Goal: Task Accomplishment & Management: Complete application form

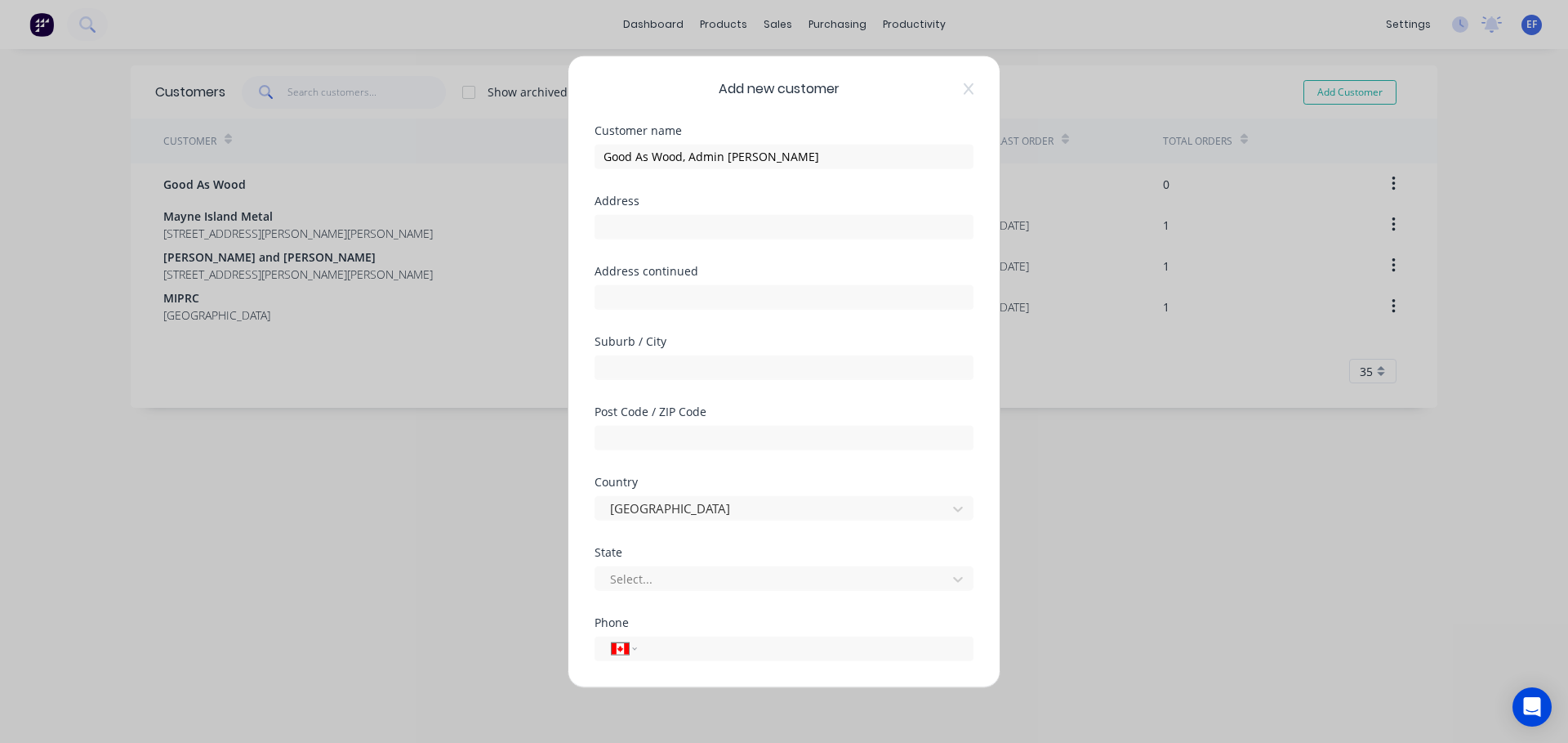
select select "CA"
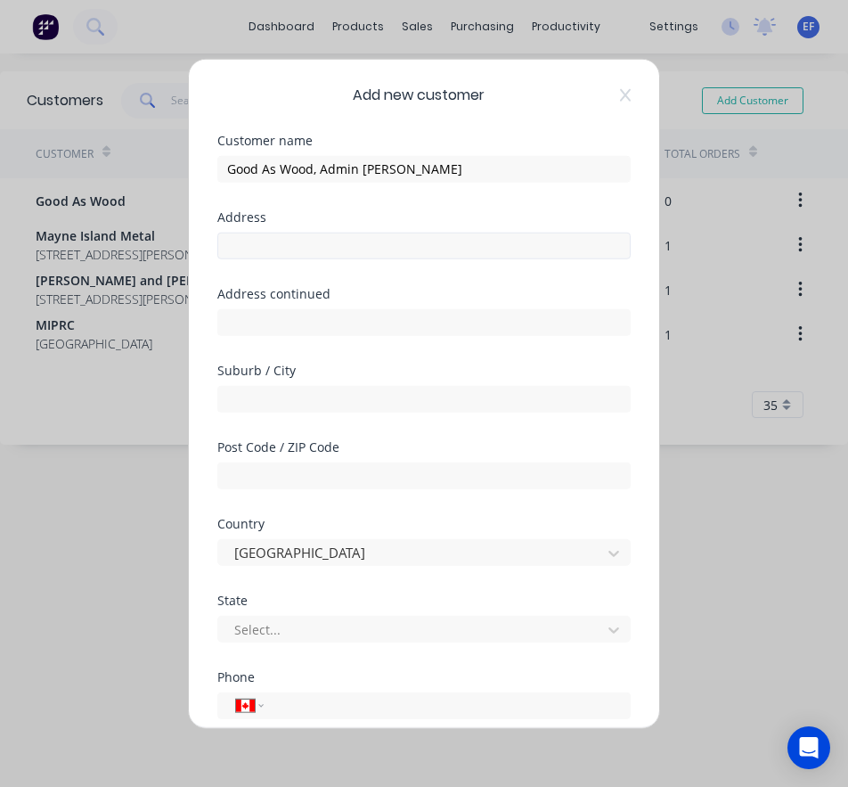
type input "Good As Wood, Admin [PERSON_NAME]"
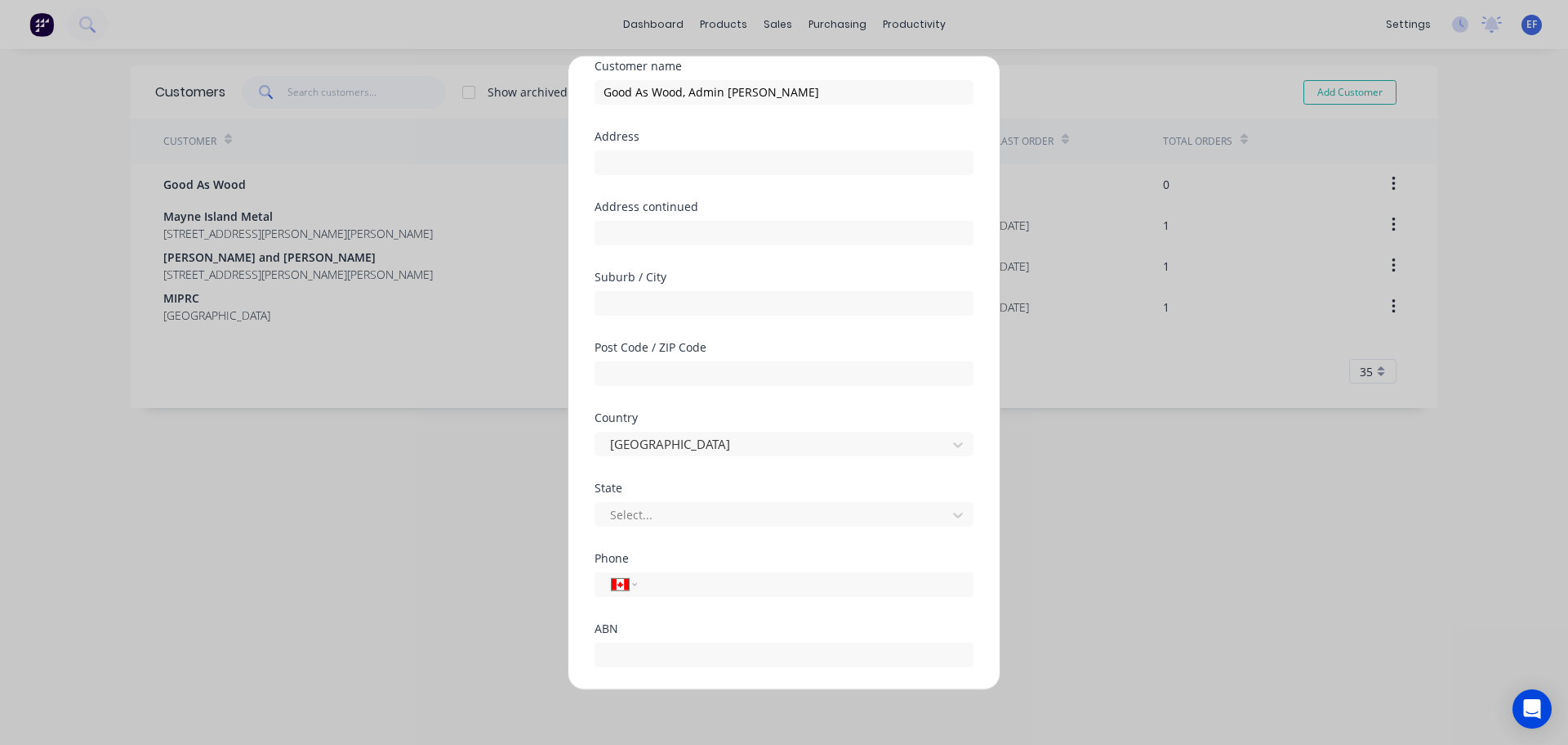
scroll to position [144, 0]
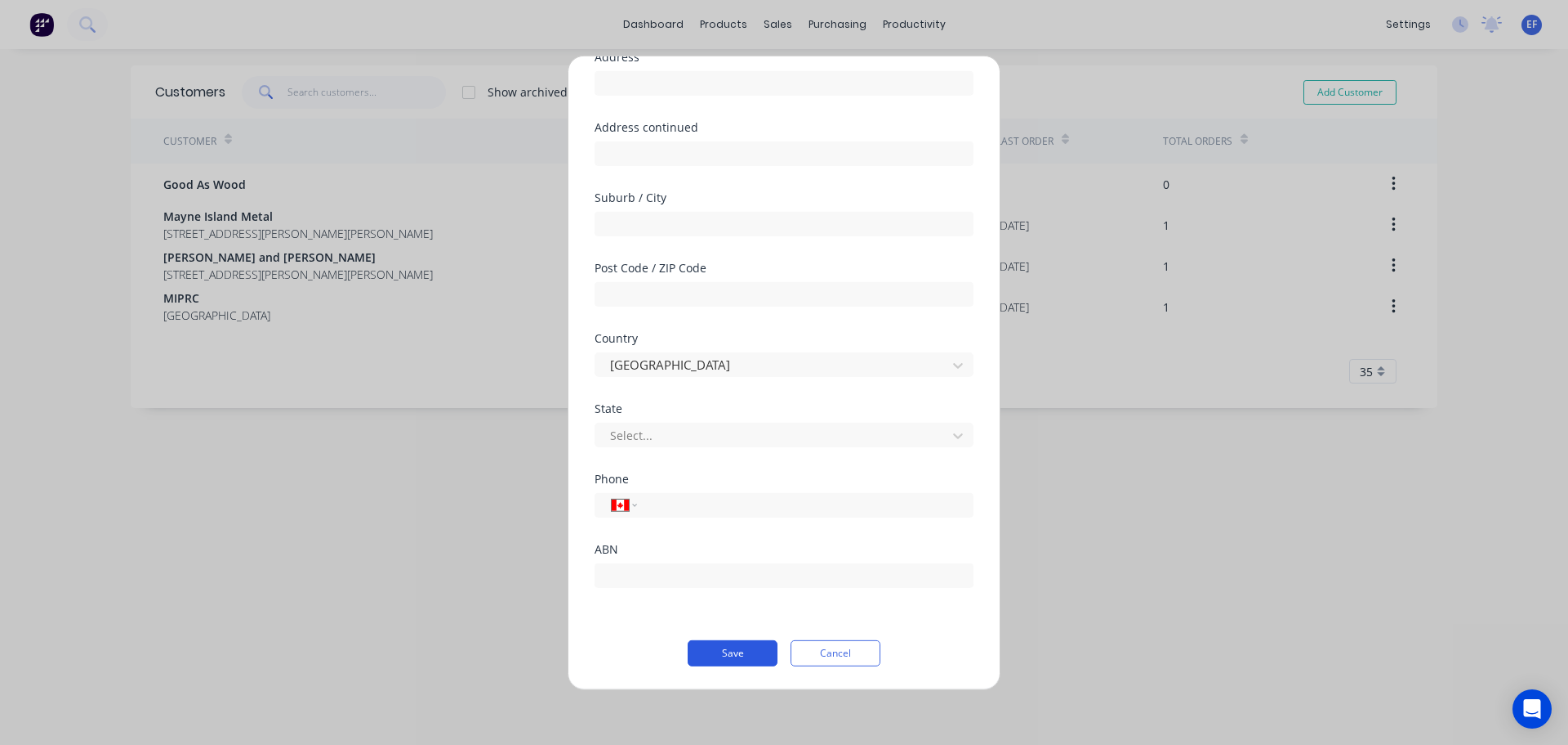
click at [714, 651] on button "Save" at bounding box center [733, 652] width 90 height 27
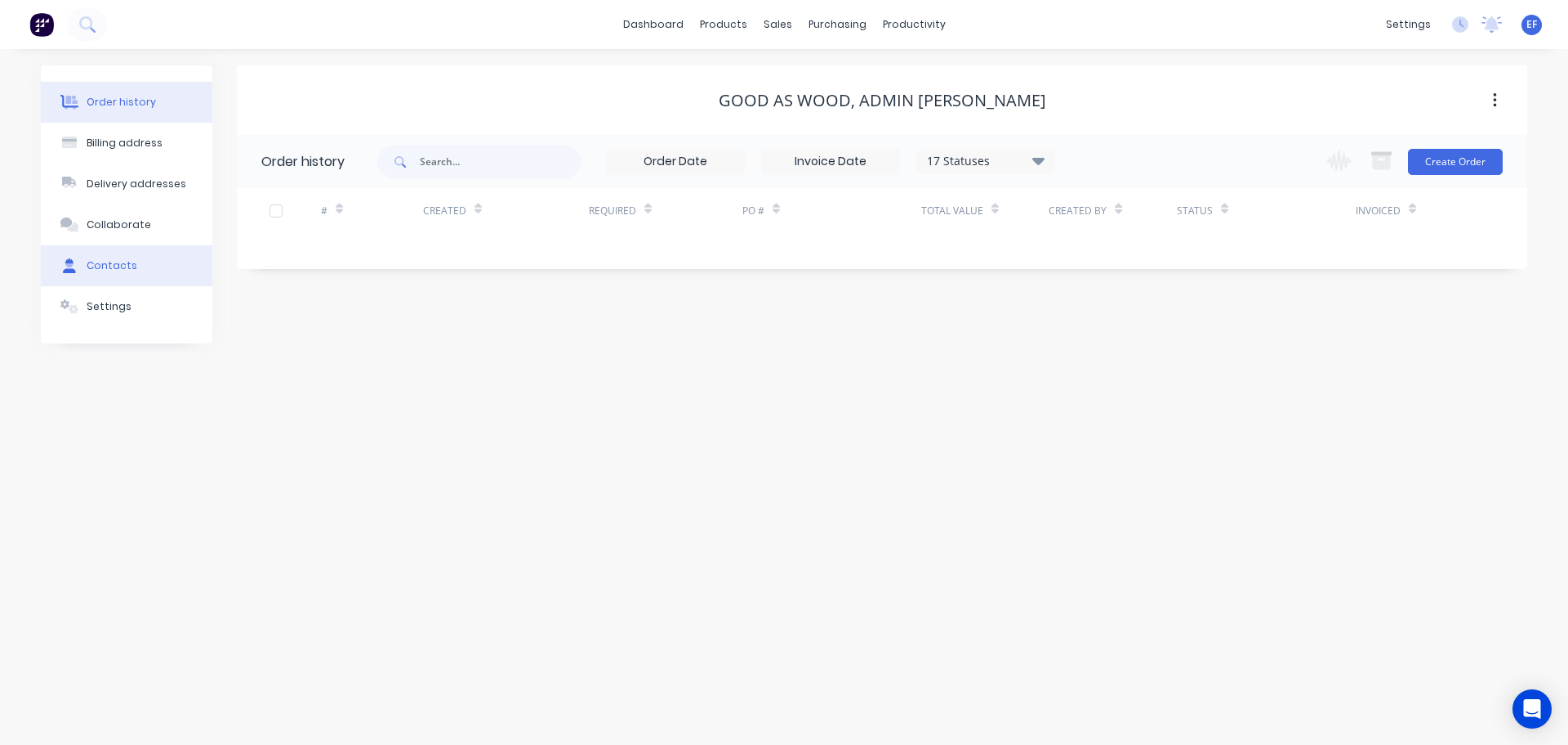
click at [124, 272] on div "Contacts" at bounding box center [111, 265] width 50 height 15
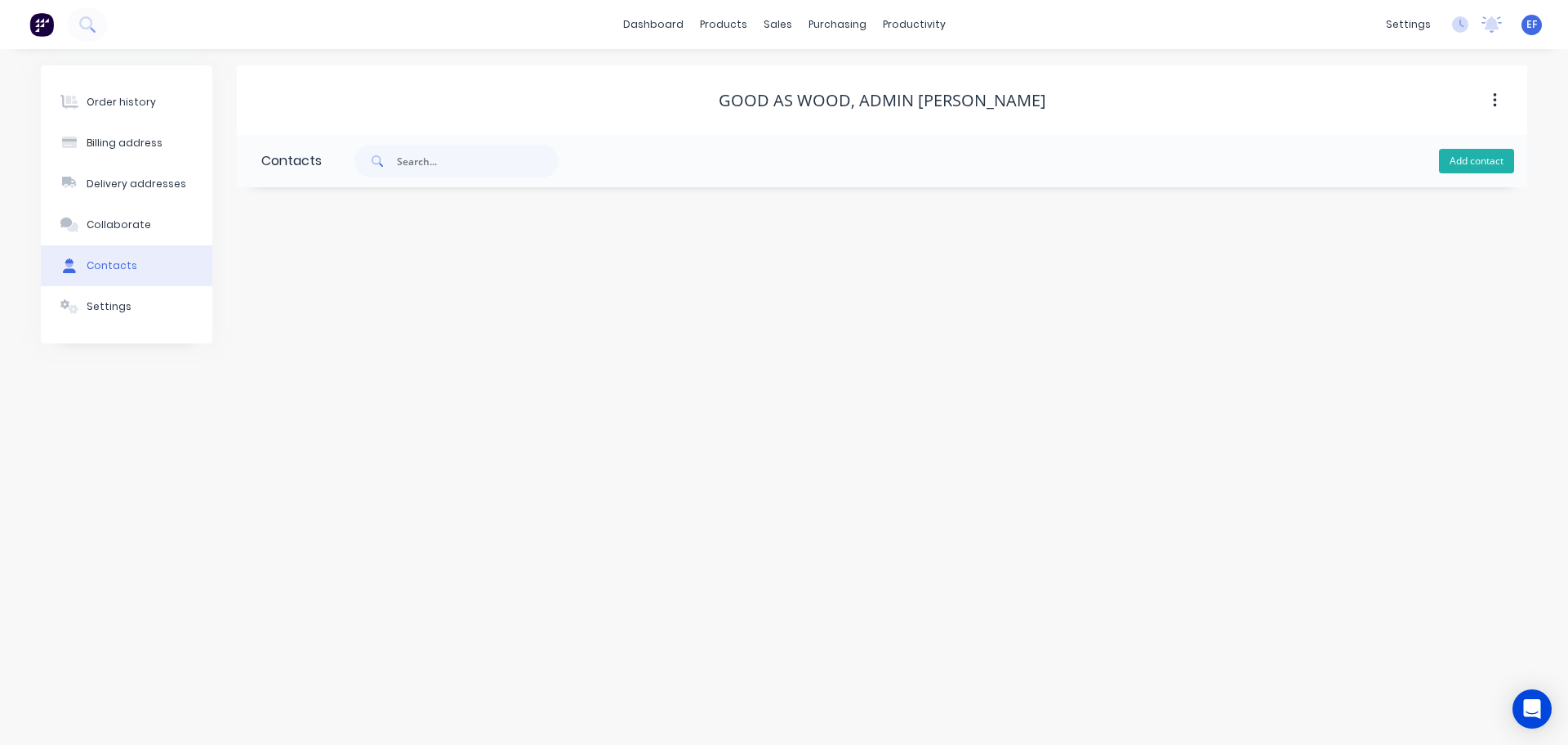
click at [1484, 155] on button "Add contact" at bounding box center [1477, 161] width 75 height 25
select select "CA"
click at [314, 338] on input "text" at bounding box center [394, 345] width 267 height 25
paste input "[EMAIL_ADDRESS][DOMAIN_NAME]"
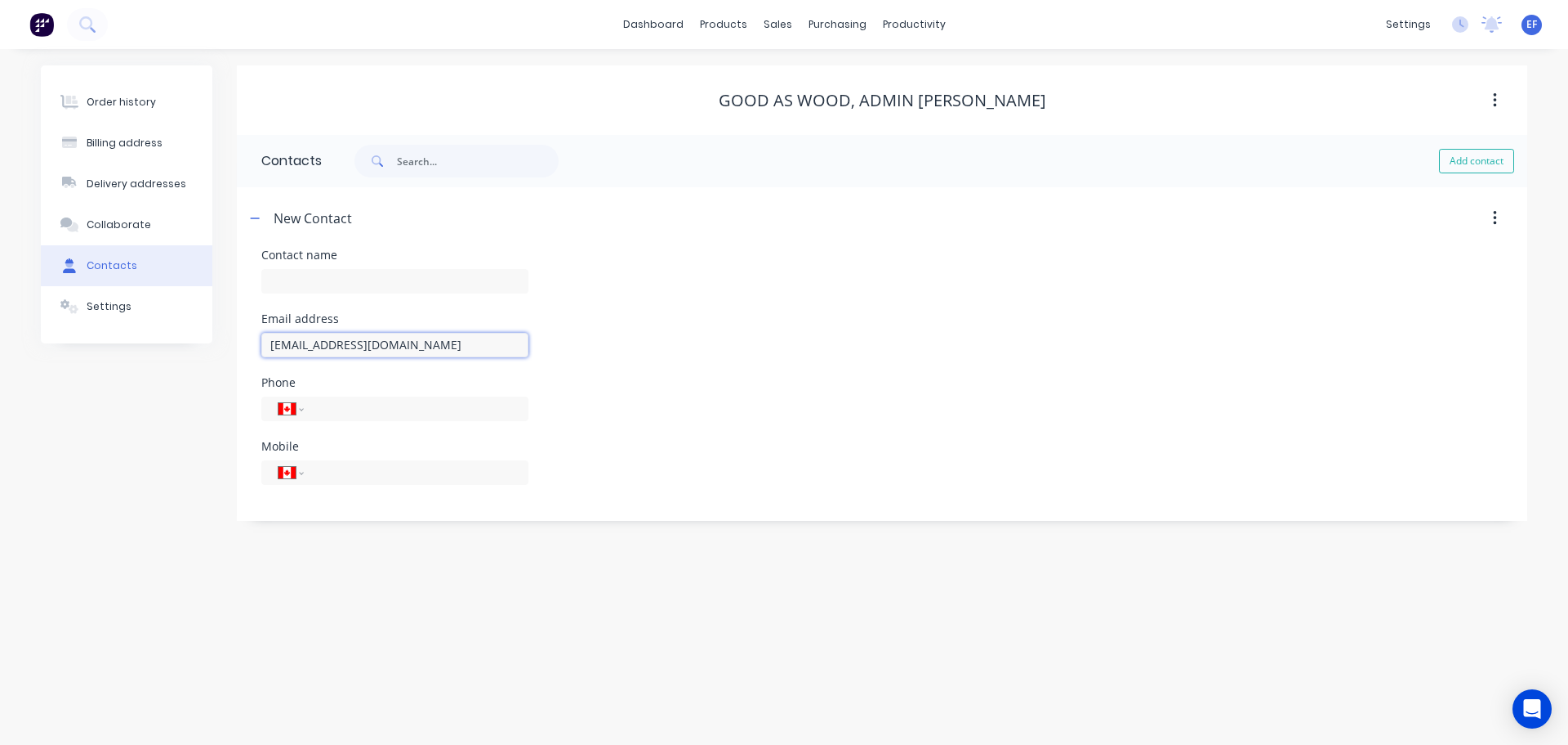
type input "[EMAIL_ADDRESS][DOMAIN_NAME]"
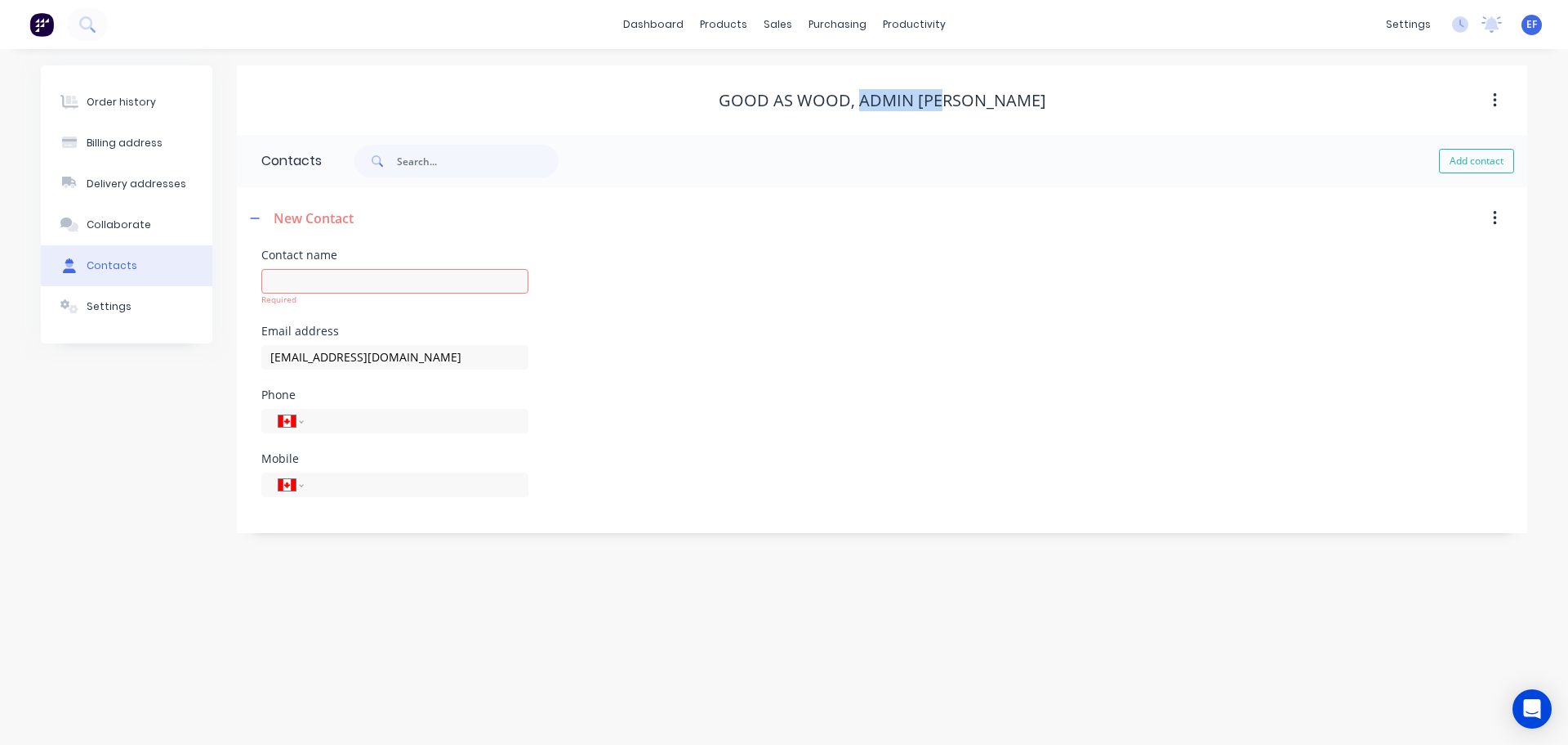
drag, startPoint x: 911, startPoint y: 98, endPoint x: 1008, endPoint y: 101, distance: 97.0
click at [1008, 101] on div "Good As Wood, Admin [PERSON_NAME]" at bounding box center [881, 100] width 1290 height 19
copy div "Admin [PERSON_NAME]"
click at [298, 280] on input "text" at bounding box center [394, 281] width 267 height 25
paste input "Admin [PERSON_NAME]"
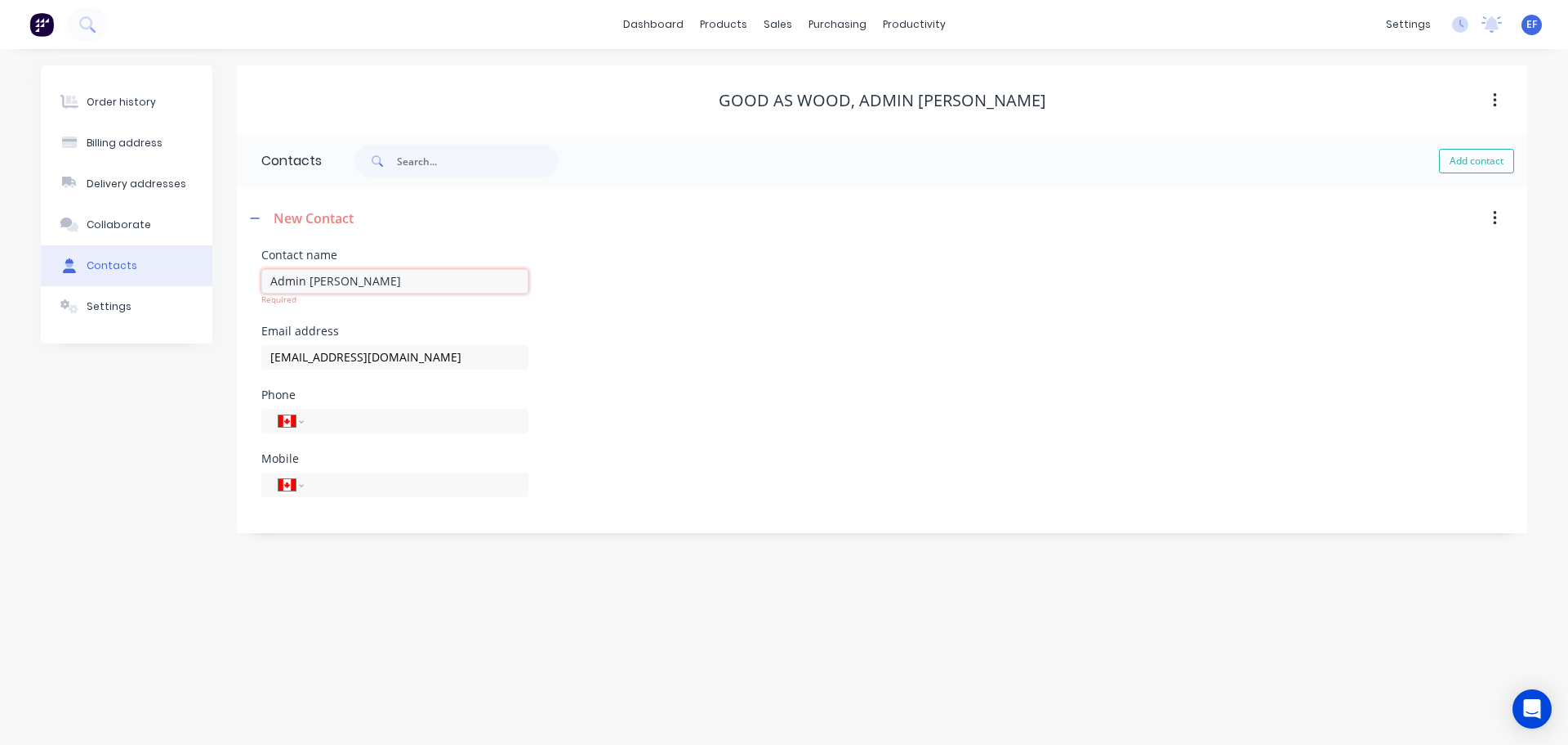
type input "Admin [PERSON_NAME]"
click at [194, 468] on div "Order history Billing address Delivery addresses Collaborate Contacts Settings" at bounding box center [127, 299] width 171 height 468
select select "CA"
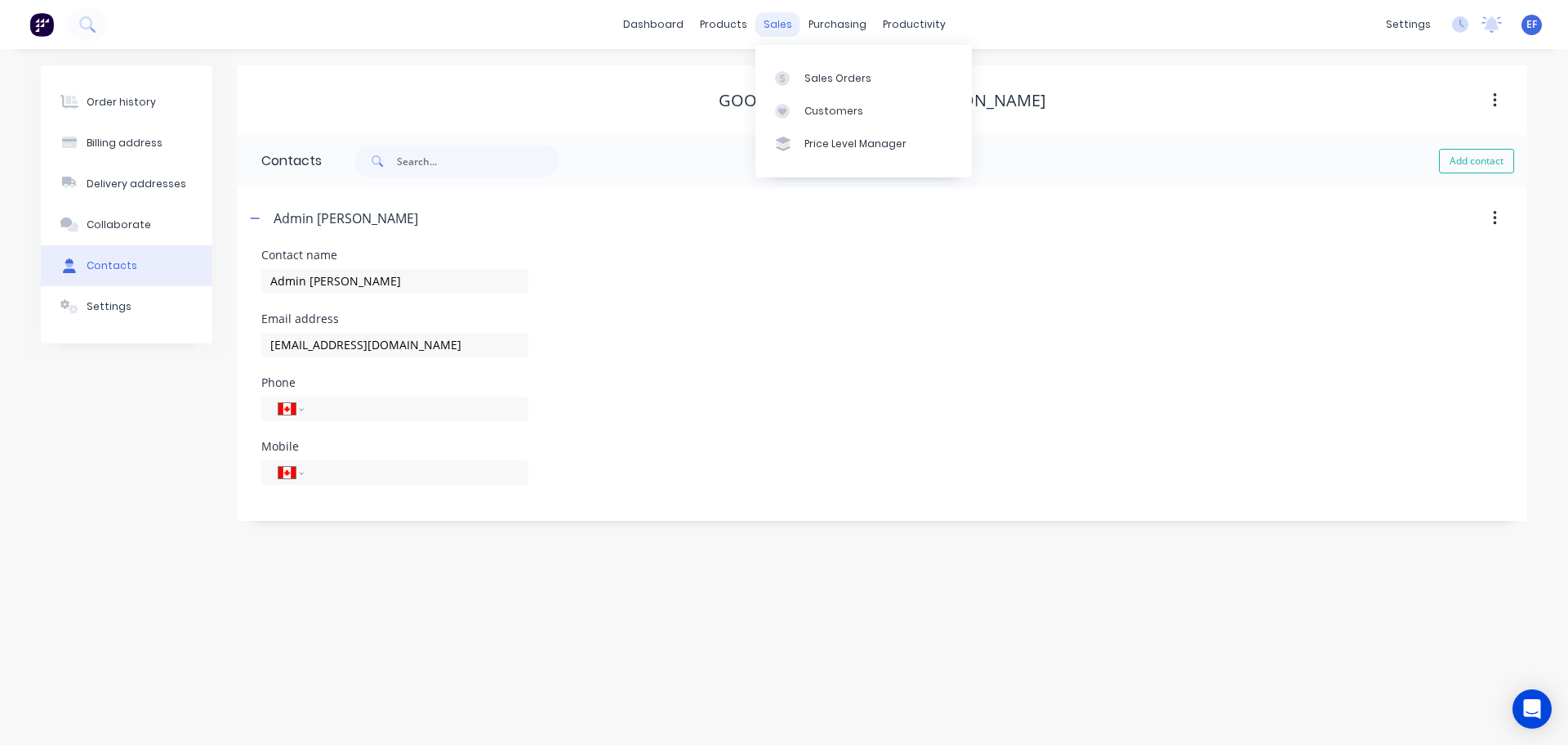
click at [785, 28] on div "sales" at bounding box center [778, 24] width 45 height 25
click at [806, 112] on div "Customers" at bounding box center [834, 111] width 59 height 15
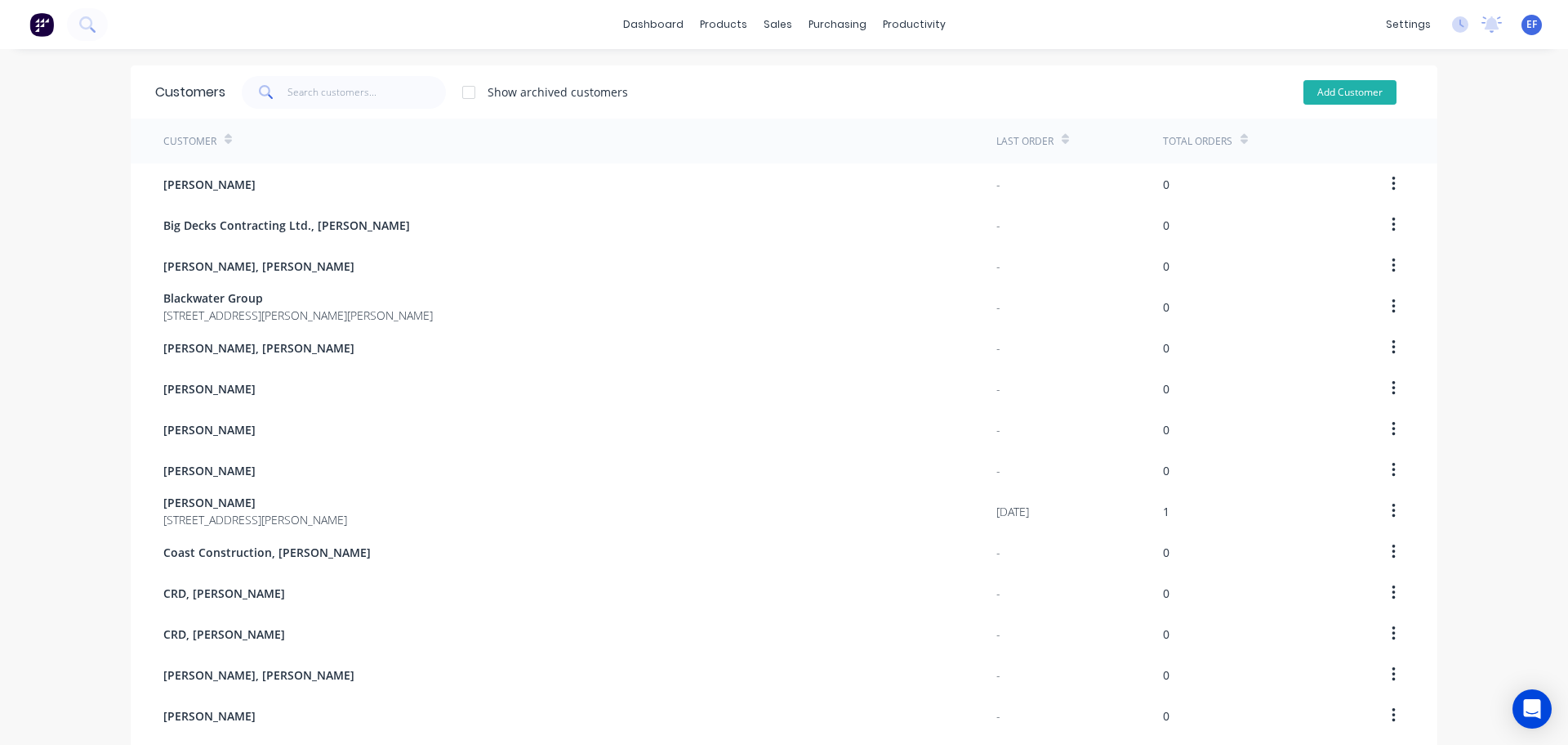
click at [1357, 89] on button "Add Customer" at bounding box center [1351, 92] width 94 height 25
select select "CA"
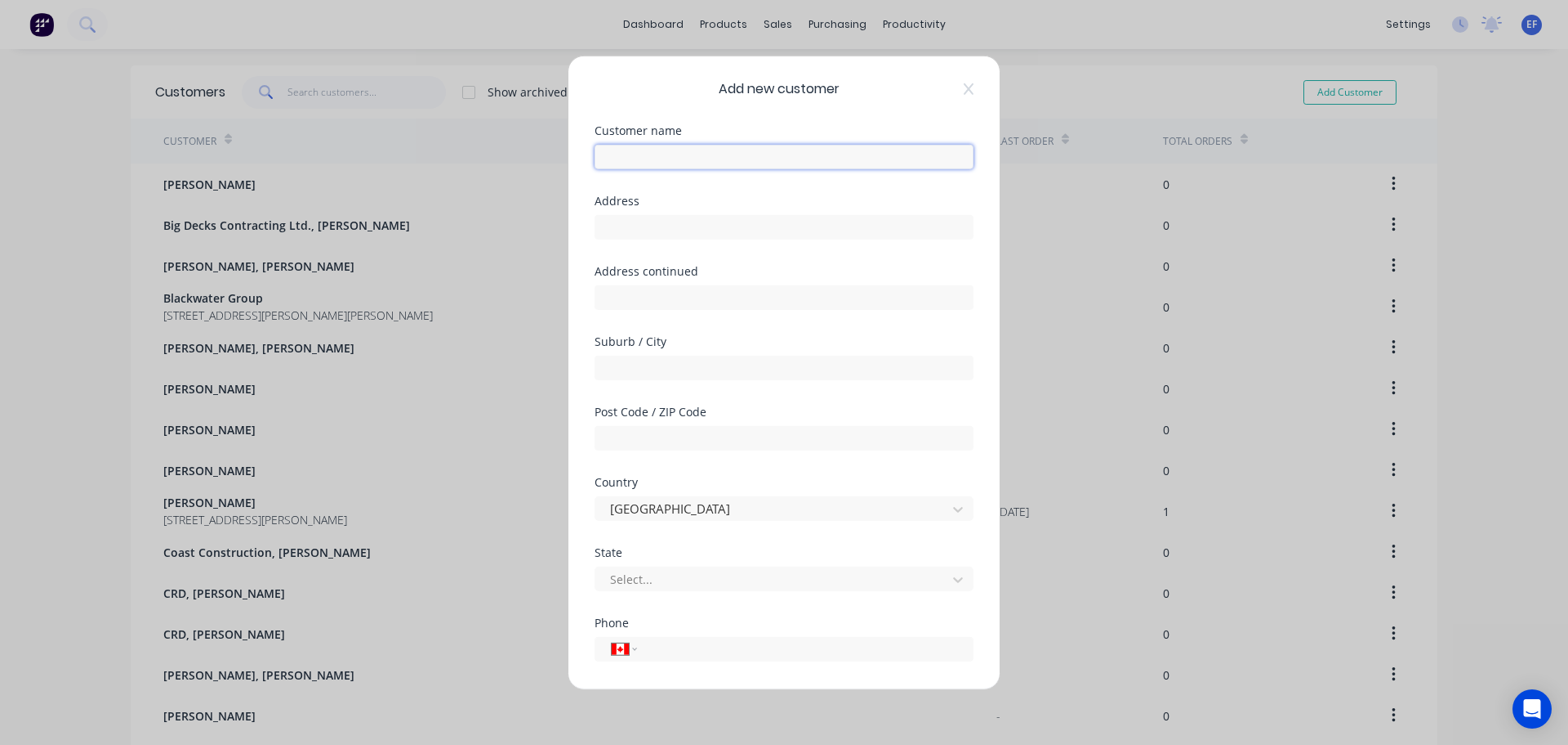
click at [778, 155] on input "text" at bounding box center [783, 156] width 379 height 25
paste input "Good As Wood, [PERSON_NAME]"
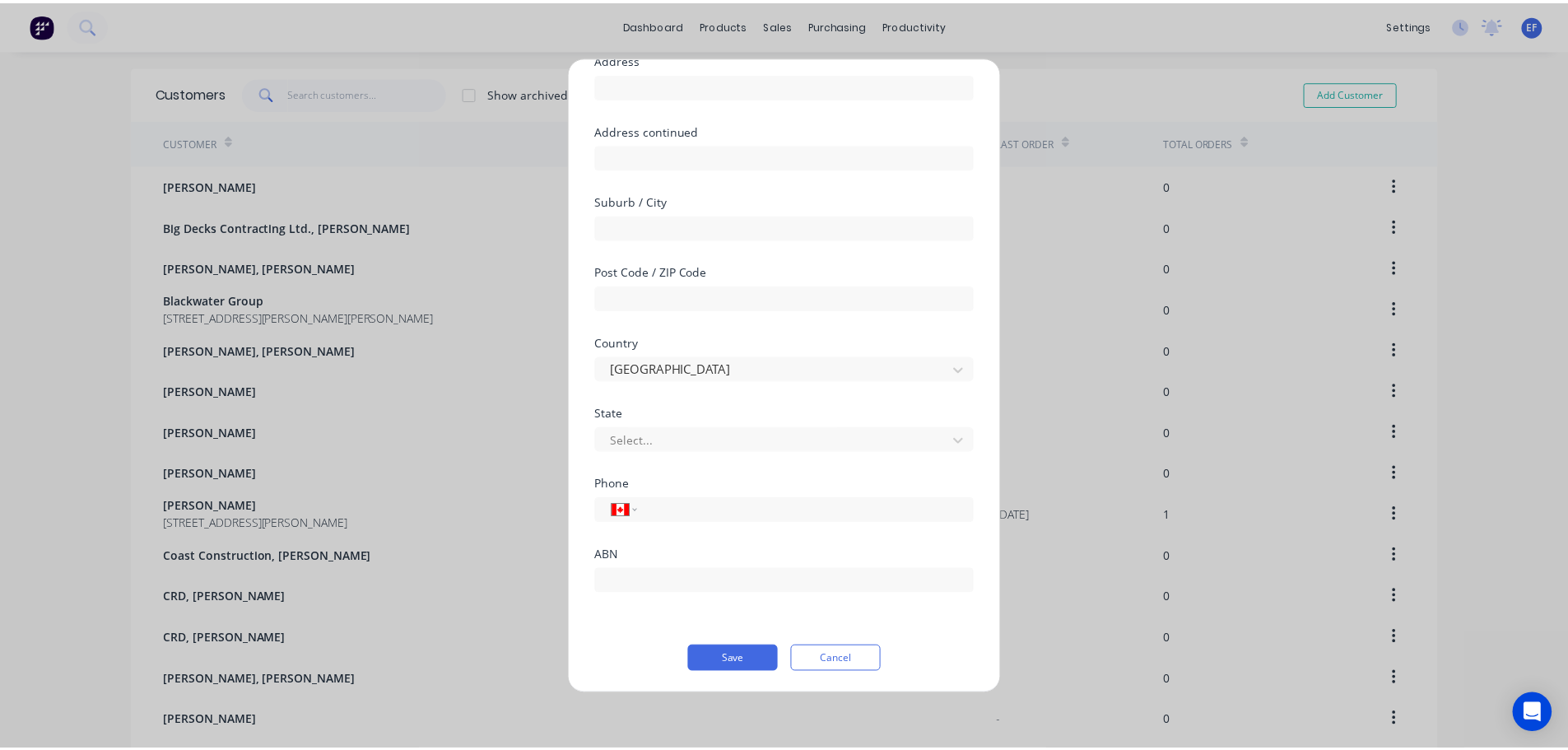
scroll to position [145, 0]
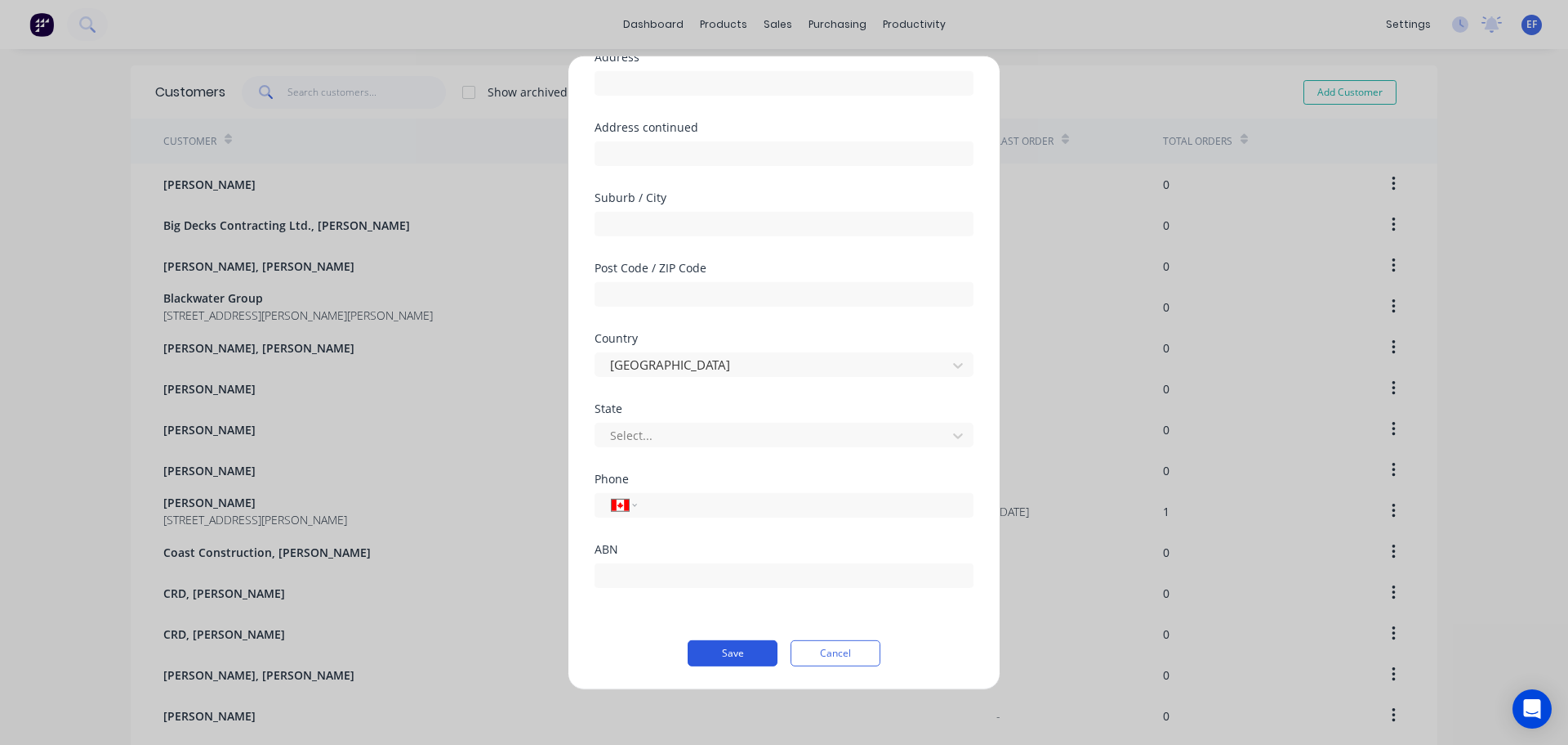
type input "Good As Wood, [PERSON_NAME]"
click at [737, 644] on button "Save" at bounding box center [733, 652] width 90 height 27
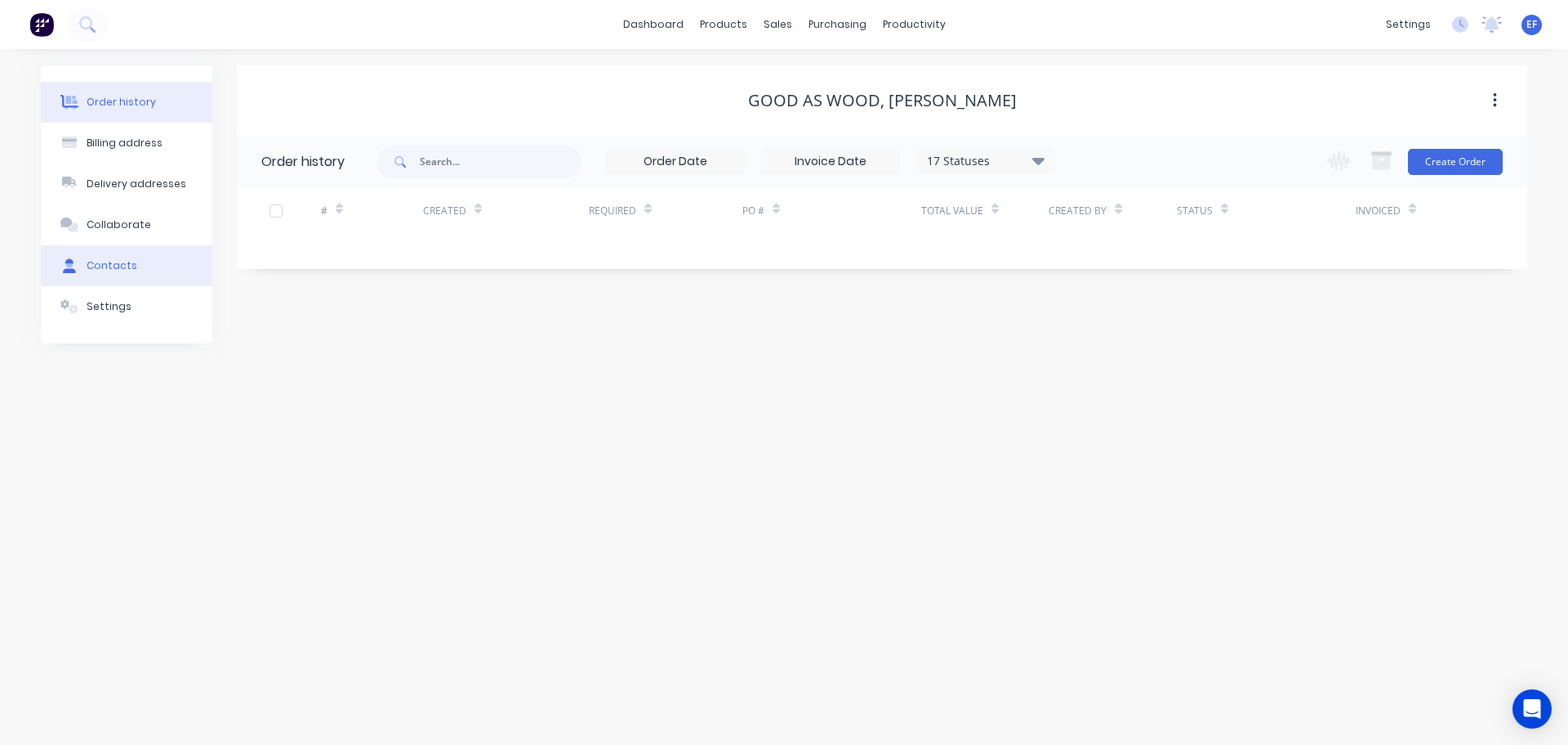
click at [126, 275] on button "Contacts" at bounding box center [127, 265] width 171 height 41
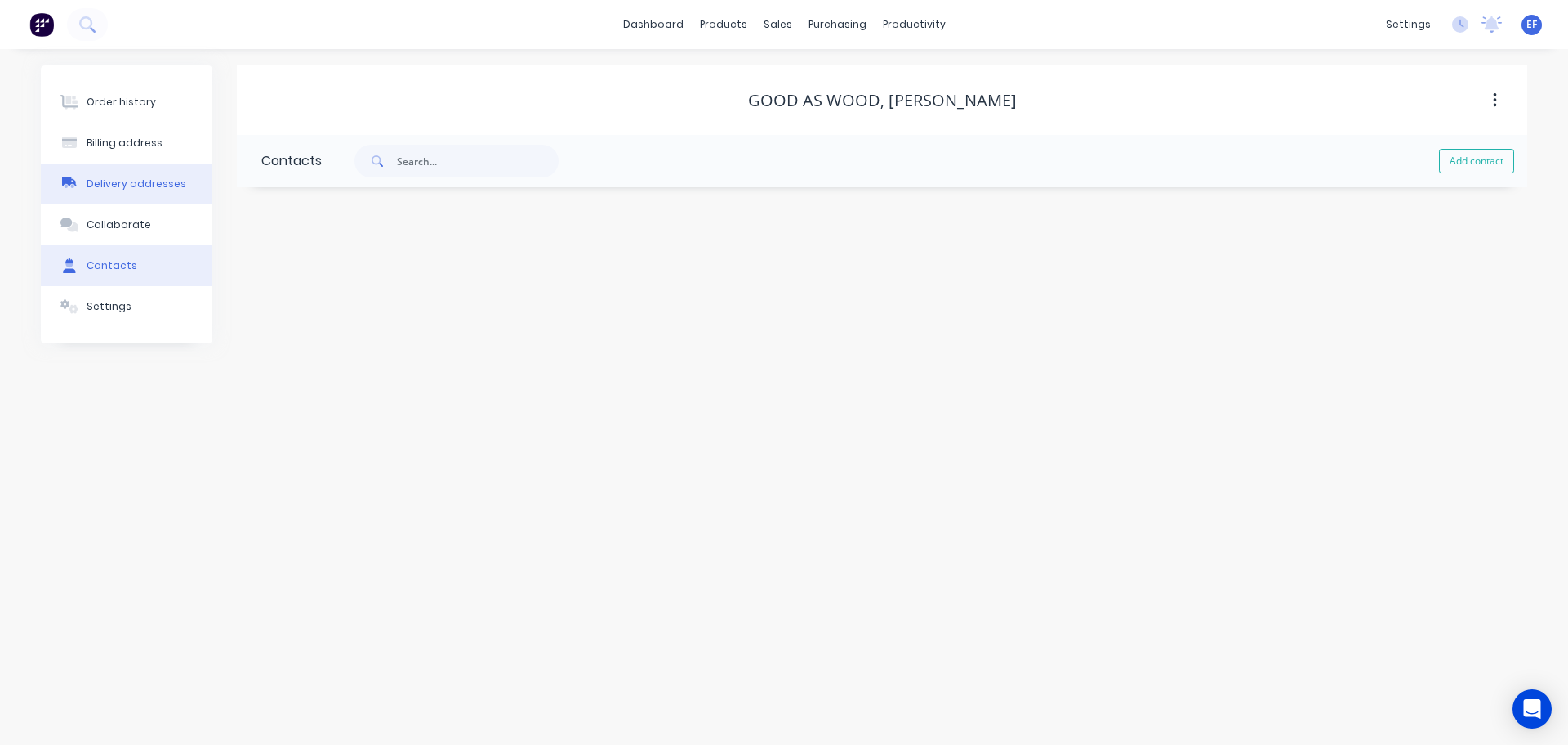
click at [132, 181] on div "Delivery addresses" at bounding box center [136, 183] width 100 height 15
select select "CA"
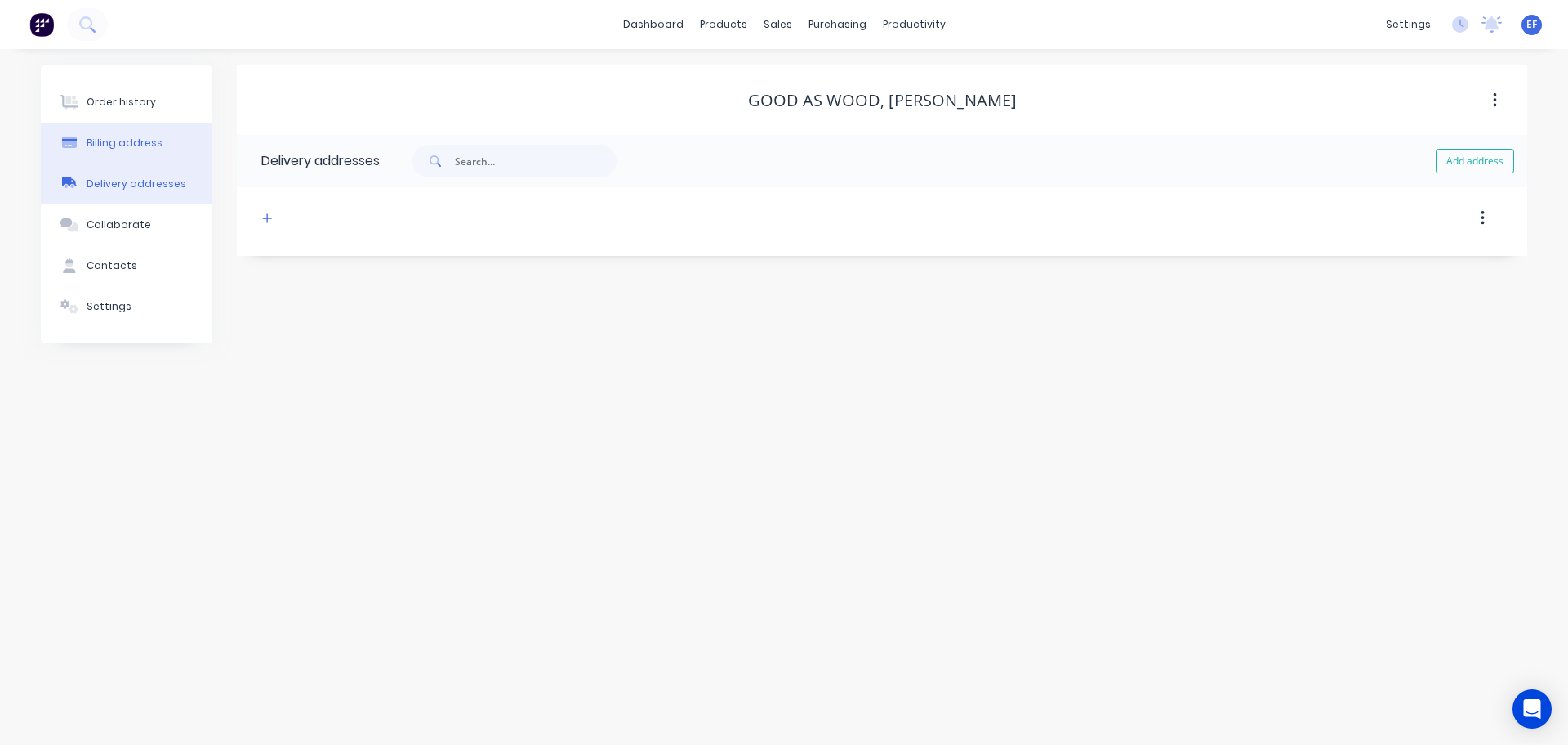
click at [145, 146] on div "Billing address" at bounding box center [124, 143] width 76 height 15
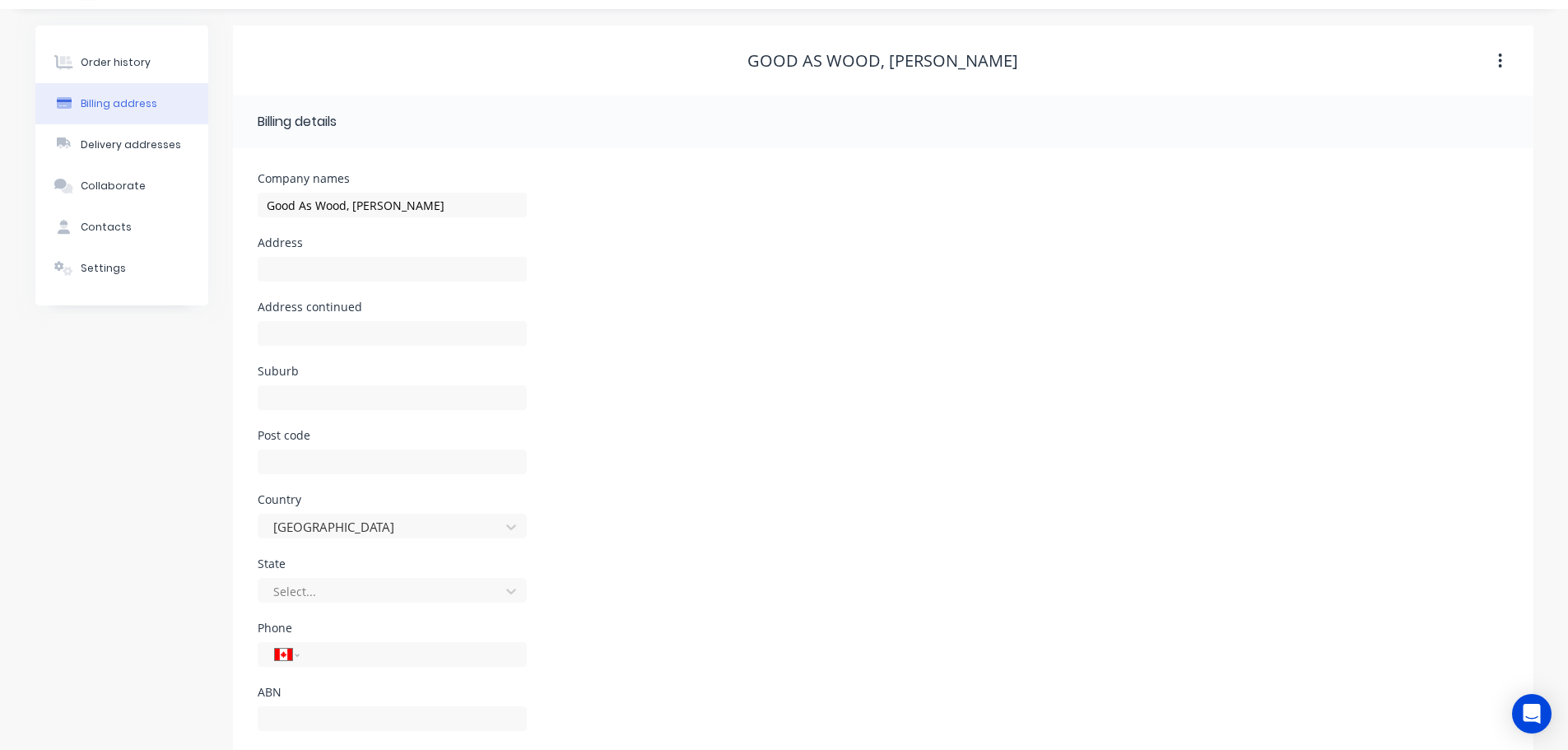
scroll to position [74, 0]
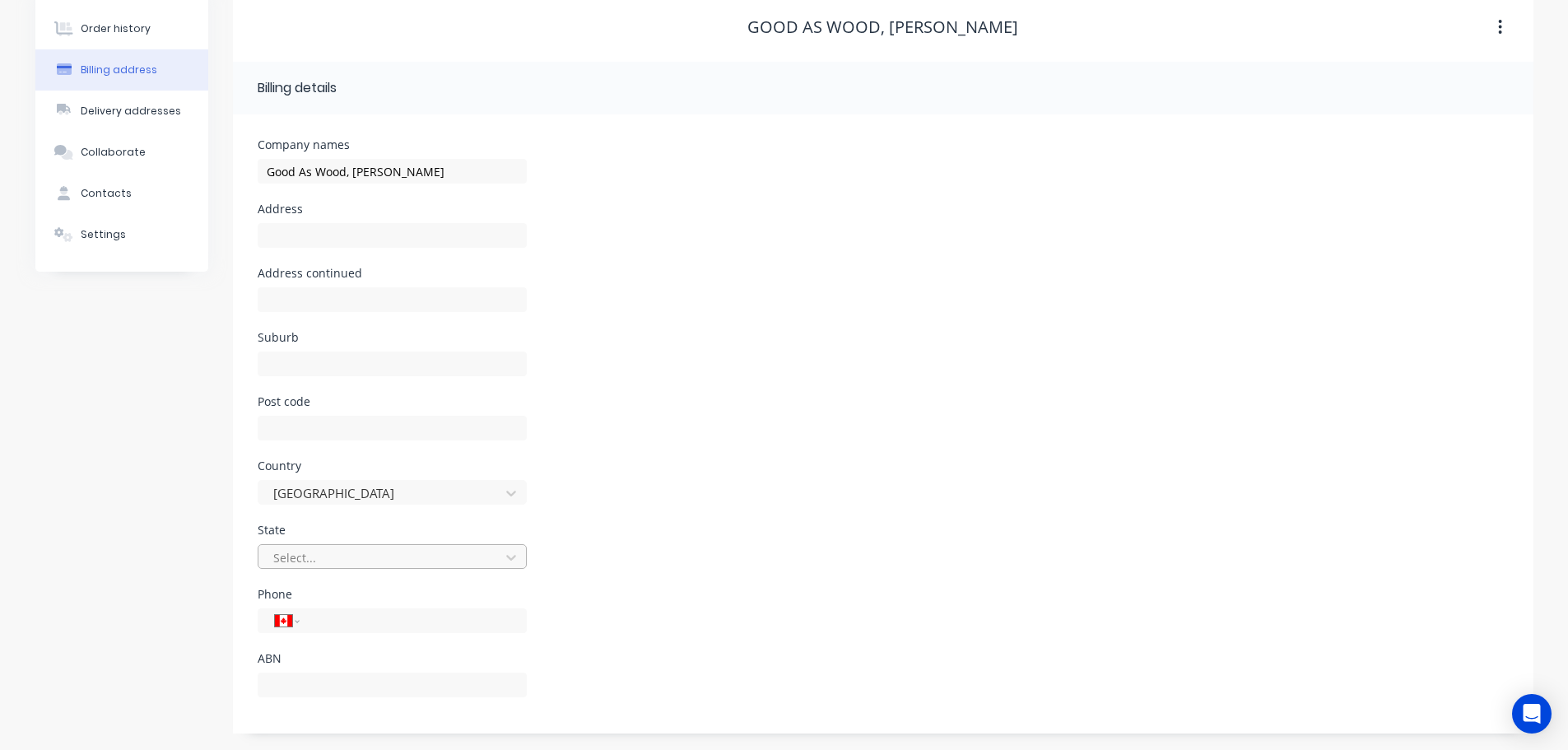
click at [343, 558] on div at bounding box center [382, 557] width 220 height 20
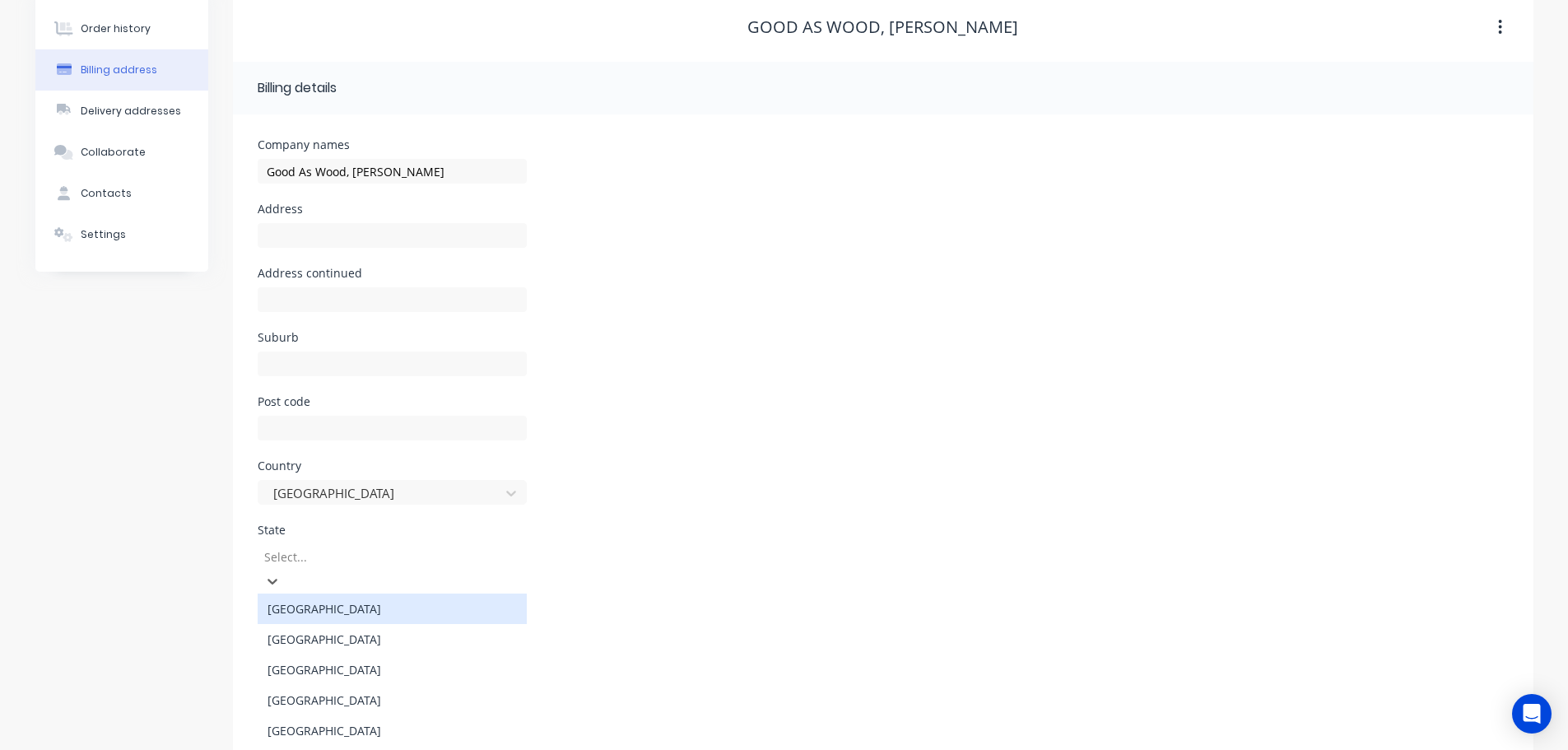
paste input "'[PHONE_NUMBER]"
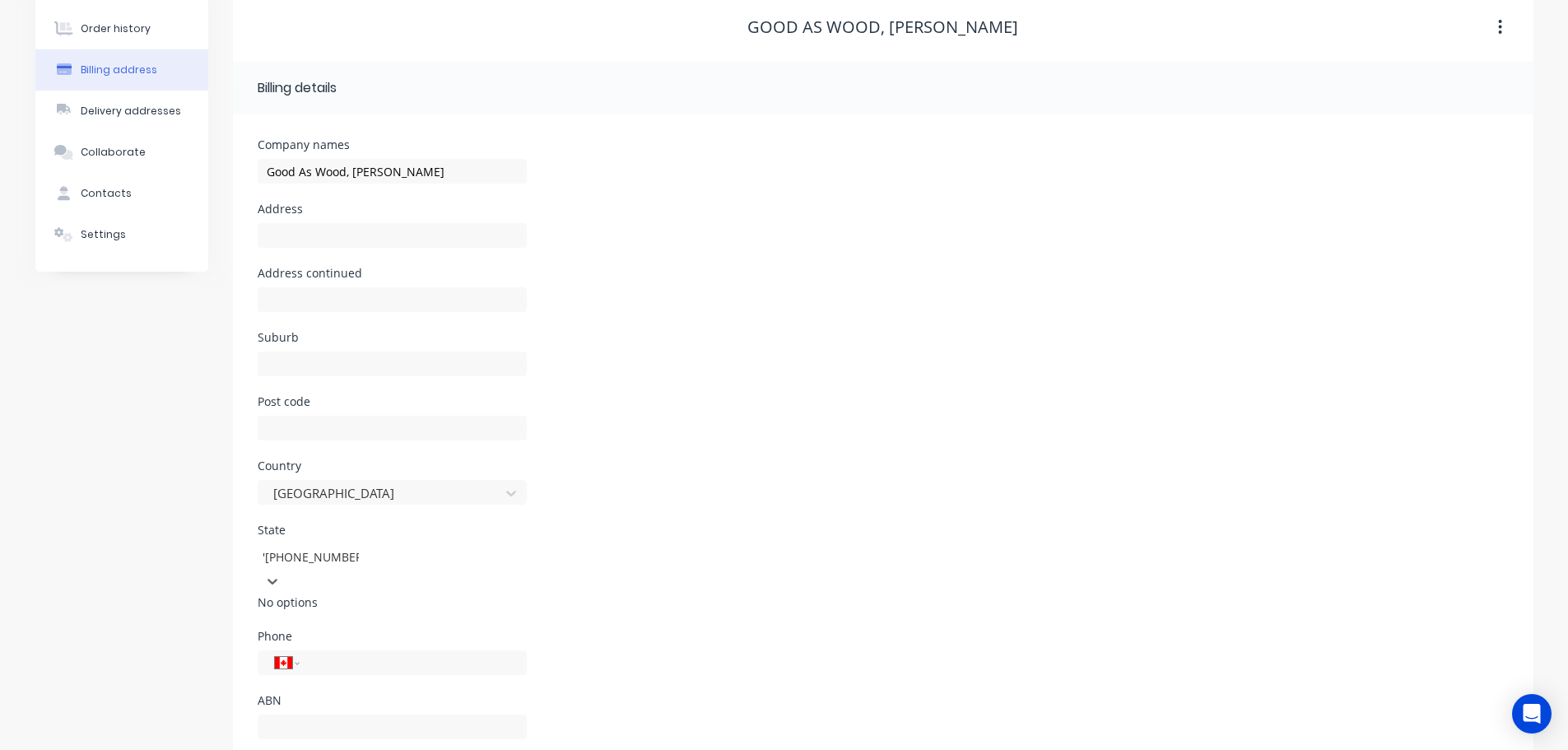
type input "'[PHONE_NUMBER]"
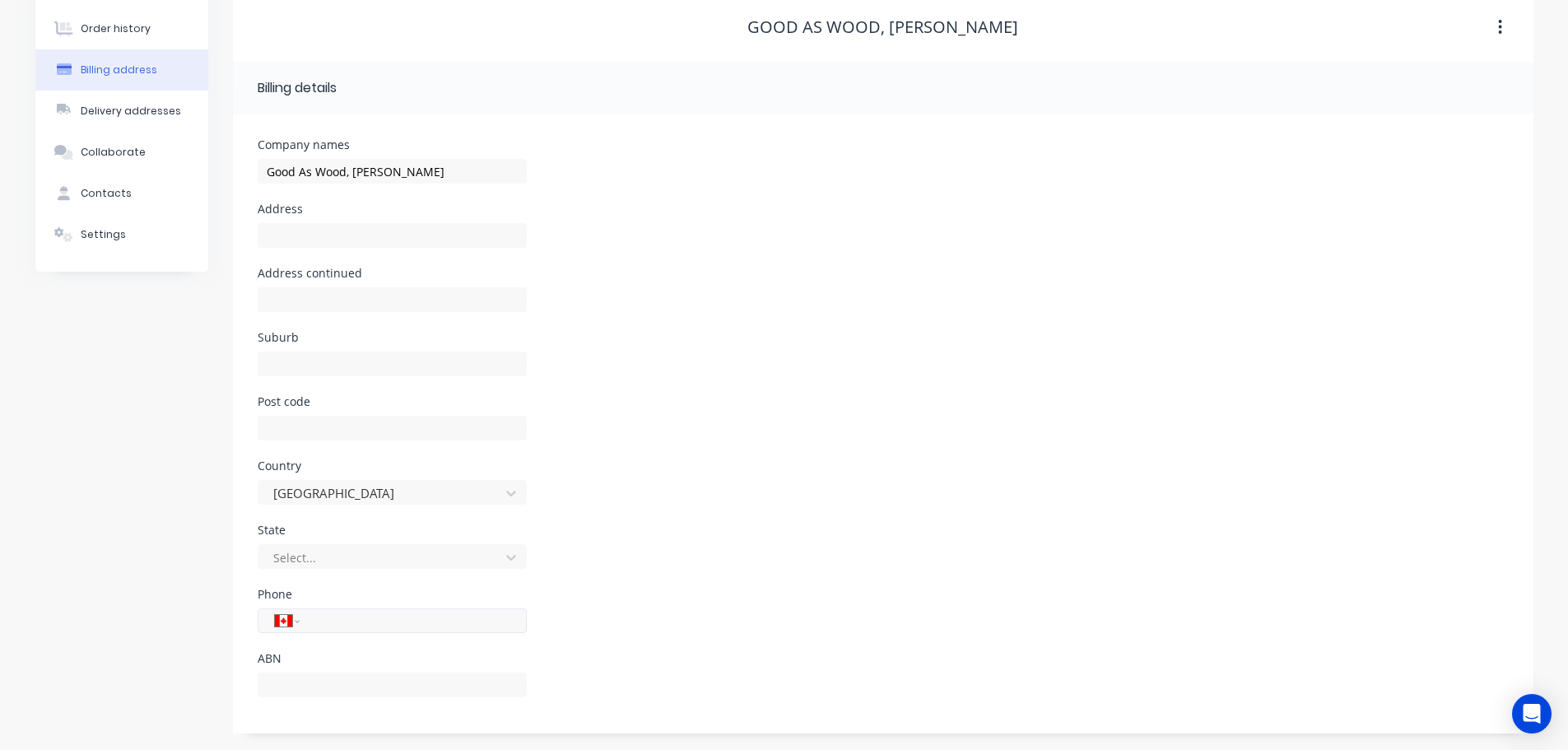
click at [332, 624] on input "tel" at bounding box center [410, 621] width 198 height 18
paste input "[PHONE_NUMBER]"
type input "[PHONE_NUMBER]"
click at [121, 203] on button "Contacts" at bounding box center [121, 193] width 173 height 42
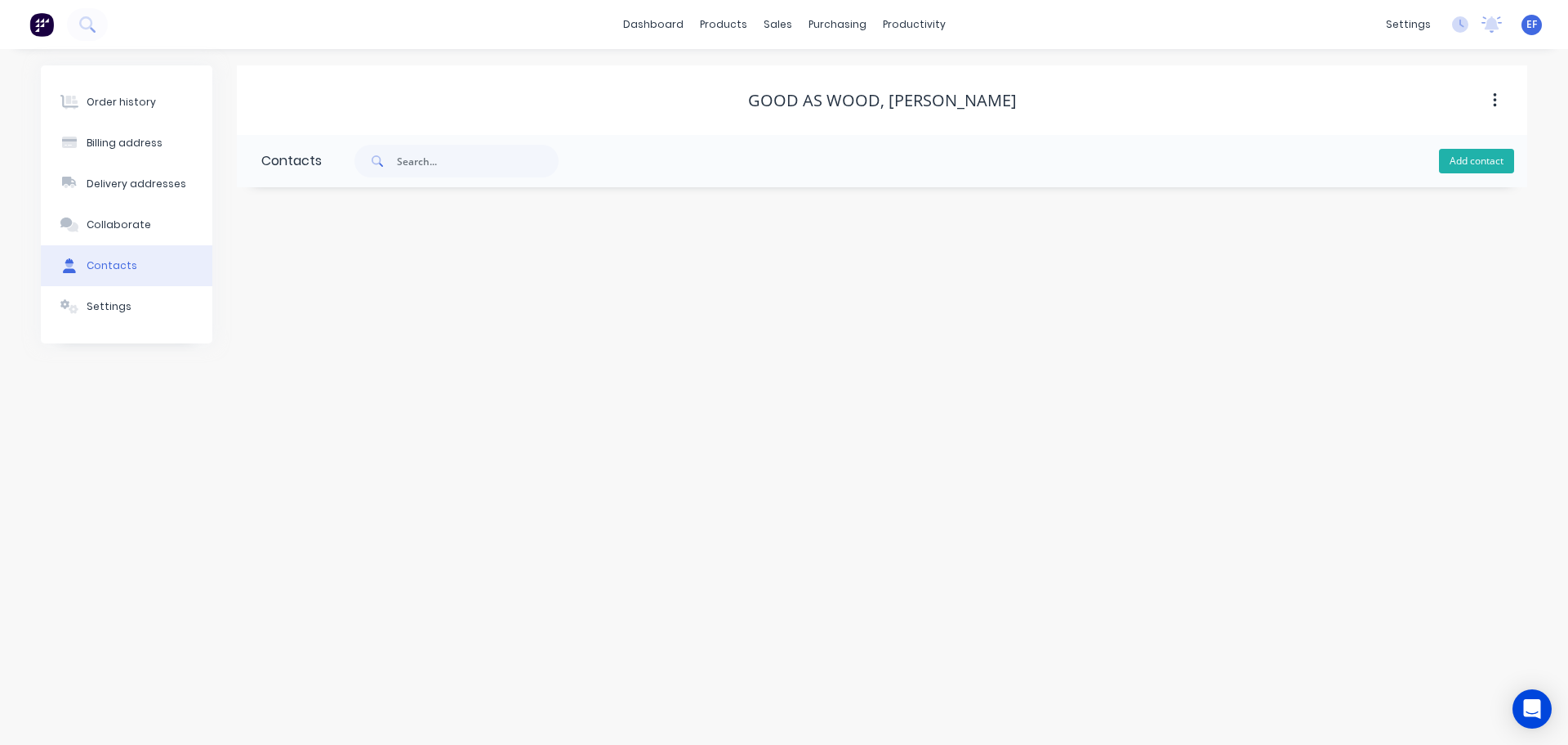
click at [1485, 167] on button "Add contact" at bounding box center [1477, 161] width 75 height 25
select select "CA"
drag, startPoint x: 906, startPoint y: 97, endPoint x: 999, endPoint y: 103, distance: 93.2
click at [1003, 103] on div "Good As Wood, [PERSON_NAME]" at bounding box center [881, 100] width 1290 height 19
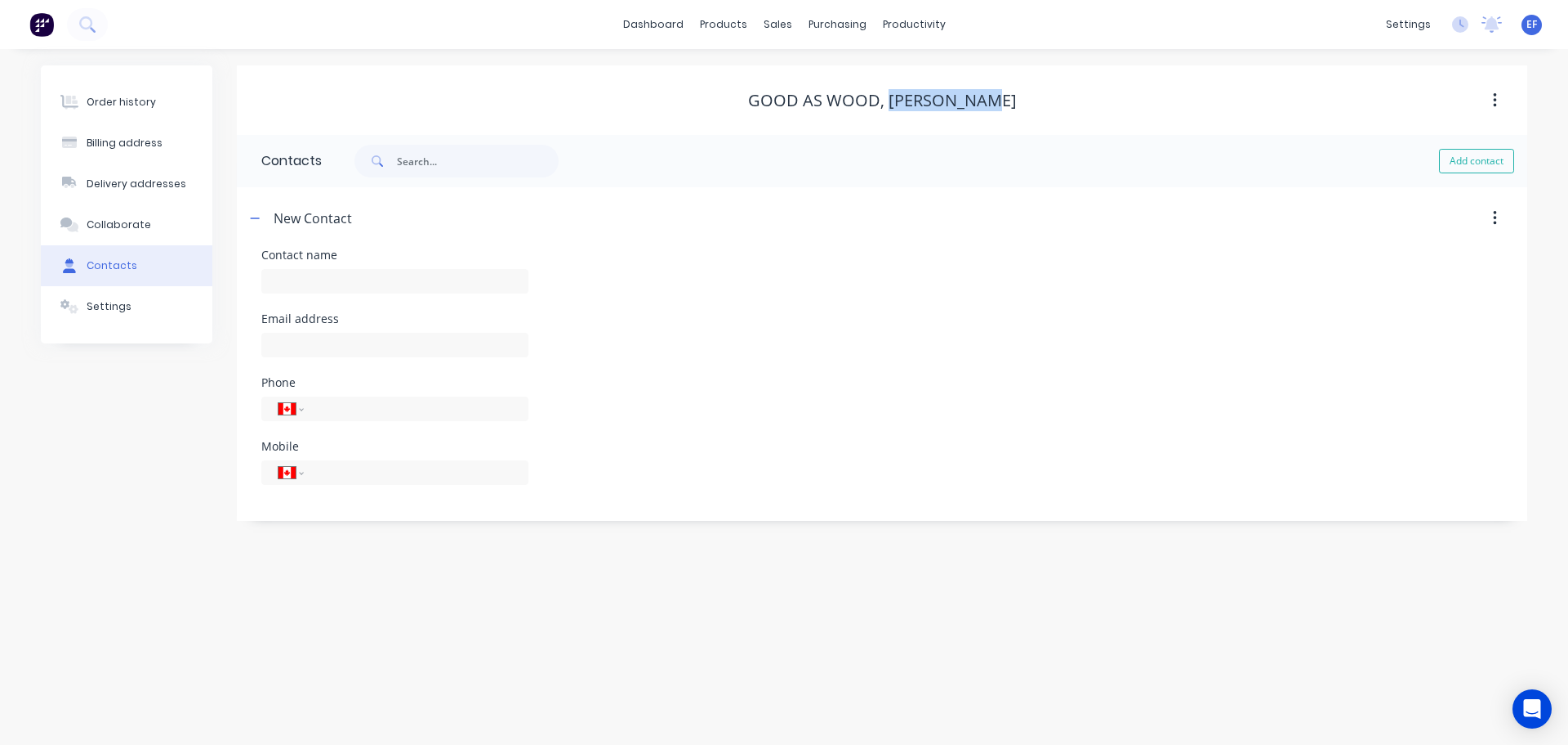
copy div "[PERSON_NAME]"
click at [285, 277] on input "text" at bounding box center [394, 281] width 267 height 25
paste input "[PERSON_NAME]"
type input "[PERSON_NAME]"
select select "CA"
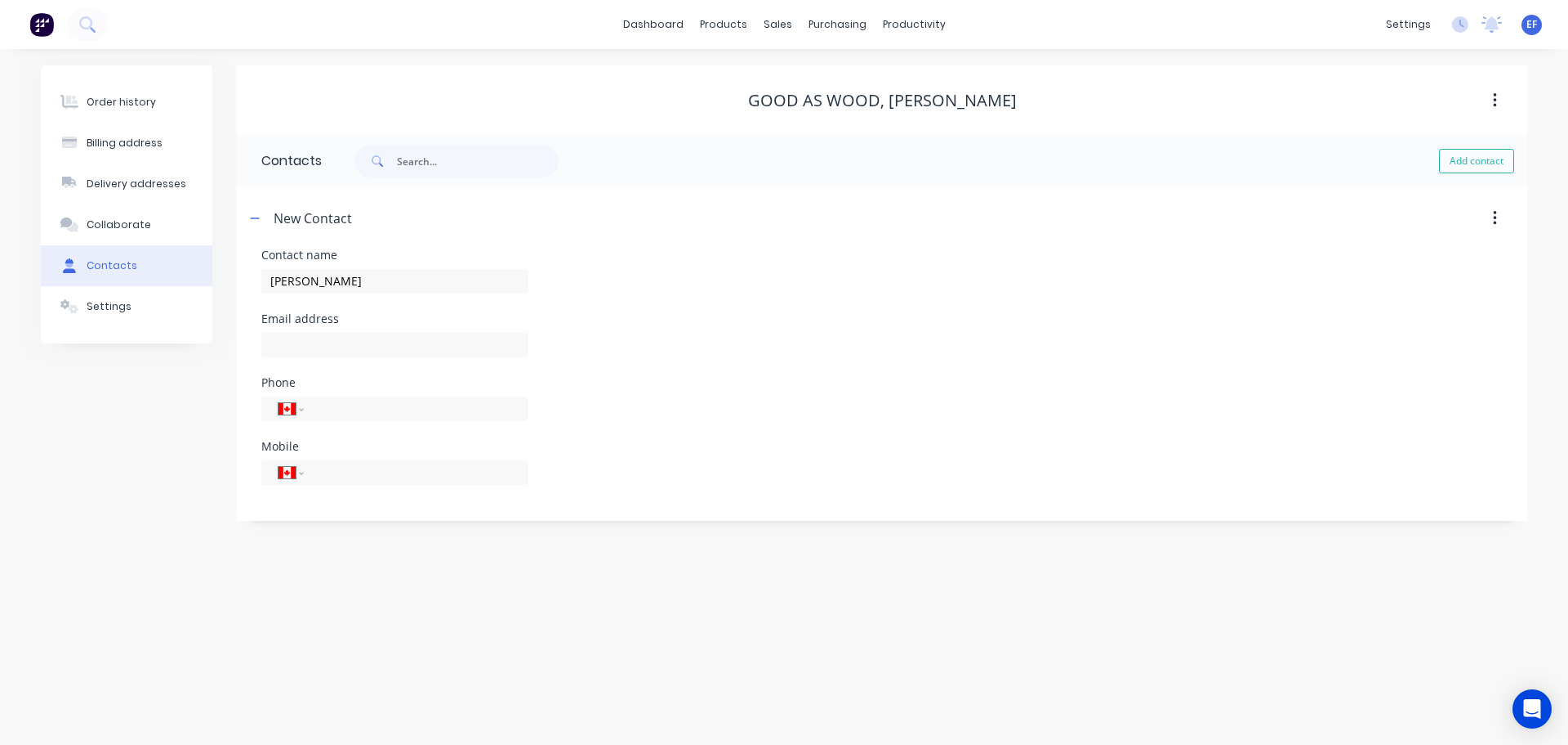
select select "CA"
click at [312, 361] on div at bounding box center [394, 352] width 267 height 49
click at [321, 344] on input "text" at bounding box center [394, 345] width 267 height 25
paste input "[EMAIL_ADDRESS][DOMAIN_NAME]"
type input "[EMAIL_ADDRESS][DOMAIN_NAME]"
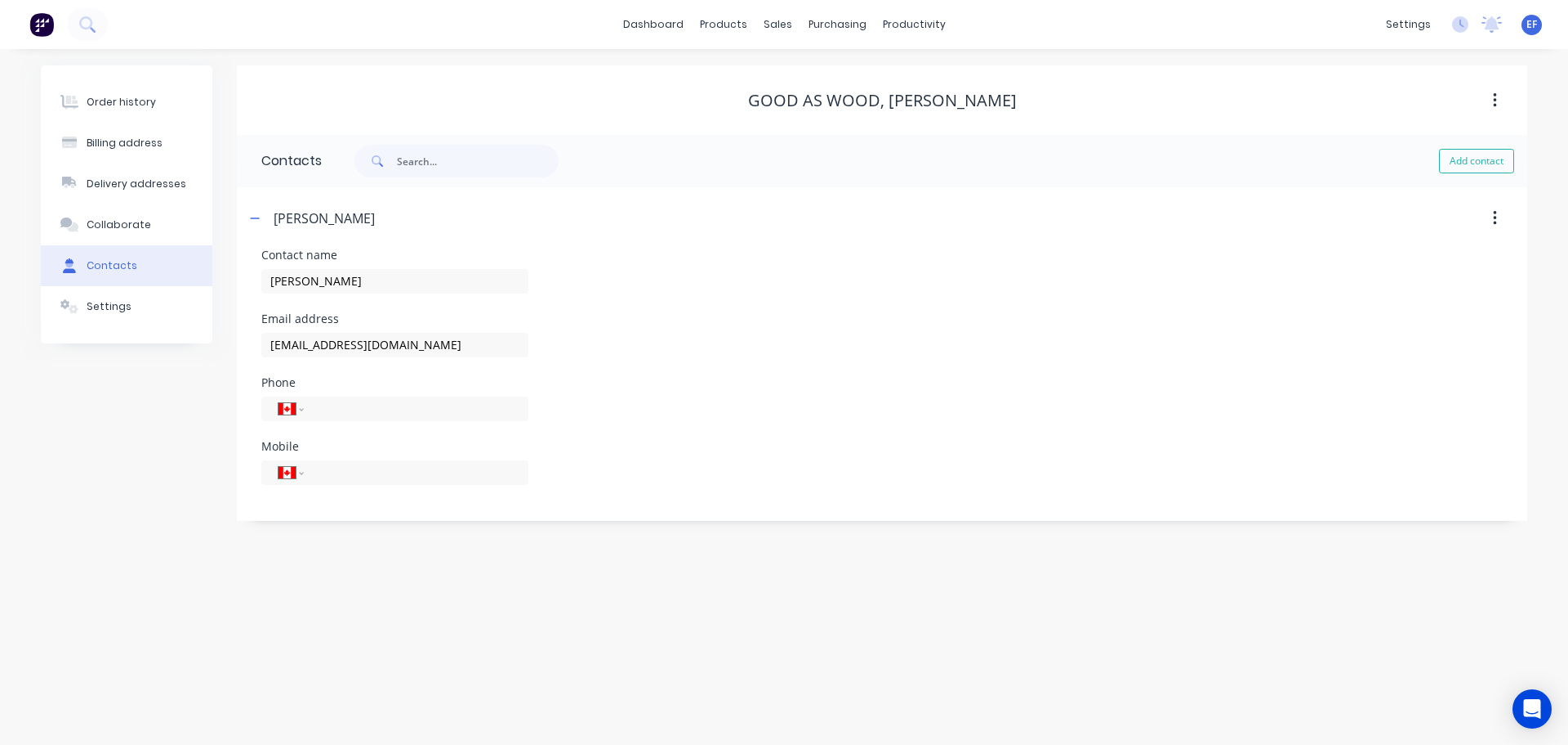
click at [132, 434] on div "Order history Billing address Delivery addresses Collaborate Contacts Settings" at bounding box center [127, 293] width 171 height 455
click at [764, 23] on div "sales" at bounding box center [778, 24] width 45 height 25
click at [808, 101] on link "Customers" at bounding box center [864, 111] width 216 height 33
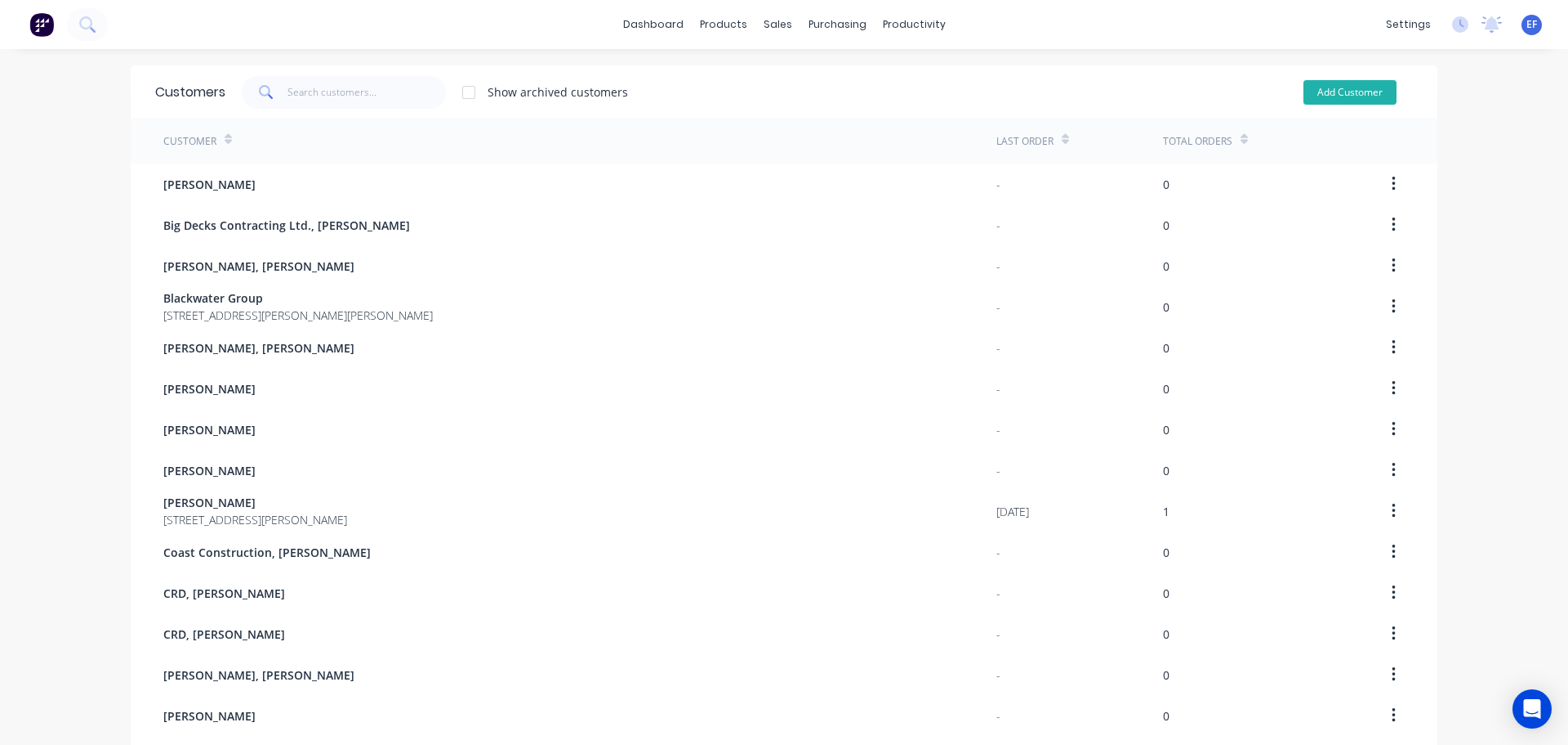
click at [1361, 99] on button "Add Customer" at bounding box center [1351, 92] width 94 height 25
select select "CA"
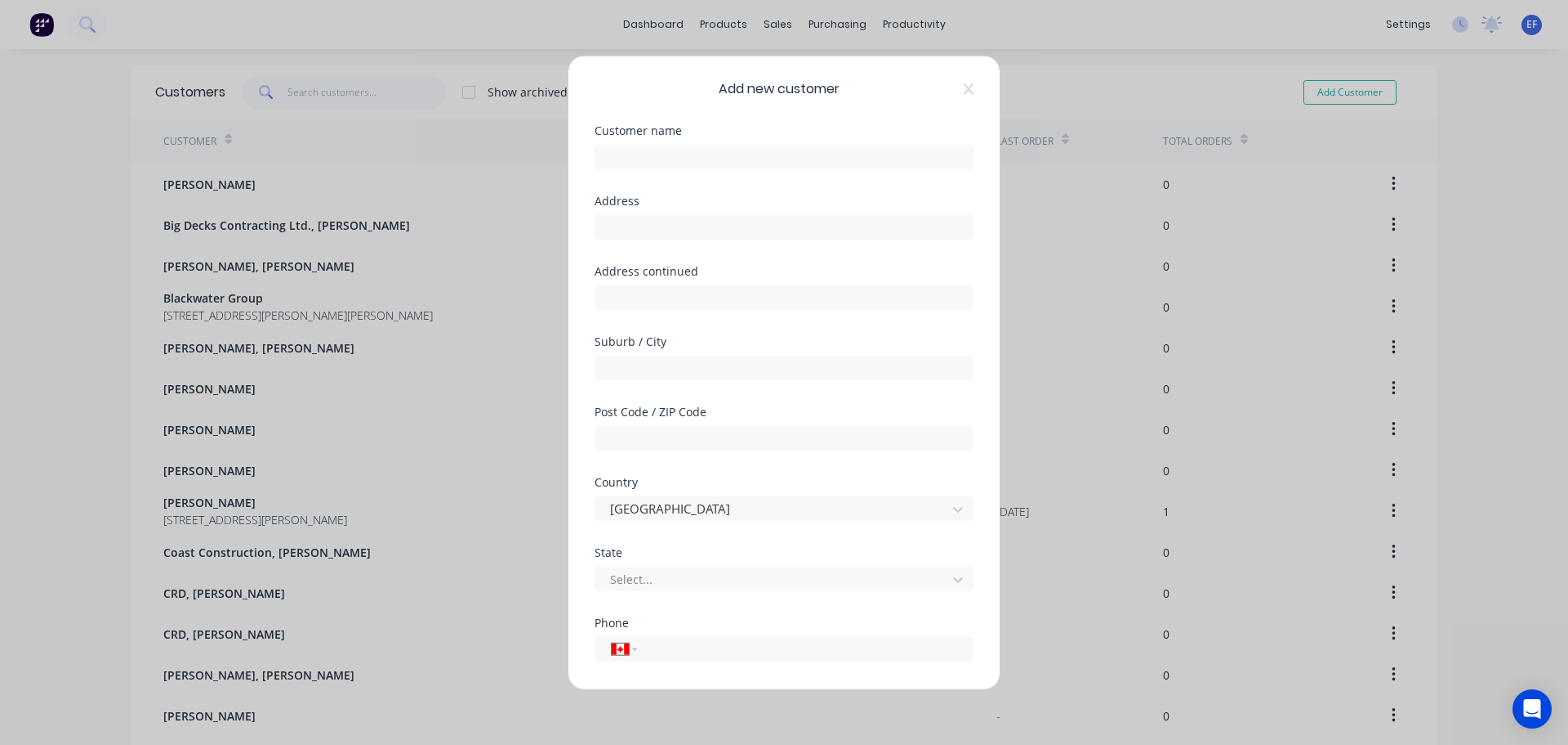
click at [659, 139] on div "Customer name" at bounding box center [783, 146] width 379 height 44
click at [638, 175] on div "Customer name" at bounding box center [783, 159] width 379 height 71
click at [646, 154] on input "text" at bounding box center [783, 156] width 379 height 25
paste input "[PERSON_NAME]"
type input "[PERSON_NAME]"
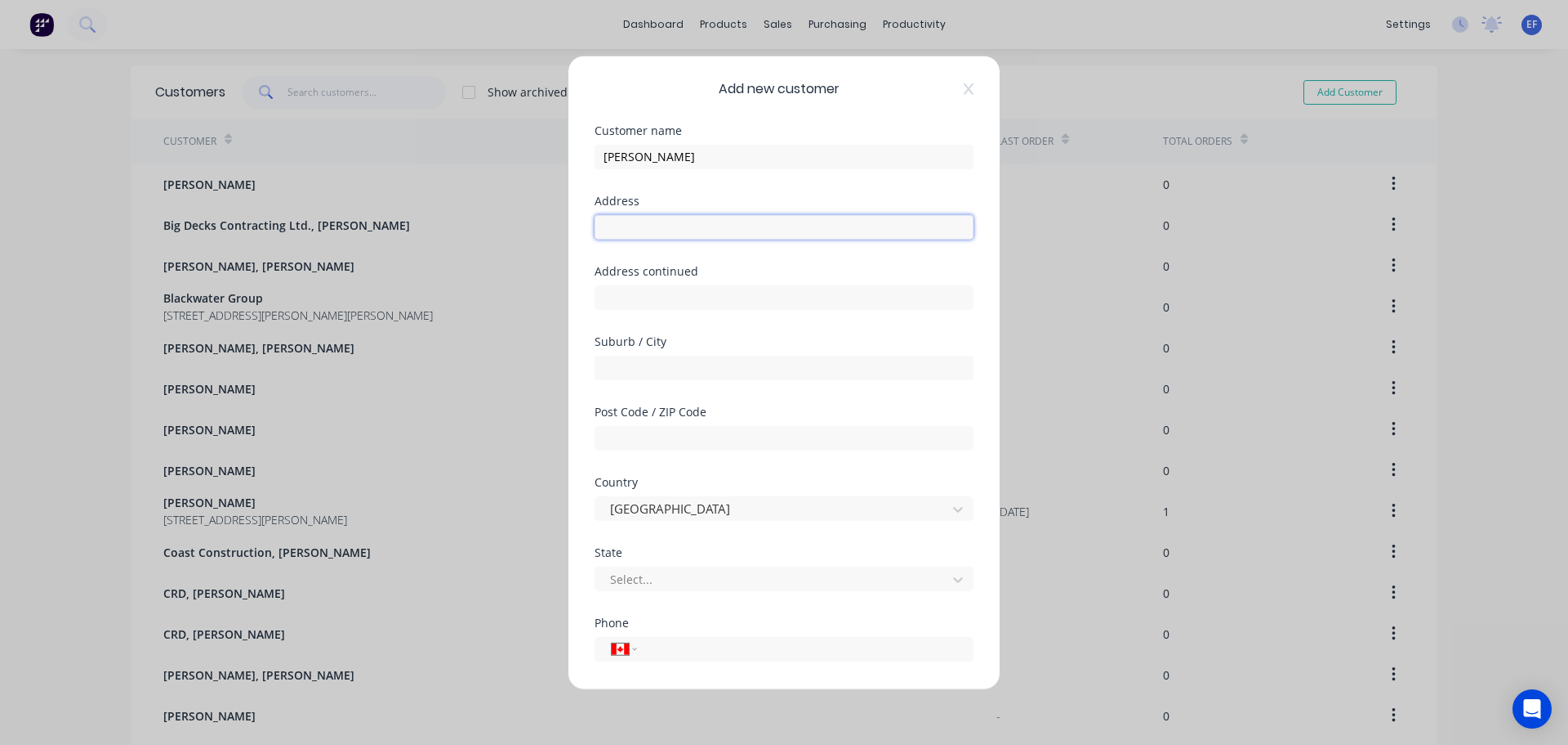
click at [666, 221] on input "text" at bounding box center [783, 226] width 379 height 25
paste input ""[PERSON_NAME] ""
type input ""[PERSON_NAME] ""
drag, startPoint x: 851, startPoint y: 228, endPoint x: 273, endPoint y: 170, distance: 580.9
click at [287, 171] on div "Add new customer Customer name [PERSON_NAME] Address "[PERSON_NAME] " Address c…" at bounding box center [784, 372] width 1568 height 745
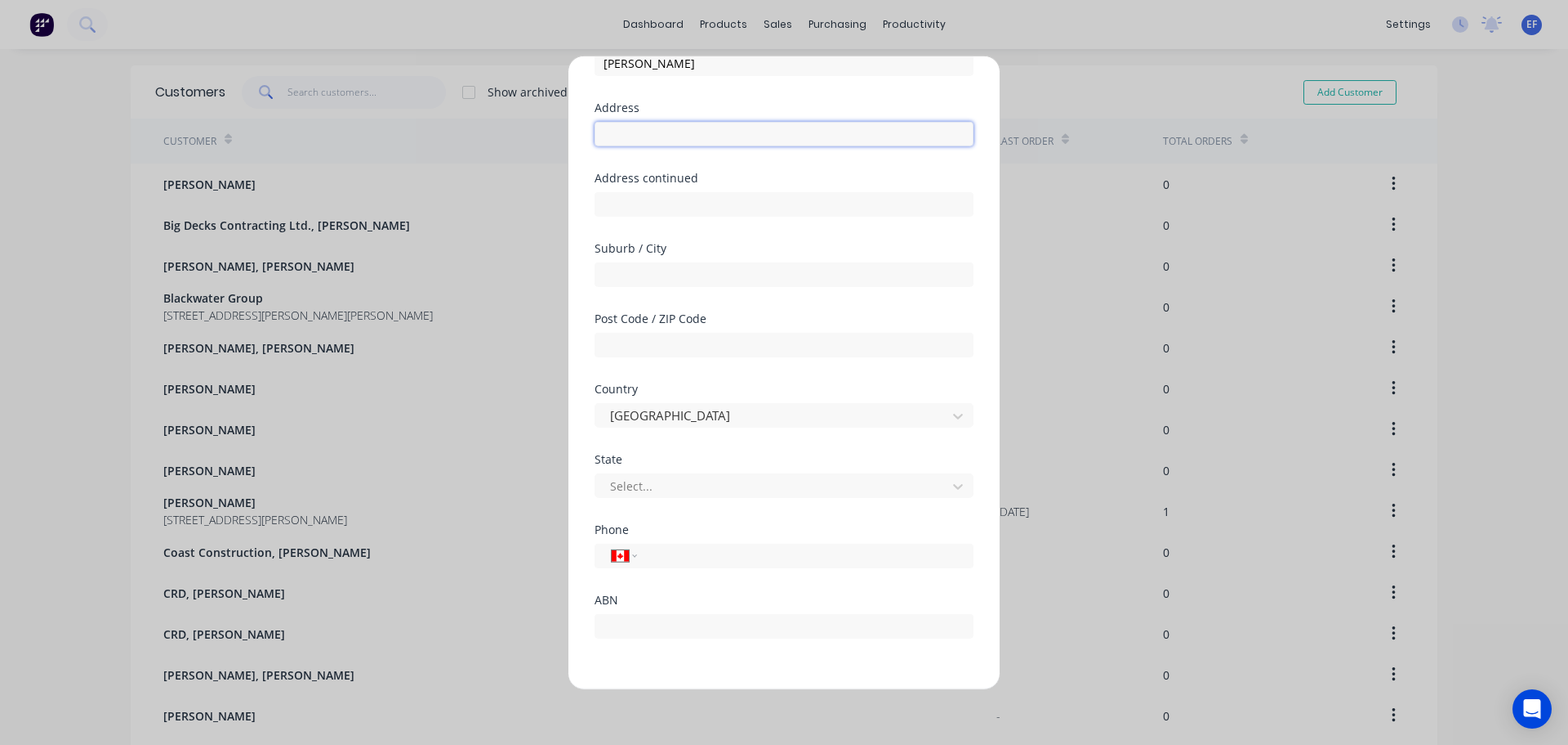
scroll to position [144, 0]
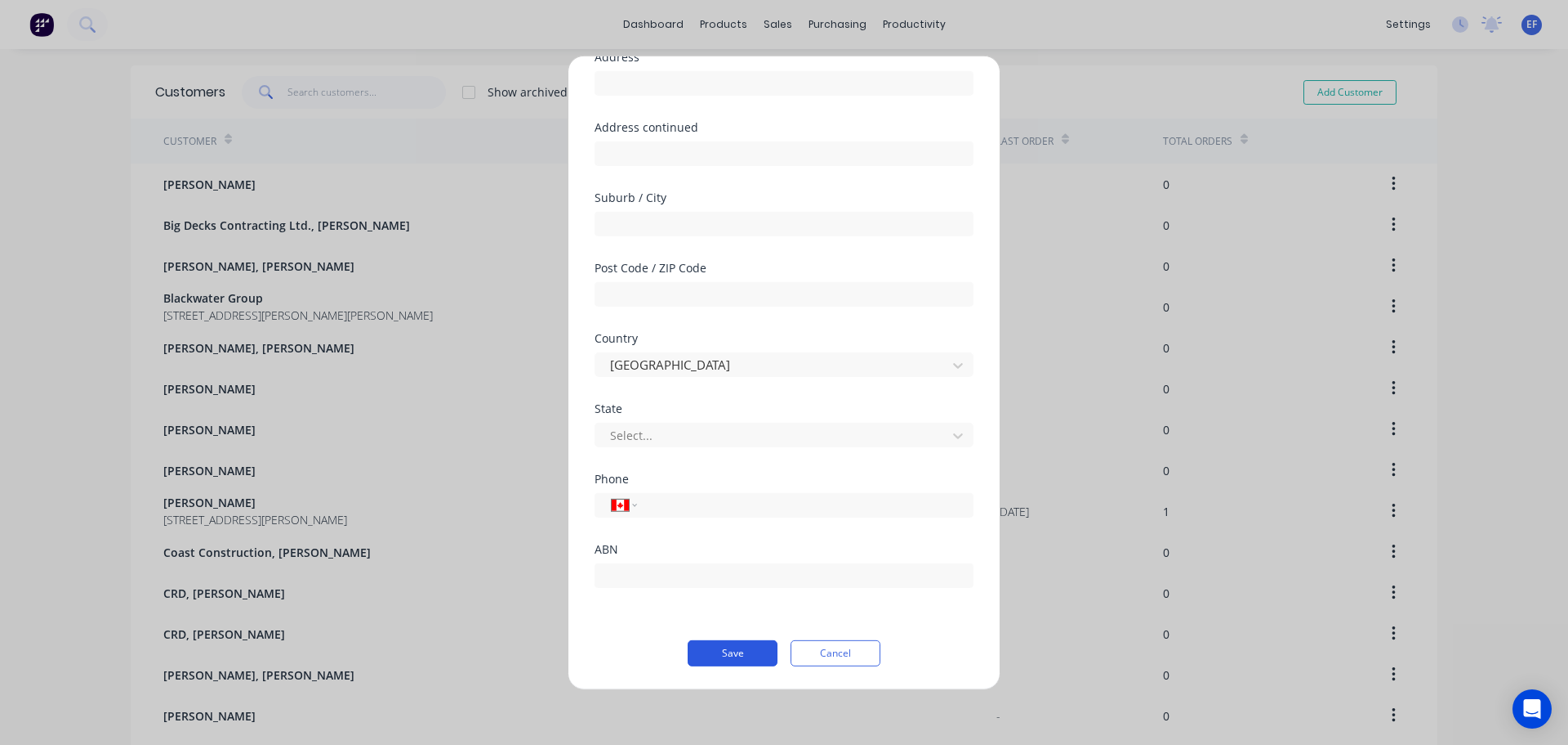
click at [708, 654] on button "Save" at bounding box center [733, 652] width 90 height 27
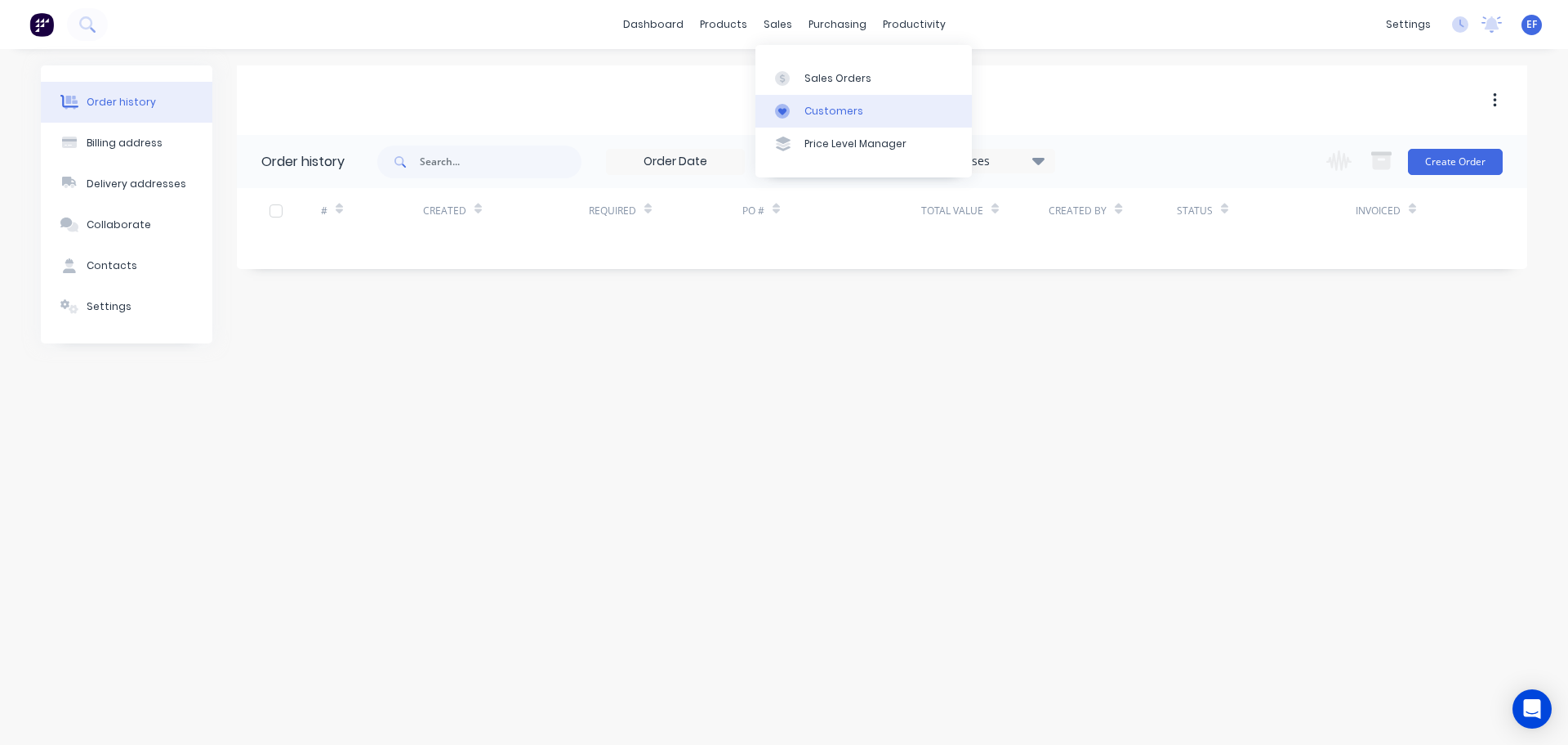
click at [826, 112] on div "Customers" at bounding box center [834, 111] width 59 height 15
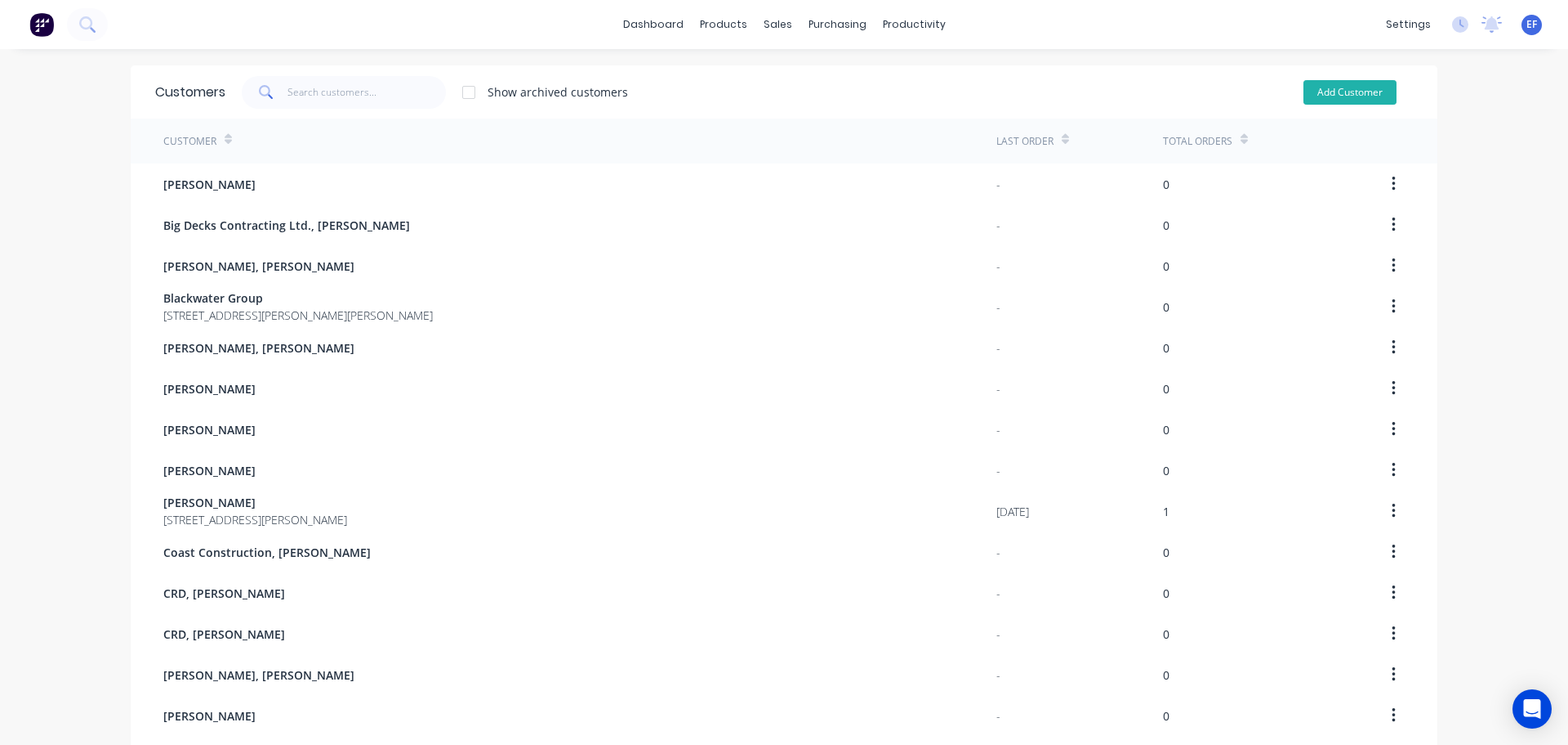
click at [1360, 91] on button "Add Customer" at bounding box center [1351, 92] width 94 height 25
select select "CA"
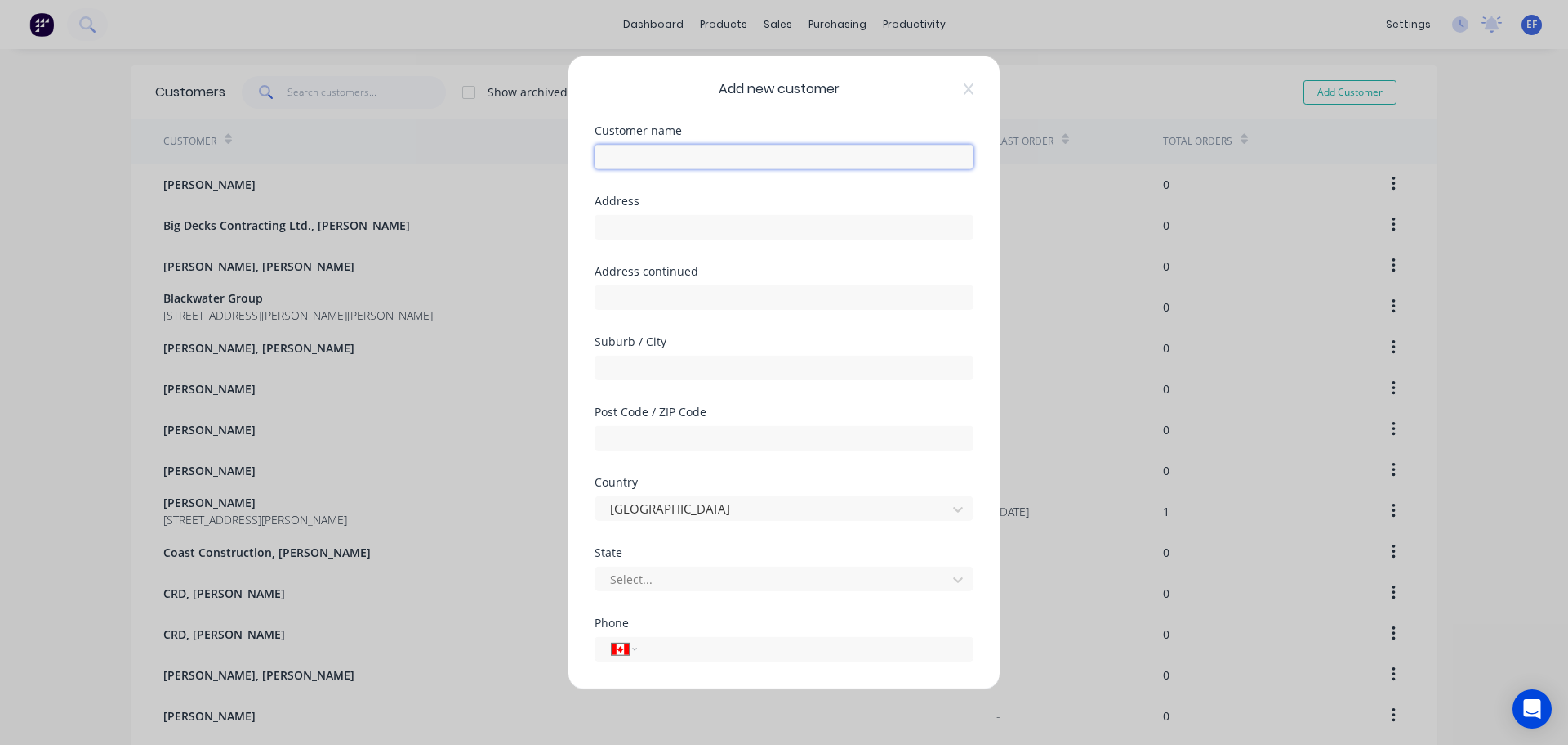
click at [658, 156] on input "text" at bounding box center [783, 156] width 379 height 25
paste input "[PERSON_NAME]"
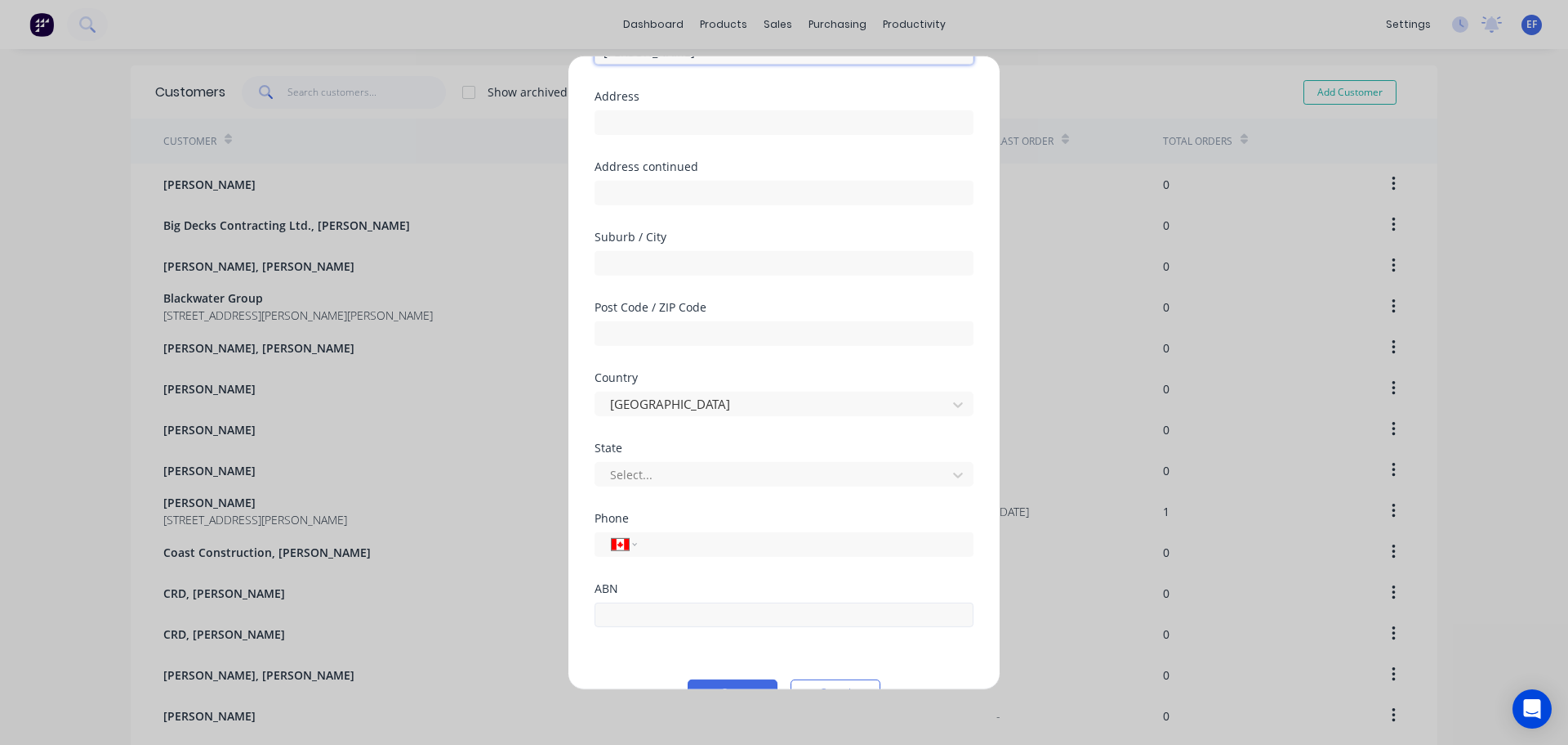
scroll to position [144, 0]
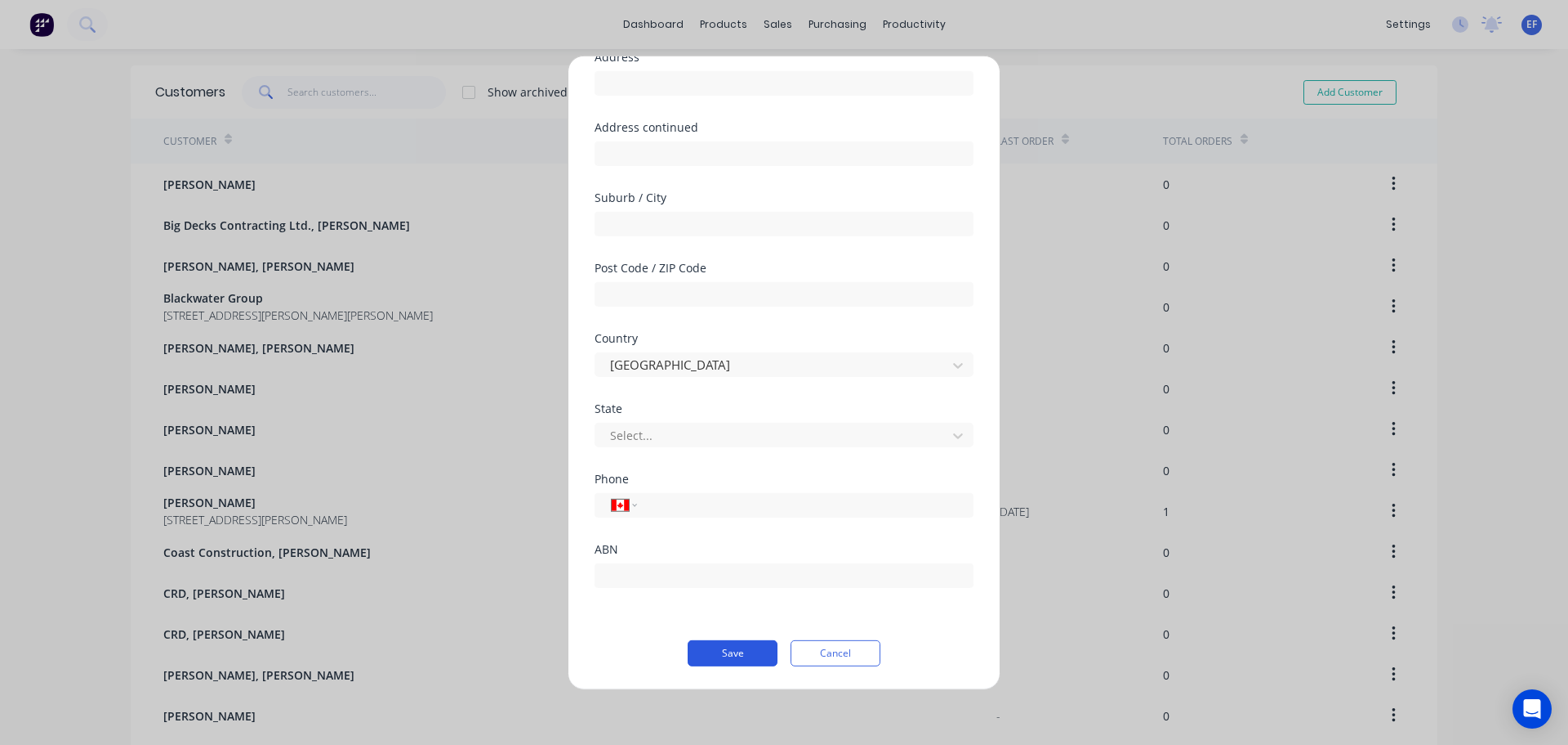
type input "[PERSON_NAME]"
click at [722, 661] on button "Save" at bounding box center [733, 652] width 90 height 27
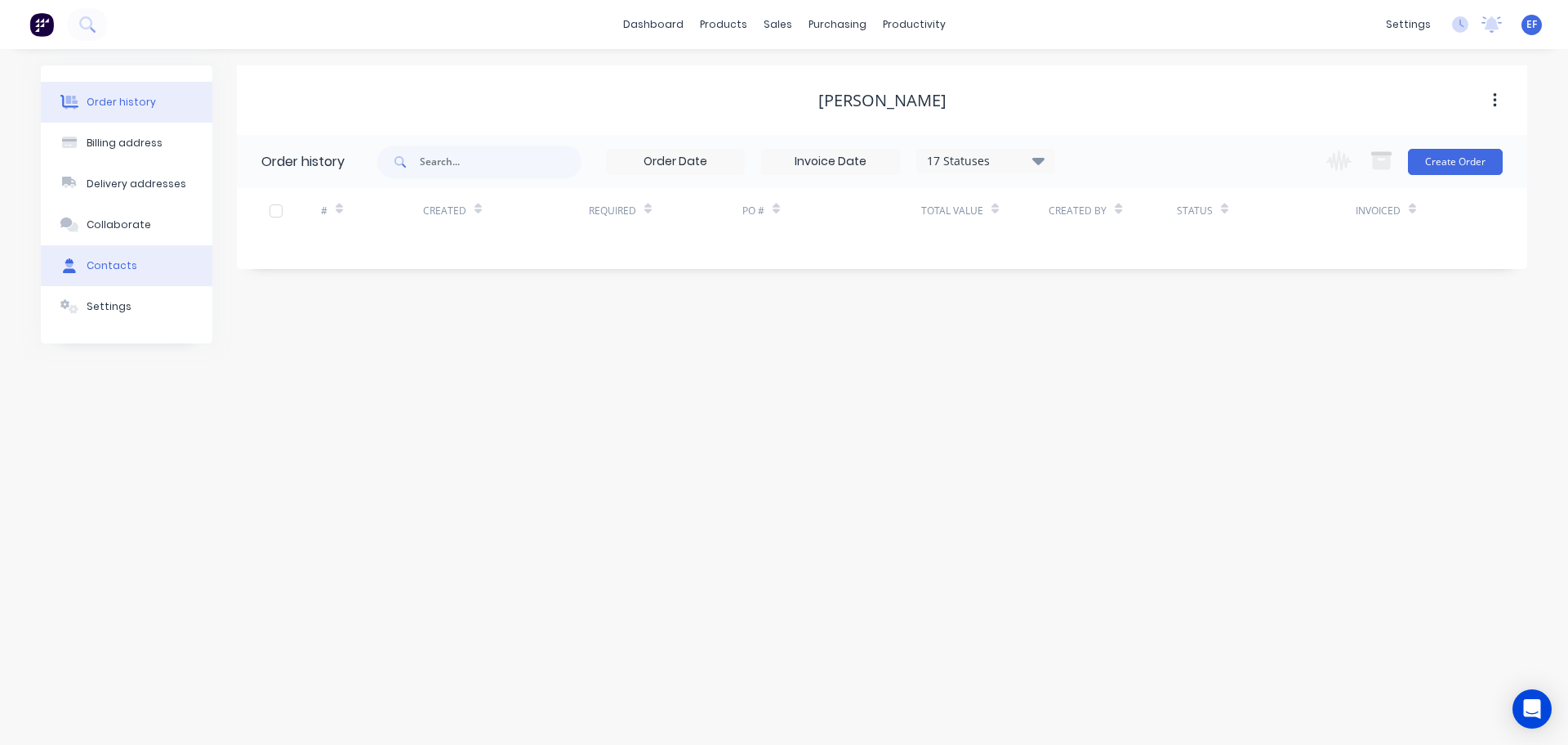
drag, startPoint x: 134, startPoint y: 265, endPoint x: 121, endPoint y: 258, distance: 14.8
click at [133, 265] on button "Contacts" at bounding box center [127, 265] width 171 height 41
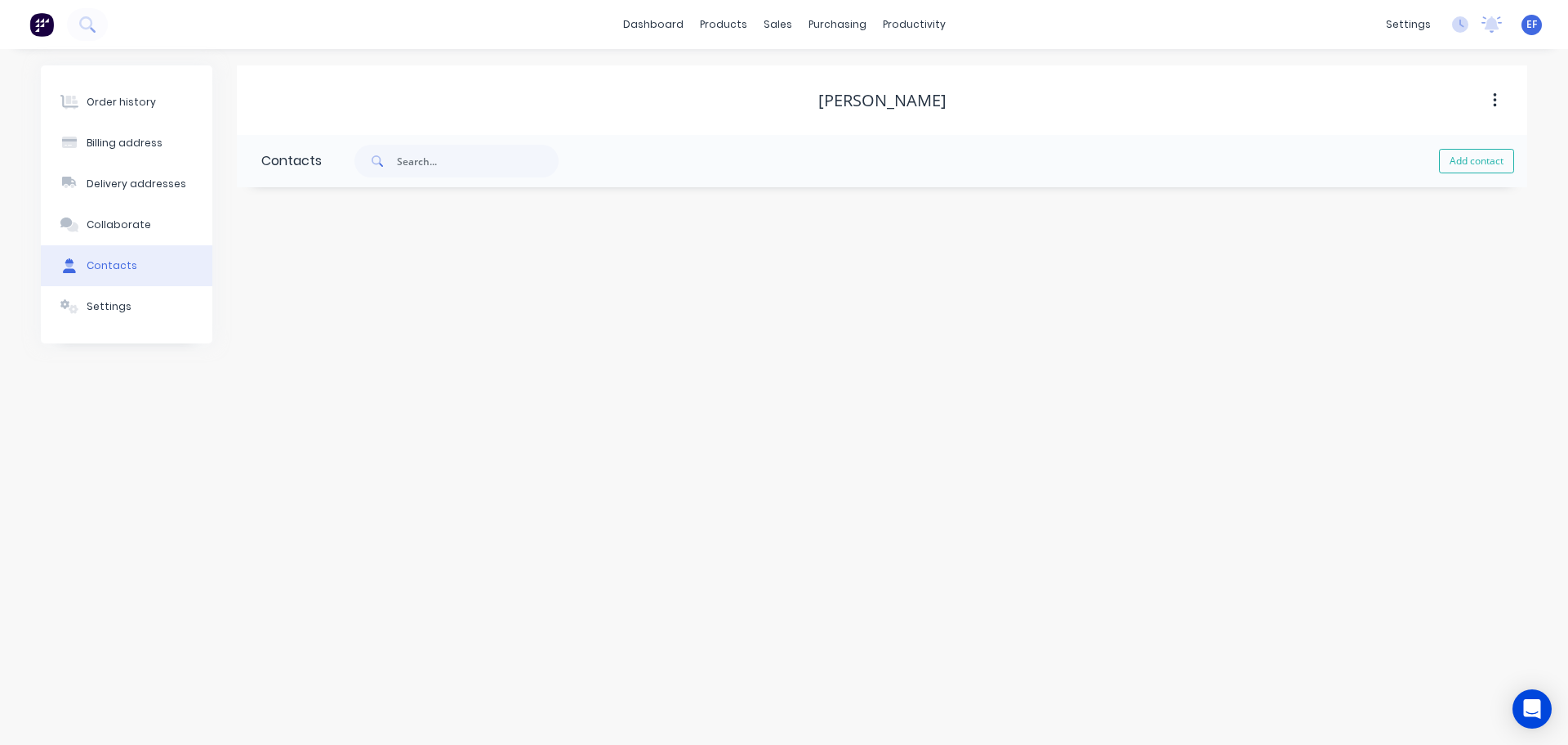
drag, startPoint x: 1464, startPoint y: 161, endPoint x: 1395, endPoint y: 182, distance: 72.1
click at [1463, 161] on button "Add contact" at bounding box center [1477, 161] width 75 height 25
select select "CA"
click at [344, 281] on input "text" at bounding box center [394, 281] width 267 height 25
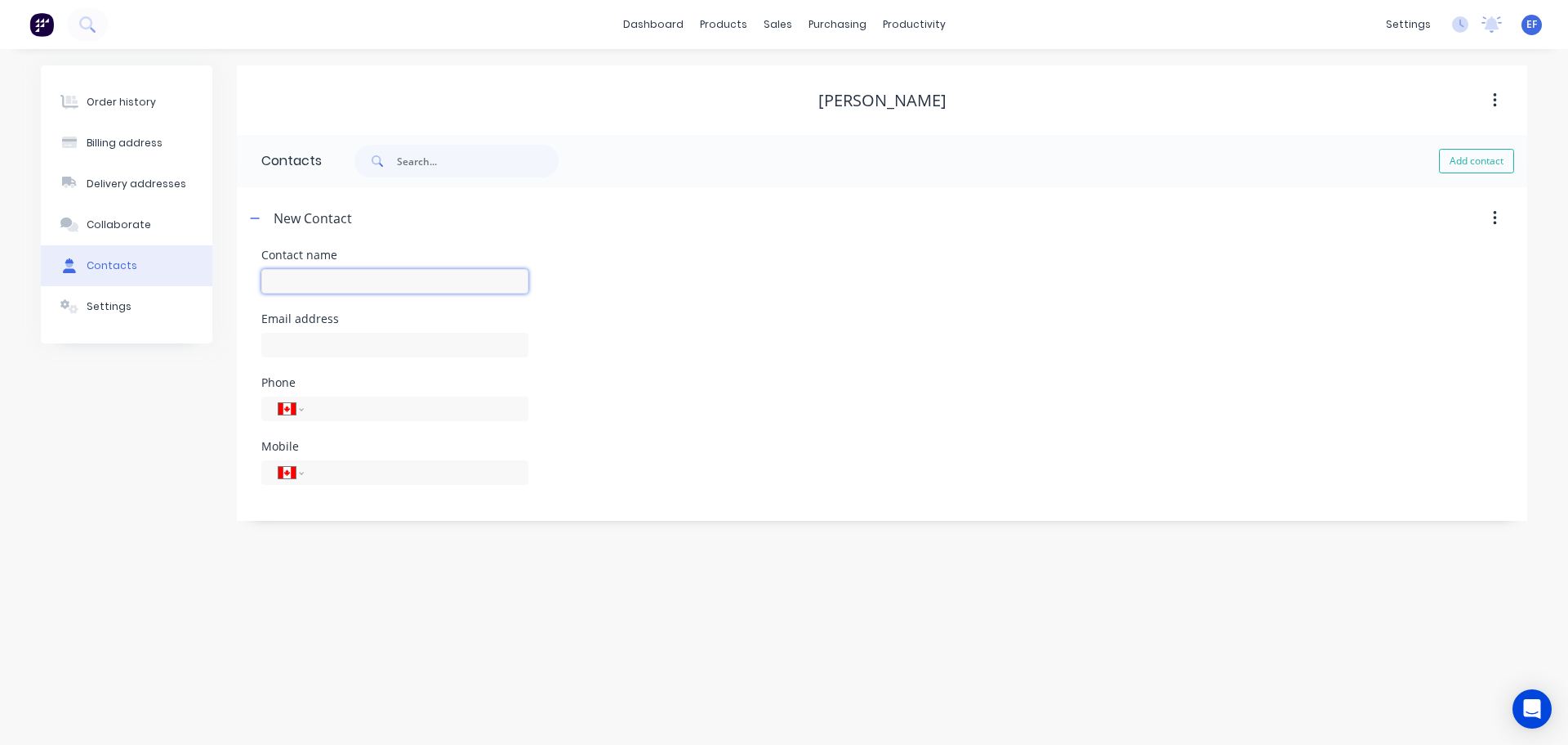
paste input "[PERSON_NAME]"
type input "[PERSON_NAME]"
select select "CA"
click at [349, 364] on div at bounding box center [394, 352] width 267 height 49
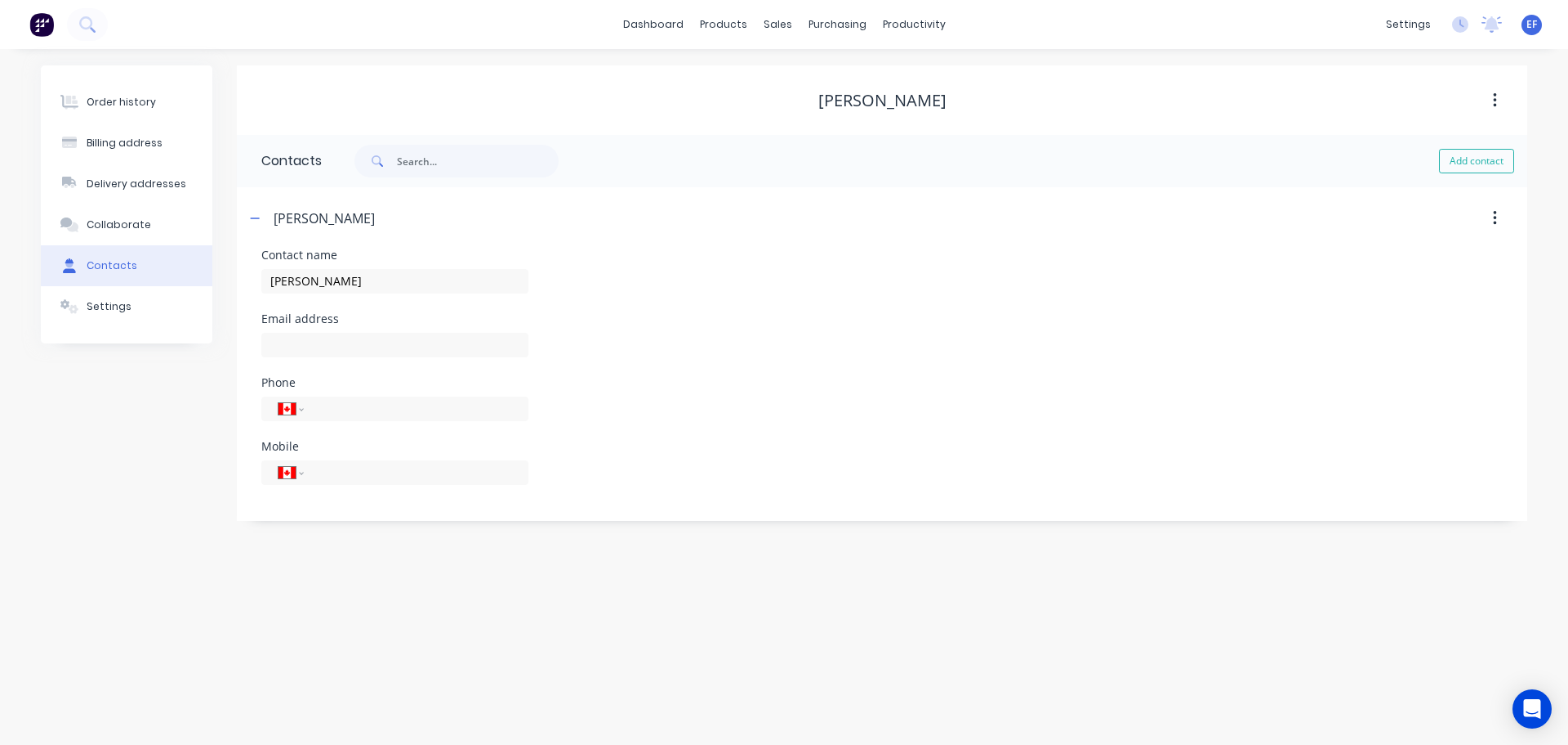
click at [348, 357] on div at bounding box center [394, 352] width 267 height 49
click at [344, 341] on input "text" at bounding box center [394, 345] width 267 height 25
paste input "[EMAIL_ADDRESS][PERSON_NAME][DOMAIN_NAME]"
type input "[EMAIL_ADDRESS][PERSON_NAME][DOMAIN_NAME]"
click at [37, 453] on div "Order history Billing address Delivery addresses Collaborate Contacts Settings …" at bounding box center [784, 396] width 1568 height 695
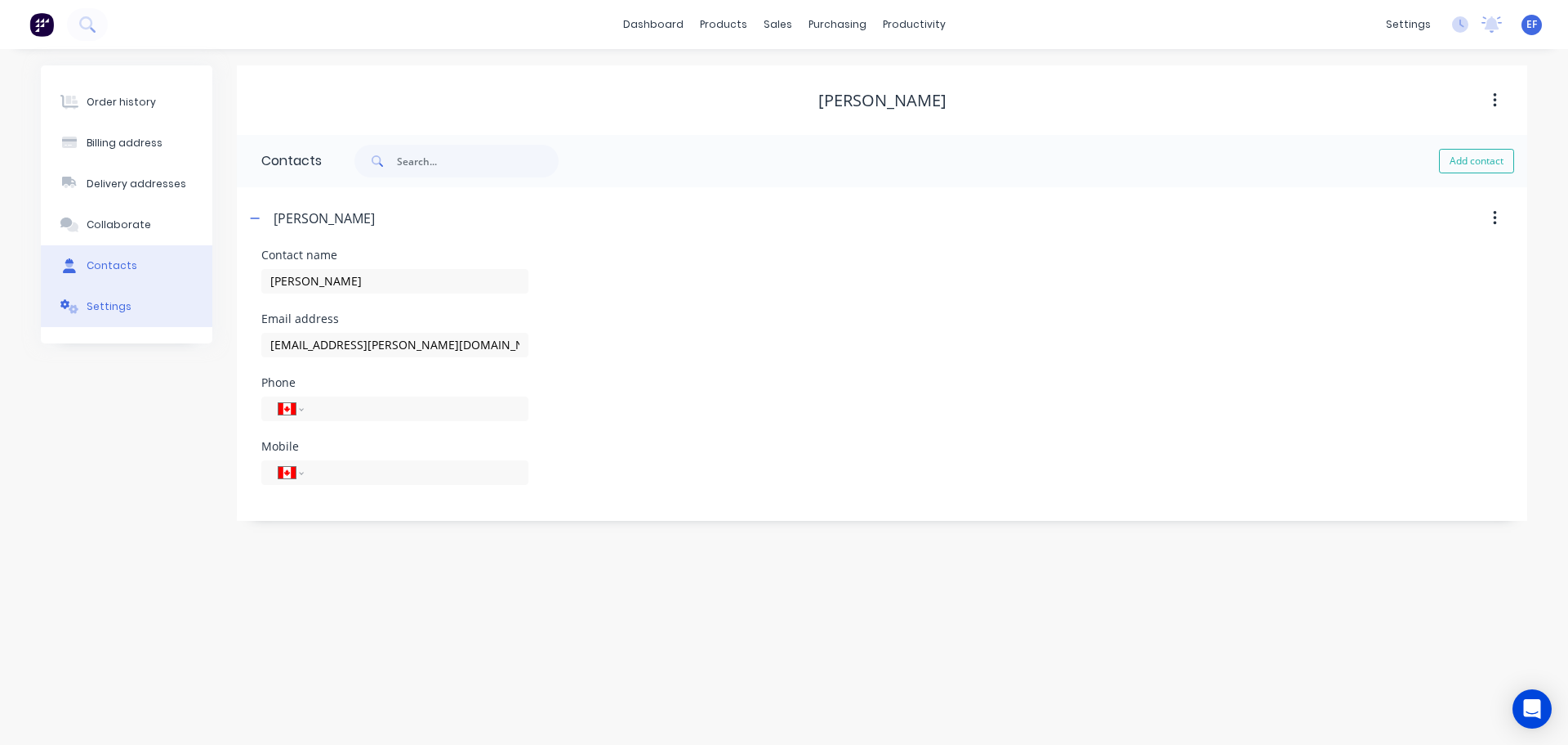
click at [100, 316] on button "Settings" at bounding box center [127, 306] width 171 height 41
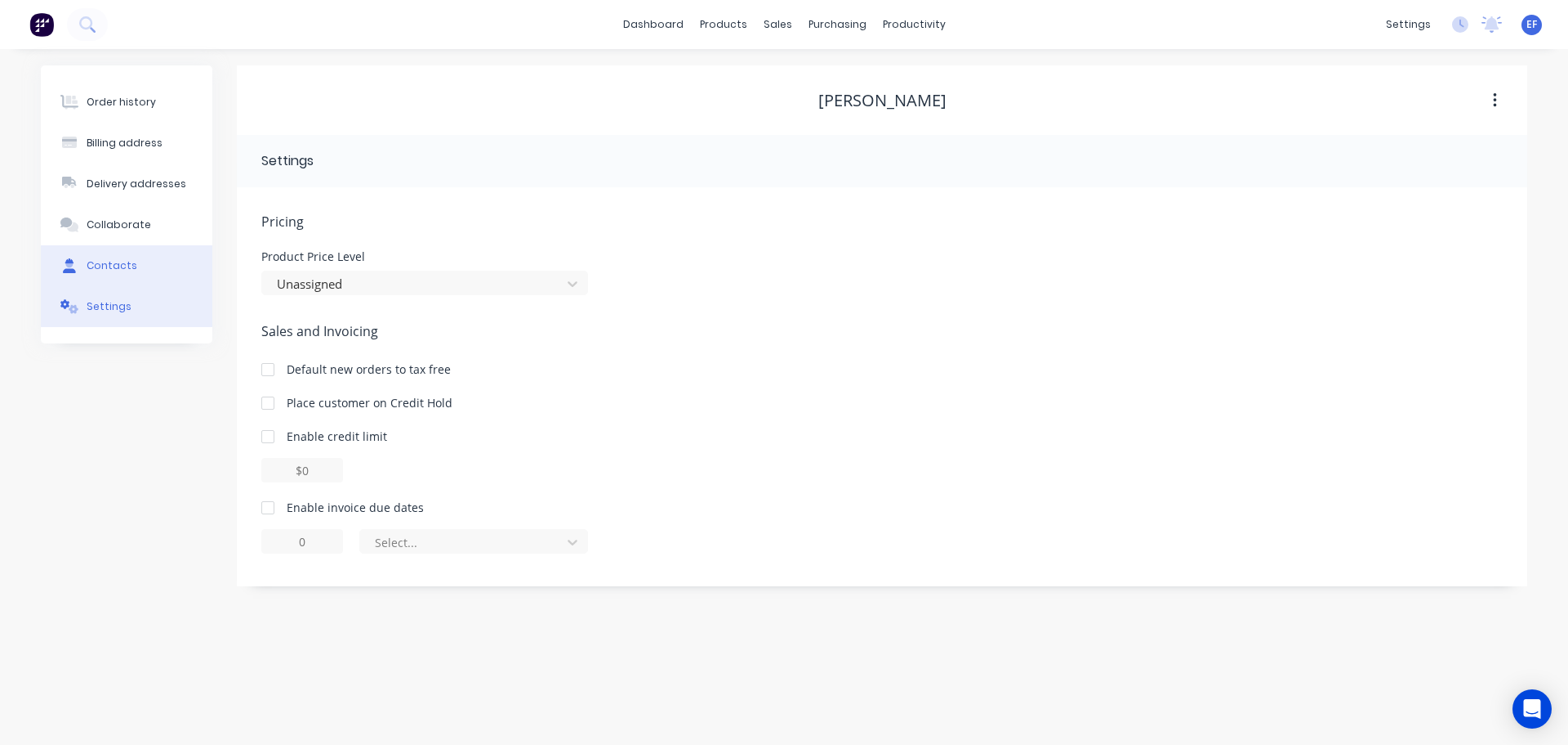
click at [94, 260] on div "Contacts" at bounding box center [111, 265] width 50 height 15
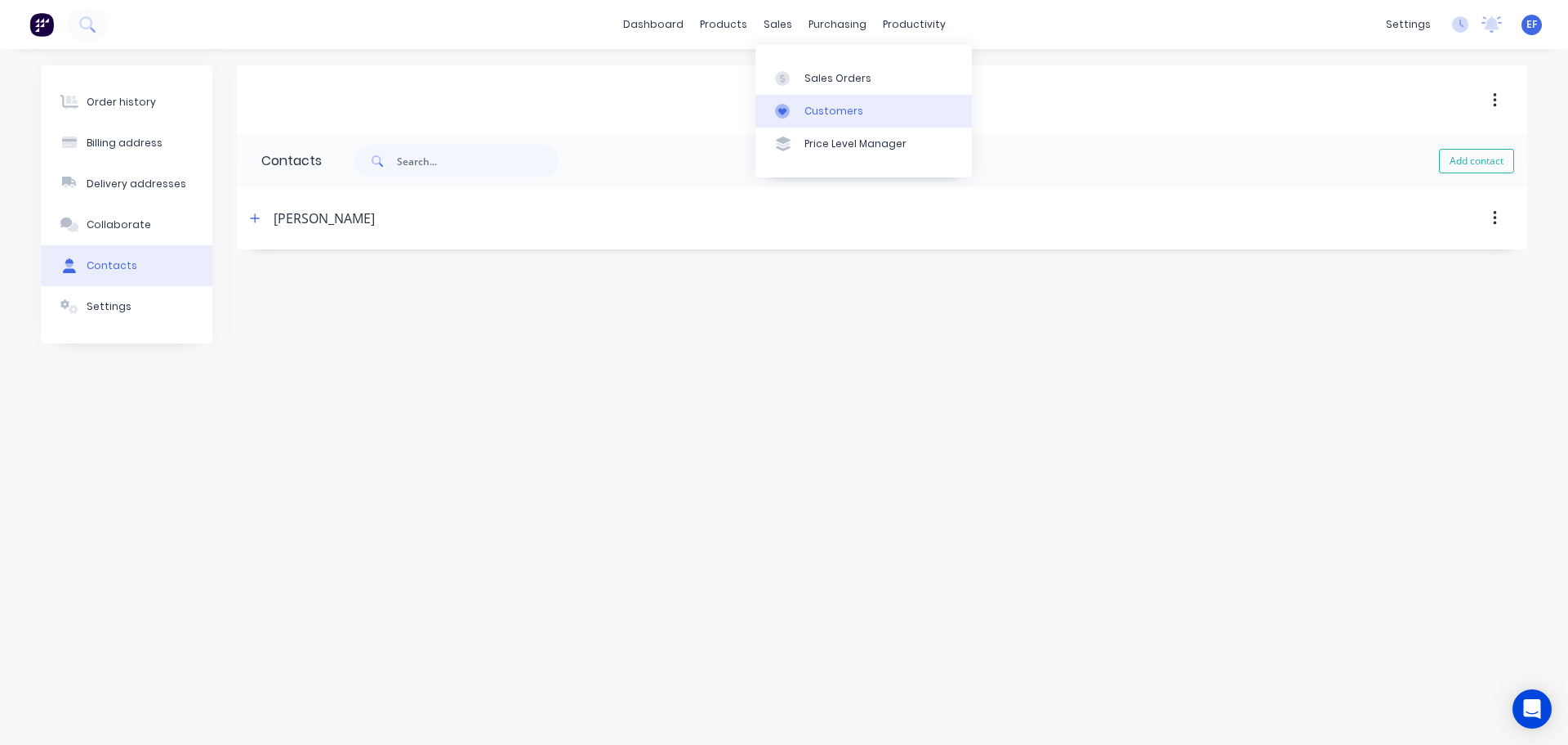
click at [808, 122] on link "Customers" at bounding box center [864, 111] width 216 height 33
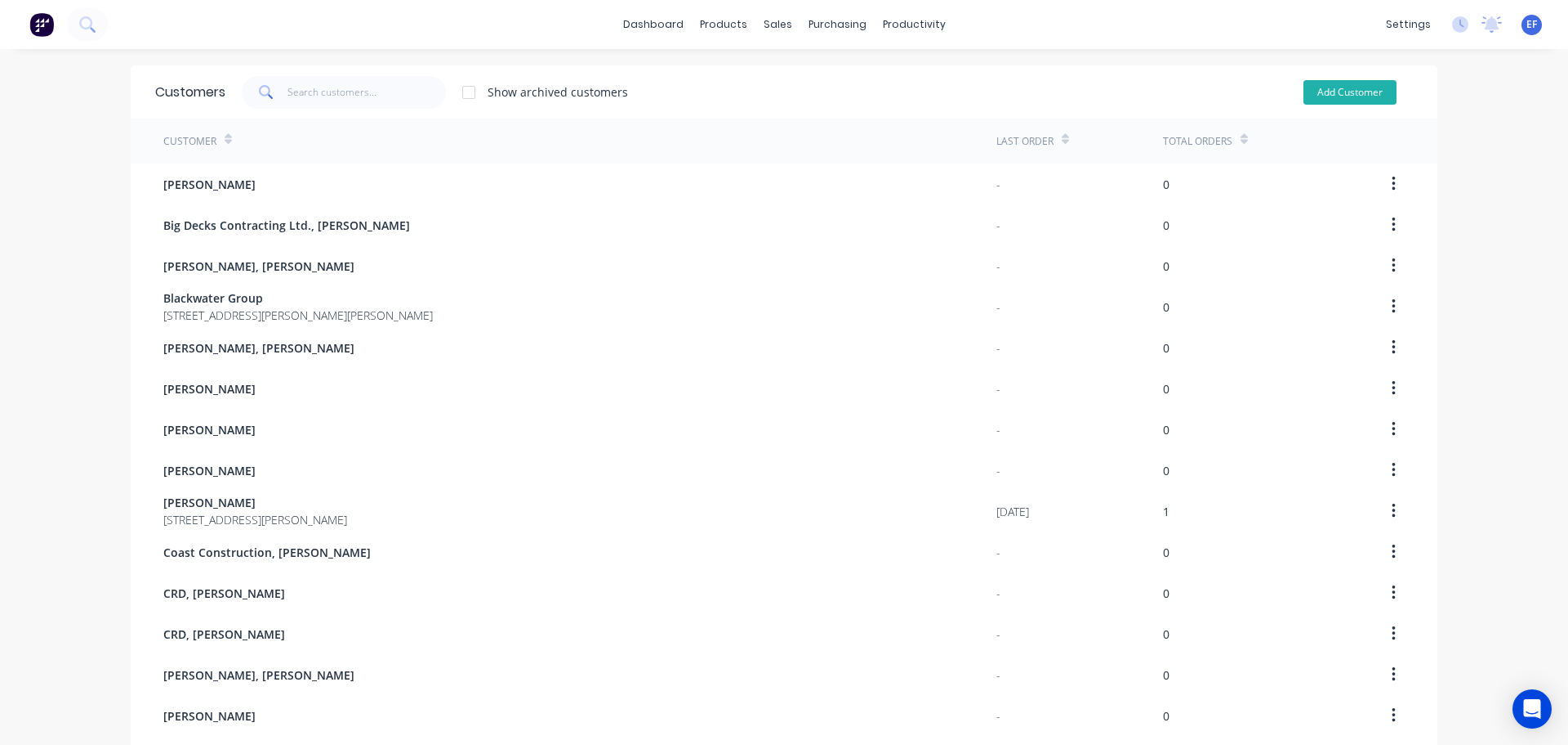
click at [1330, 91] on button "Add Customer" at bounding box center [1351, 92] width 94 height 25
select select "CA"
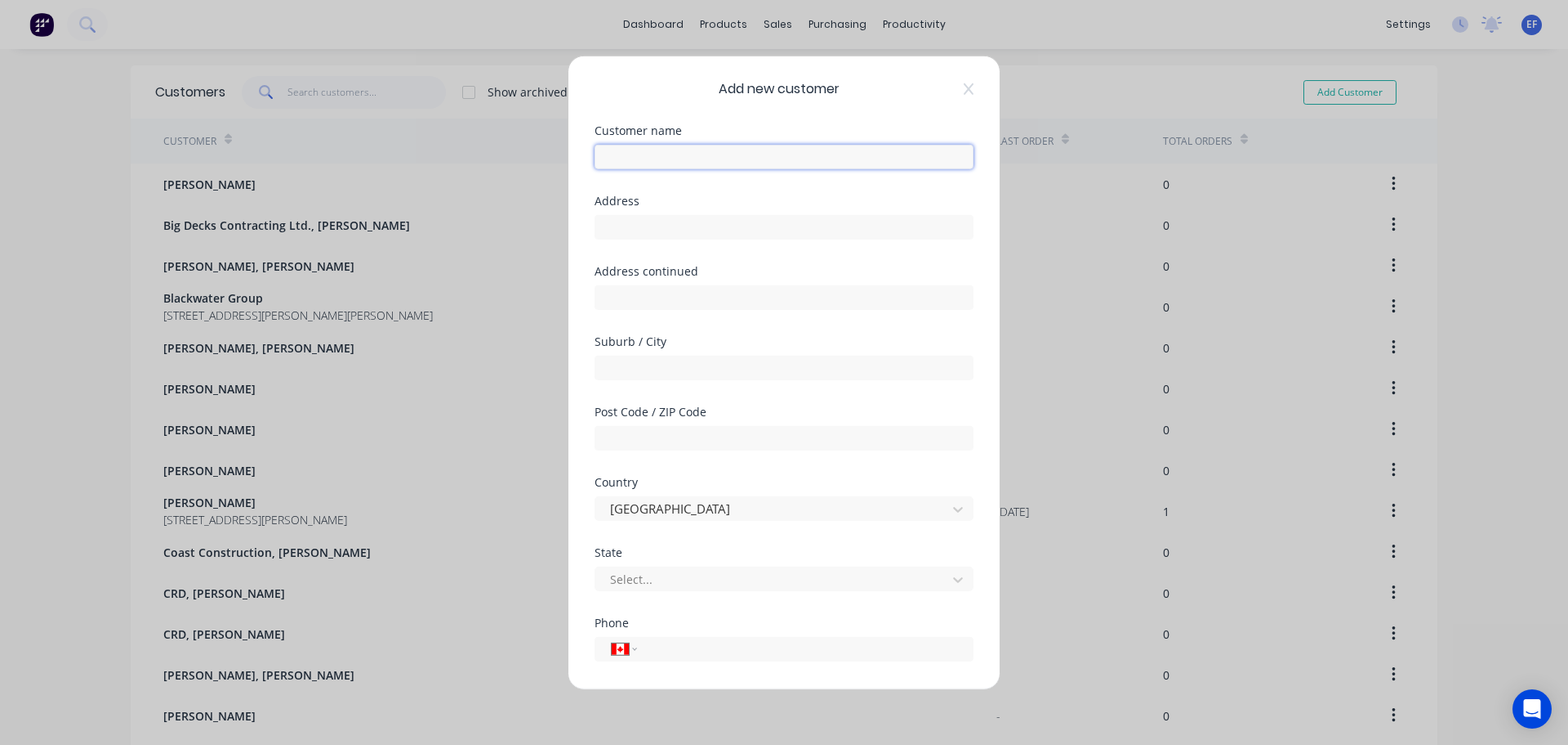
click at [658, 160] on input "text" at bounding box center [783, 156] width 379 height 25
paste input "[PERSON_NAME]"
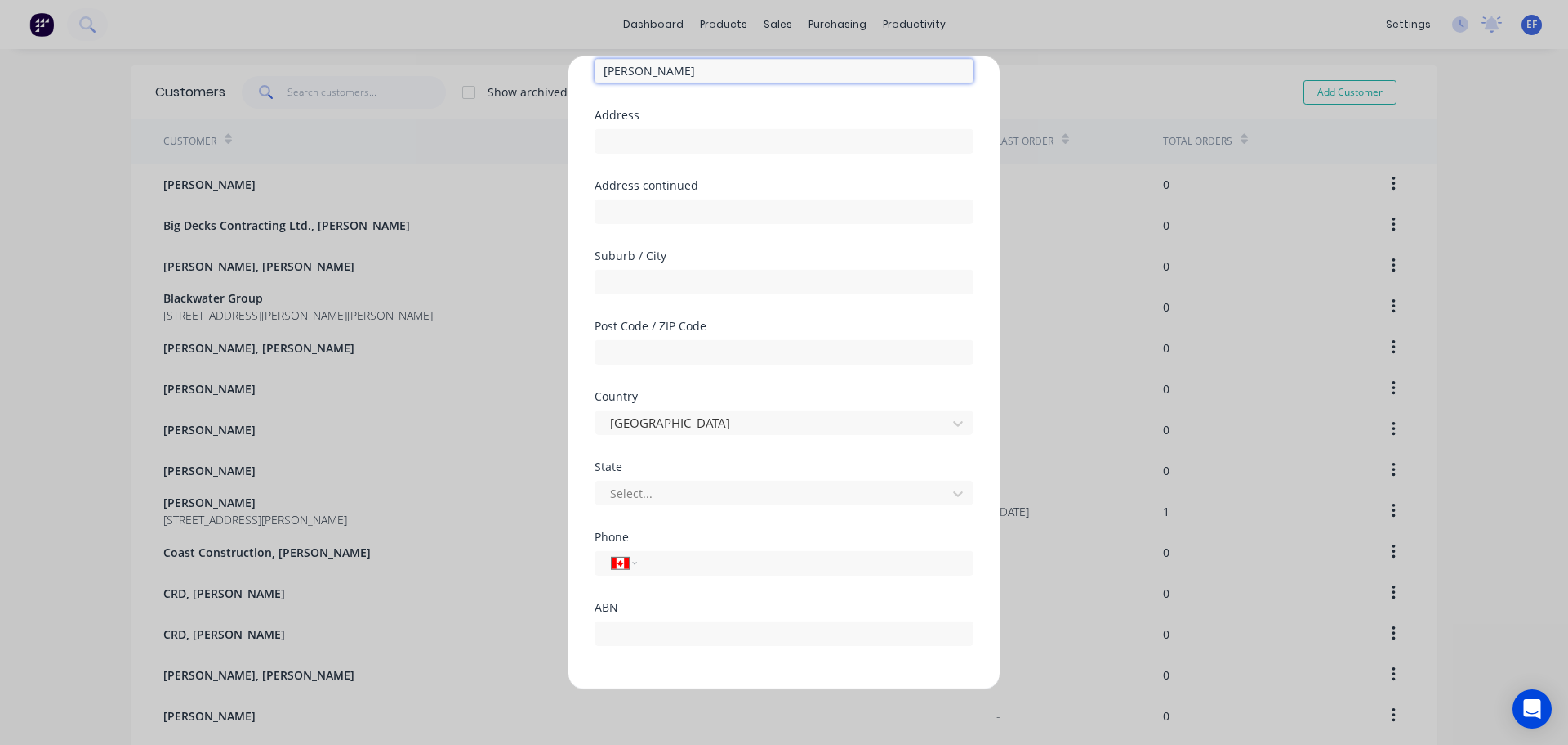
scroll to position [144, 0]
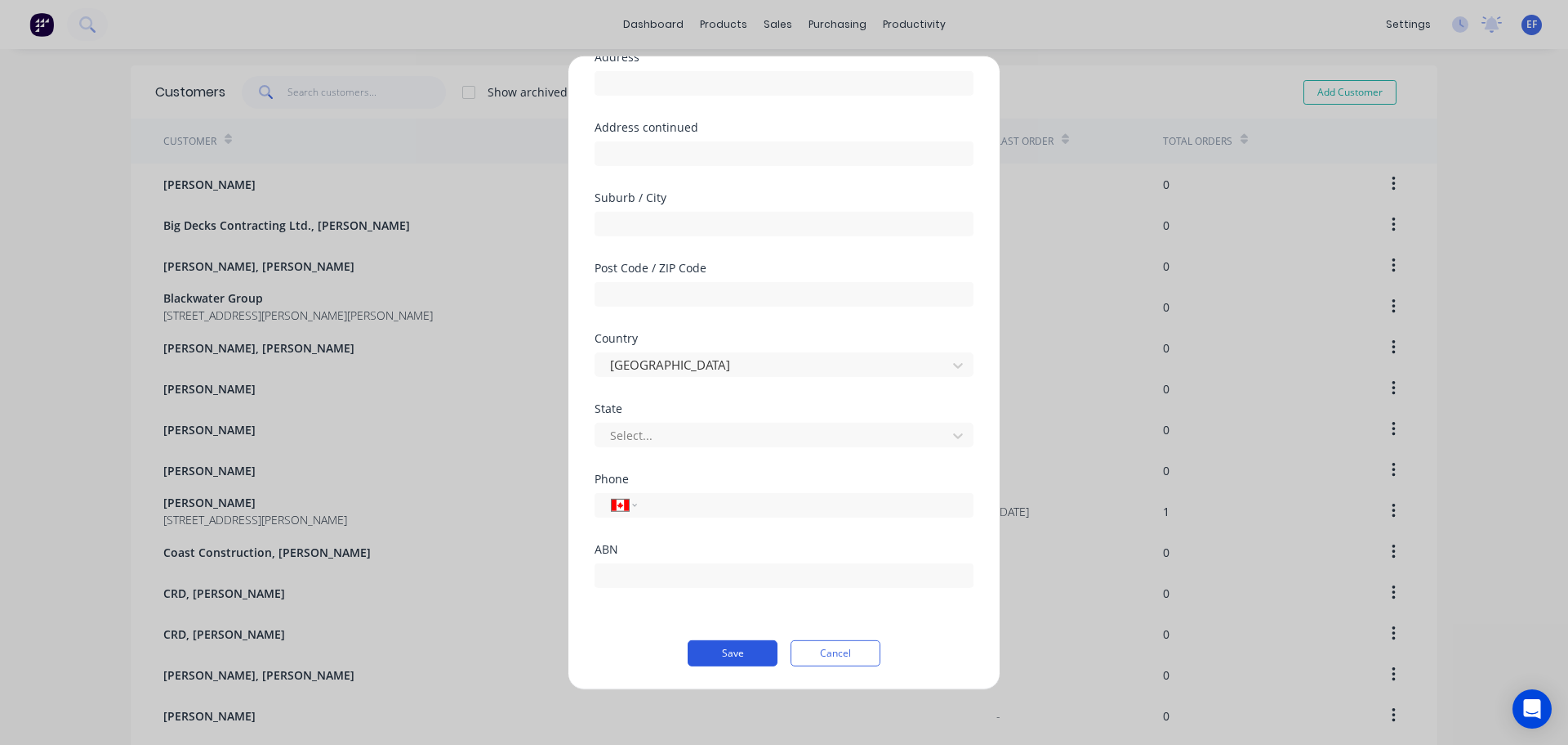
type input "[PERSON_NAME]"
click at [743, 655] on button "Save" at bounding box center [733, 652] width 90 height 27
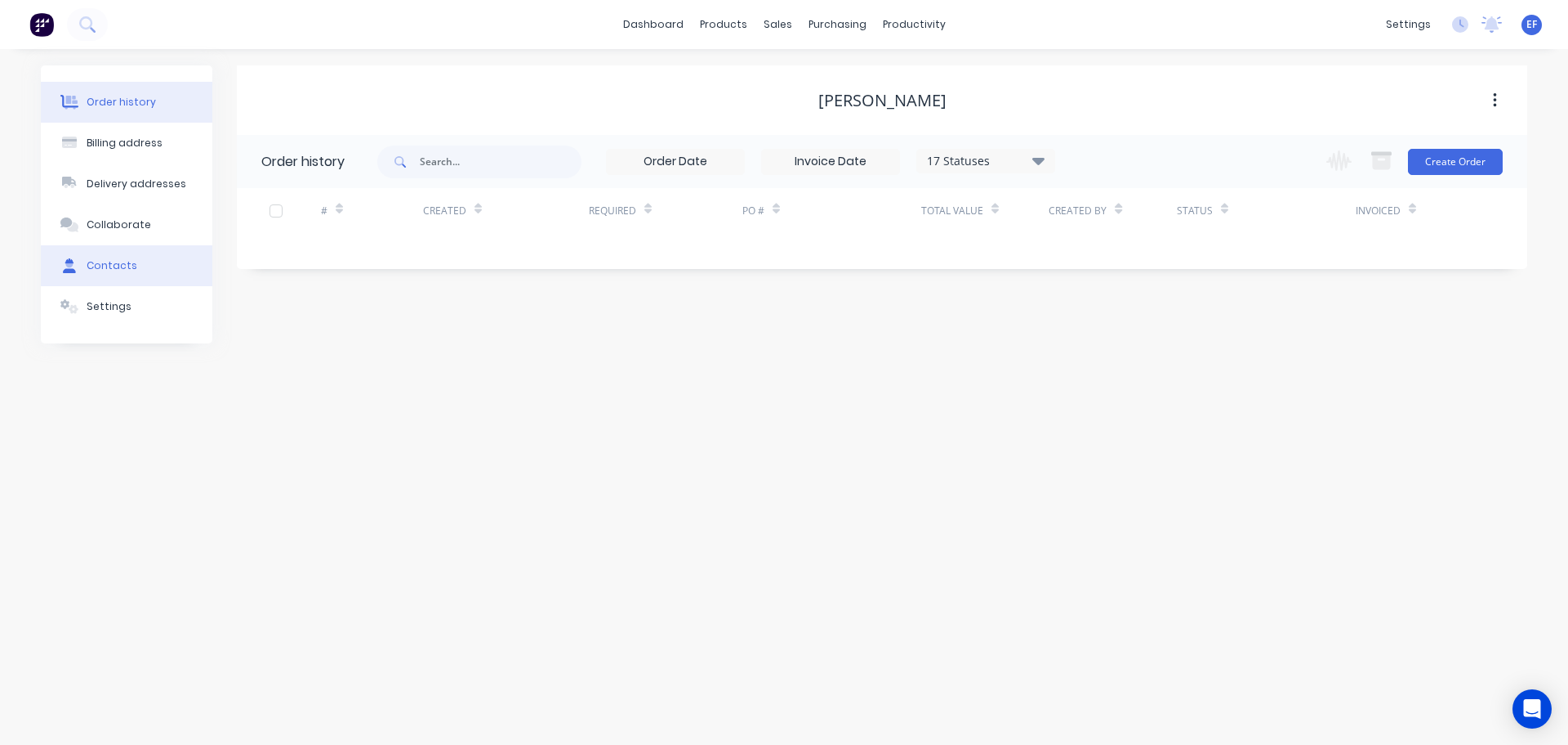
click at [133, 271] on button "Contacts" at bounding box center [127, 265] width 171 height 41
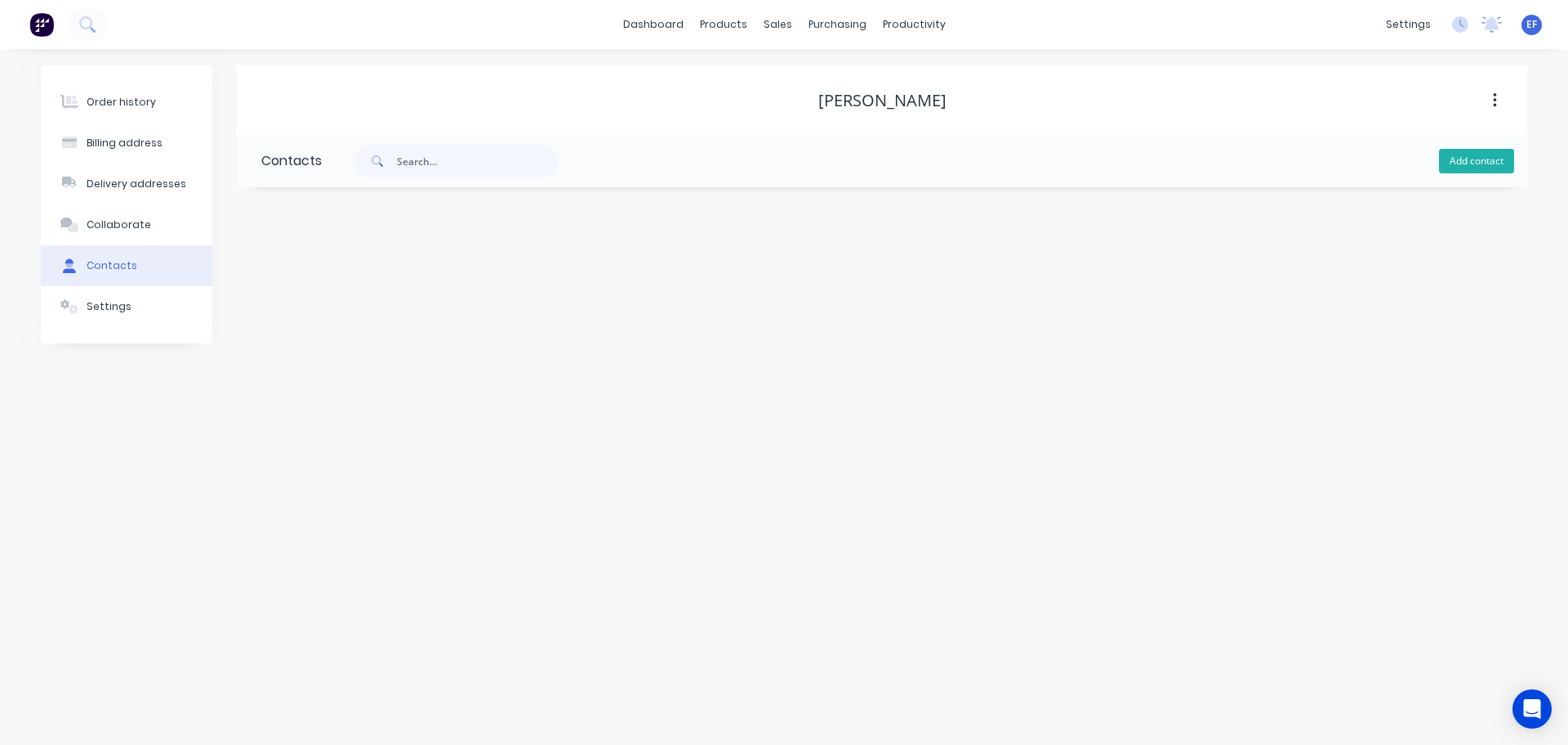
click at [1455, 165] on button "Add contact" at bounding box center [1477, 161] width 75 height 25
select select "CA"
click at [361, 281] on input "text" at bounding box center [394, 281] width 267 height 25
paste input "[PERSON_NAME]"
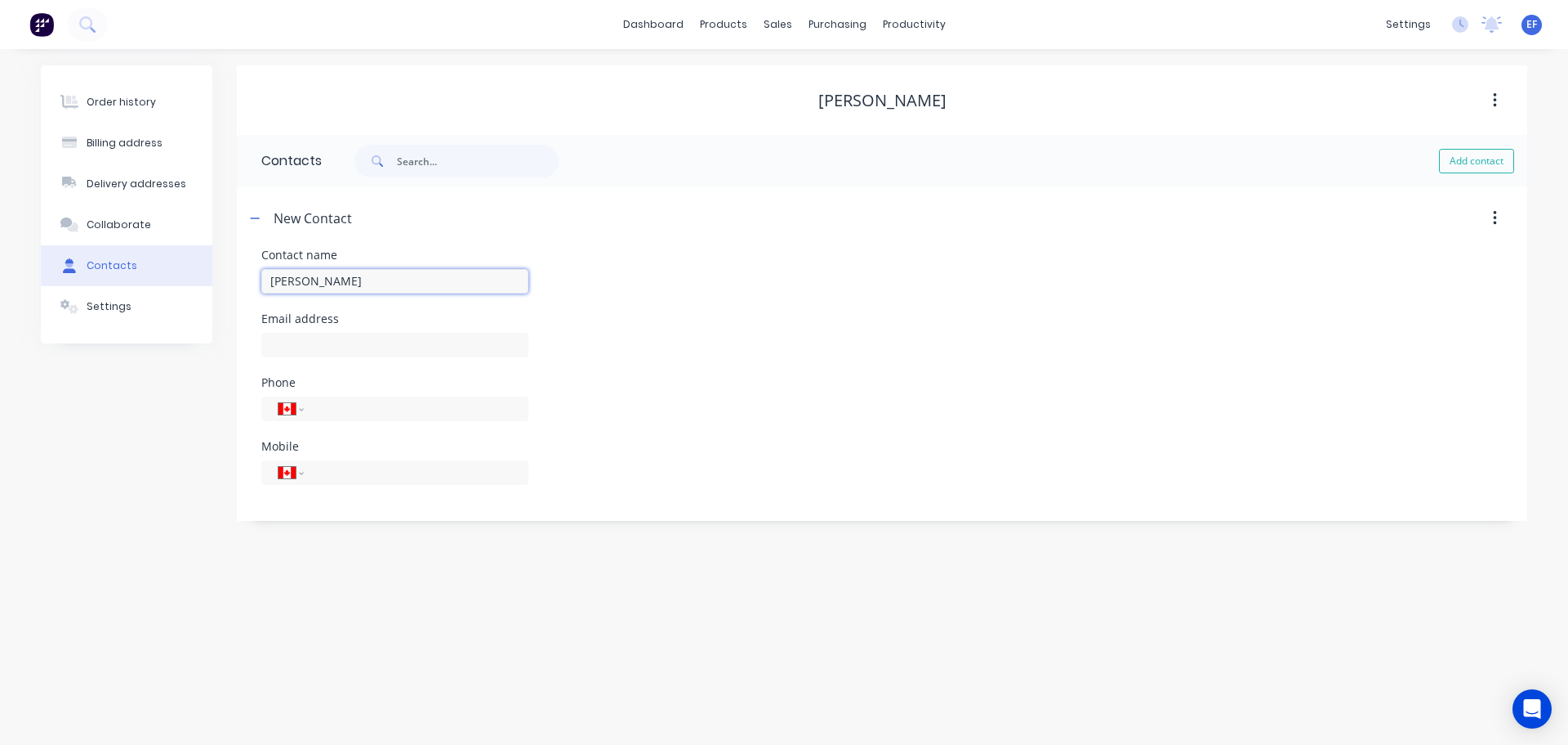
type input "[PERSON_NAME]"
select select "CA"
drag, startPoint x: 351, startPoint y: 363, endPoint x: 350, endPoint y: 352, distance: 11.0
click at [351, 363] on div at bounding box center [394, 352] width 267 height 49
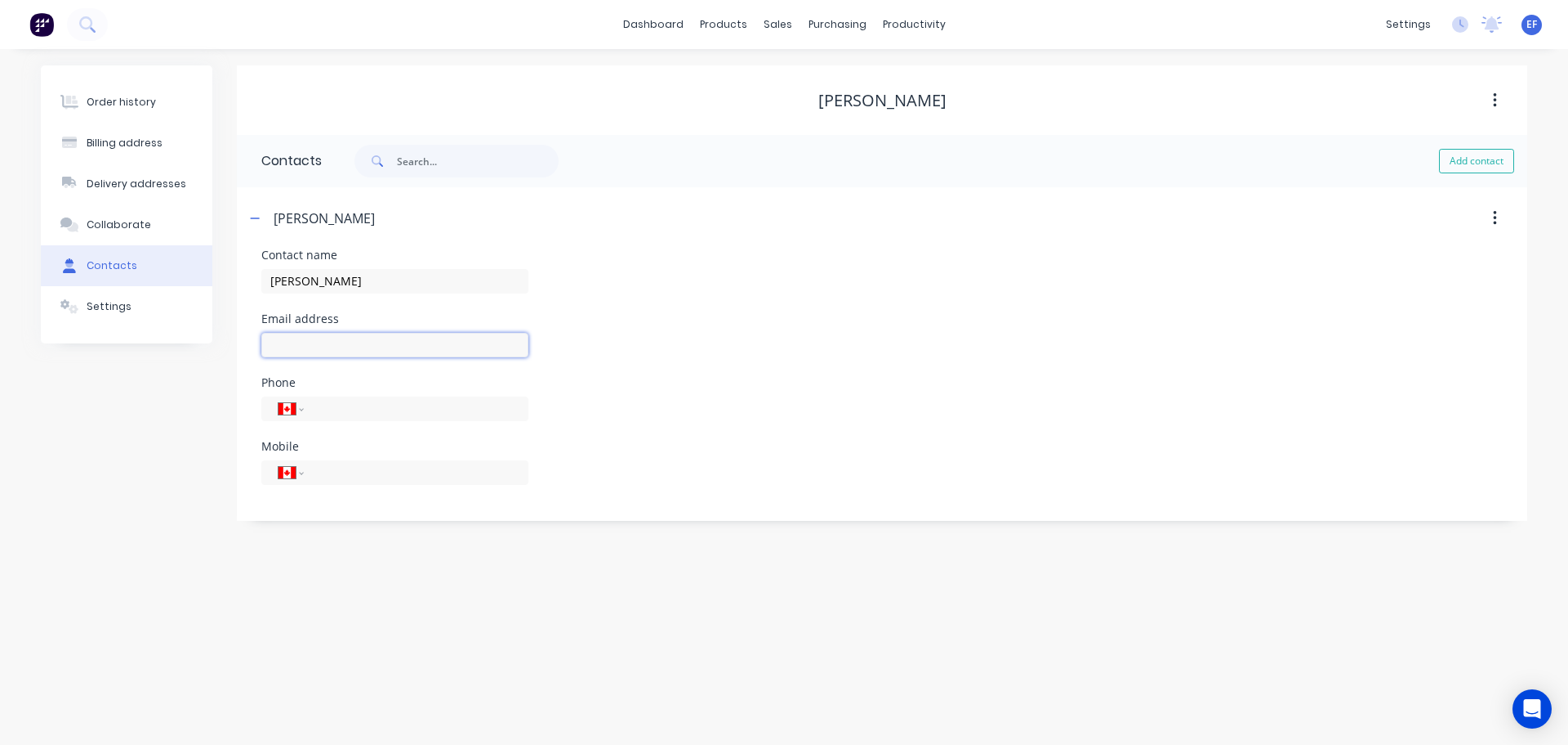
click at [350, 345] on input "text" at bounding box center [394, 345] width 267 height 25
paste input "[EMAIL_ADDRESS][PERSON_NAME][DOMAIN_NAME]"
type input "[EMAIL_ADDRESS][PERSON_NAME][DOMAIN_NAME]"
drag, startPoint x: 144, startPoint y: 443, endPoint x: 152, endPoint y: 441, distance: 8.2
click at [146, 443] on div "Order history Billing address Delivery addresses Collaborate Contacts Settings" at bounding box center [127, 293] width 171 height 455
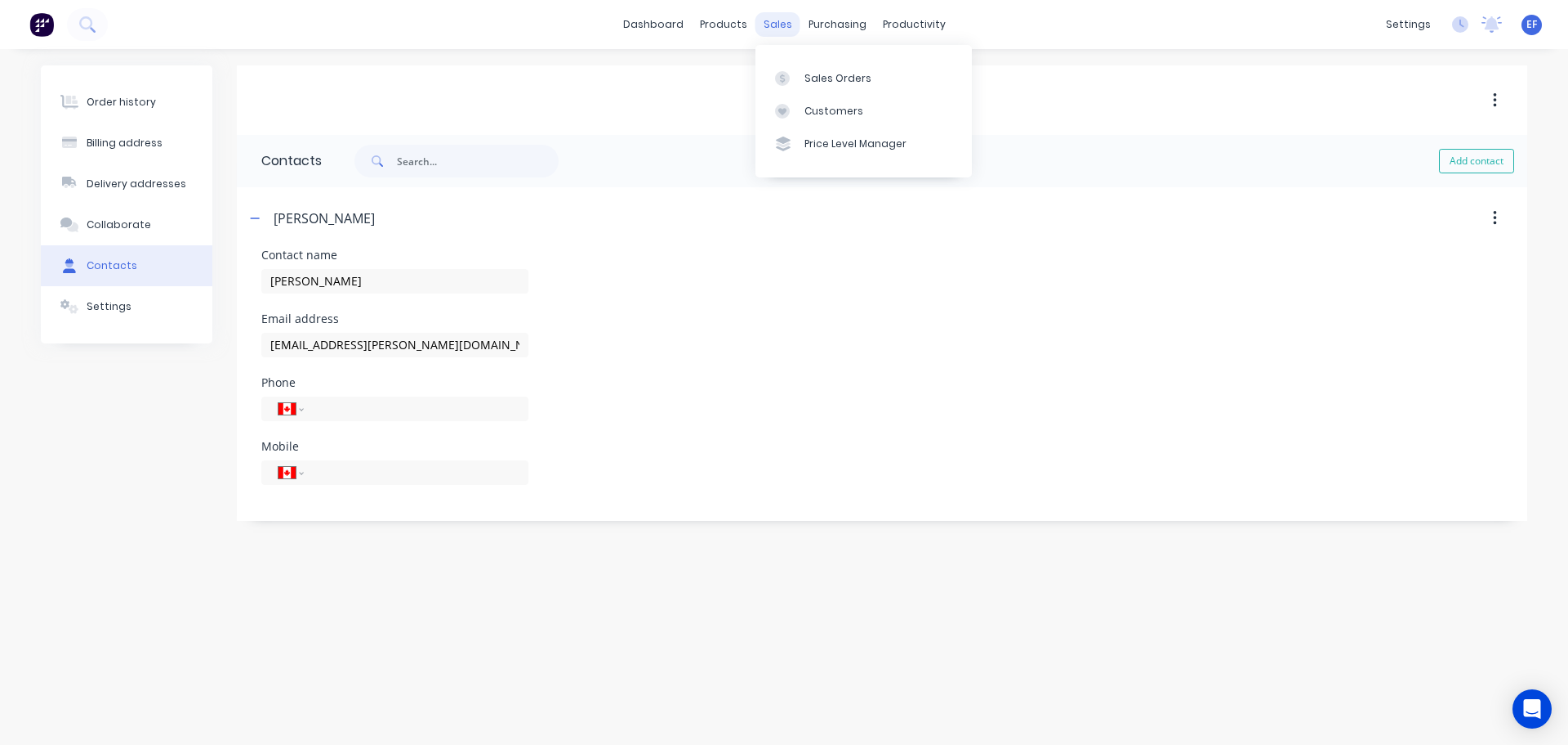
click at [774, 28] on div "sales" at bounding box center [778, 24] width 45 height 25
click at [815, 107] on div "Customers" at bounding box center [834, 111] width 59 height 15
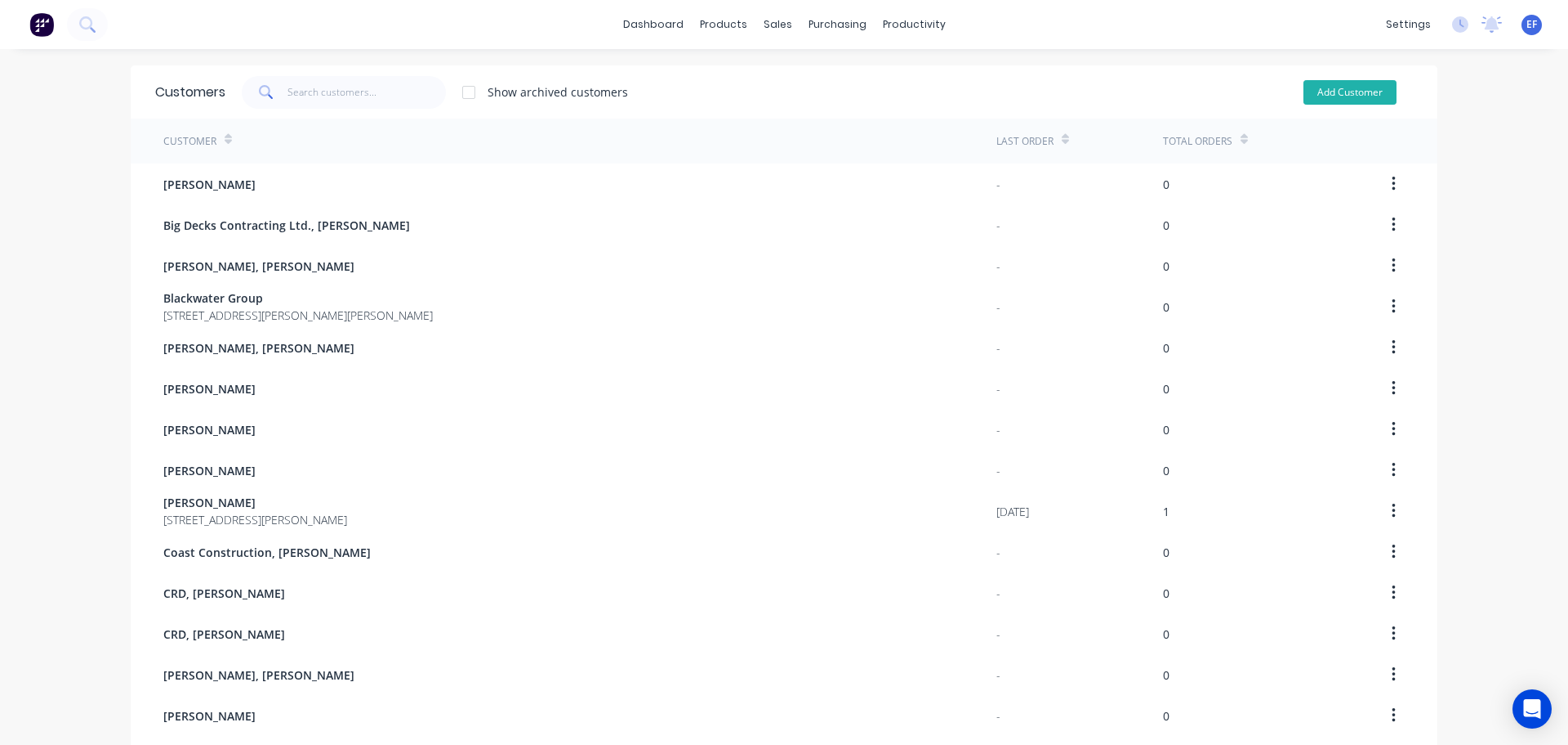
click at [1350, 93] on button "Add Customer" at bounding box center [1351, 92] width 94 height 25
select select "CA"
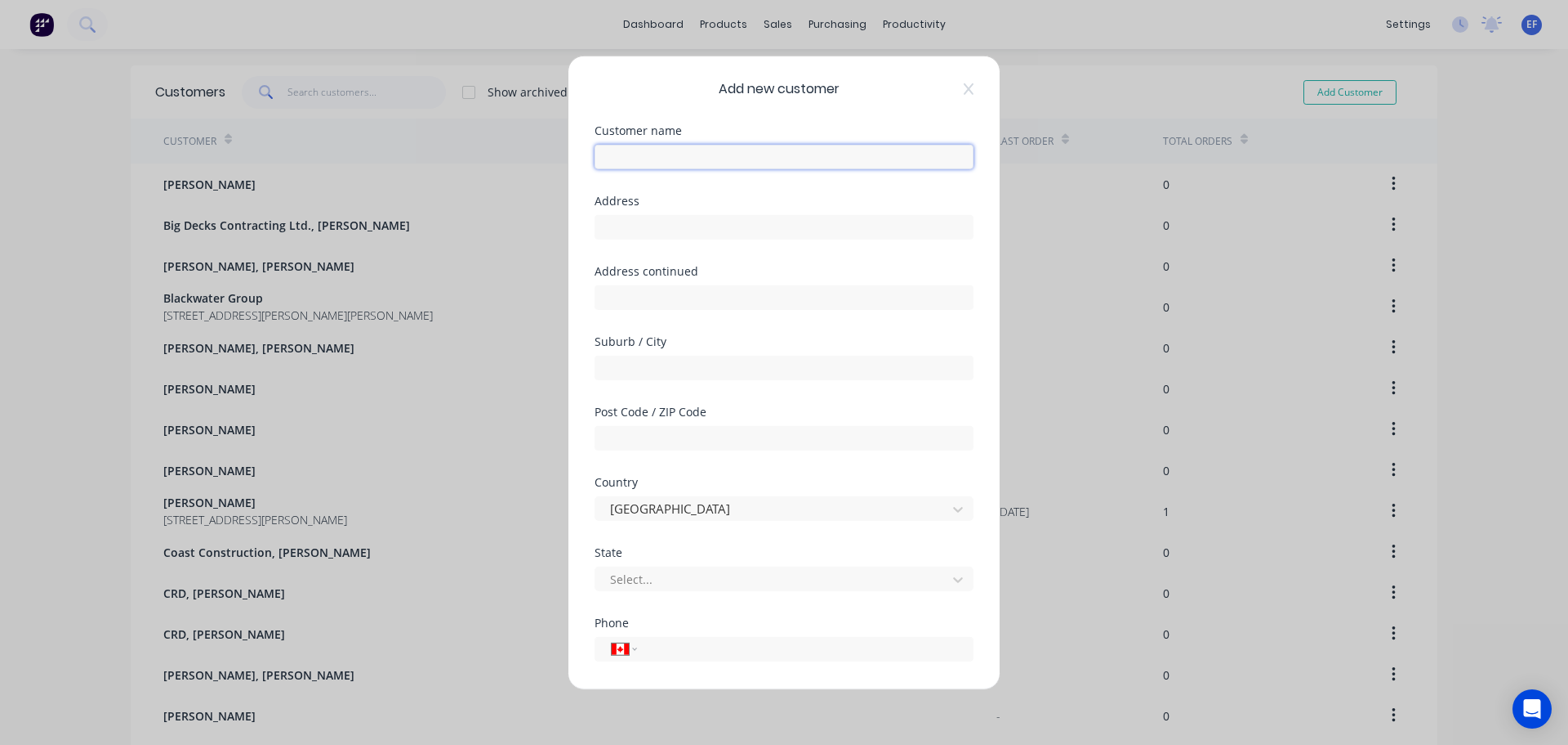
click at [713, 160] on input "text" at bounding box center [783, 156] width 379 height 25
paste input "[PERSON_NAME], [PERSON_NAME]"
type input "[PERSON_NAME], [PERSON_NAME]"
click at [635, 227] on input "text" at bounding box center [783, 226] width 379 height 25
paste input ""[PERSON_NAME] ""
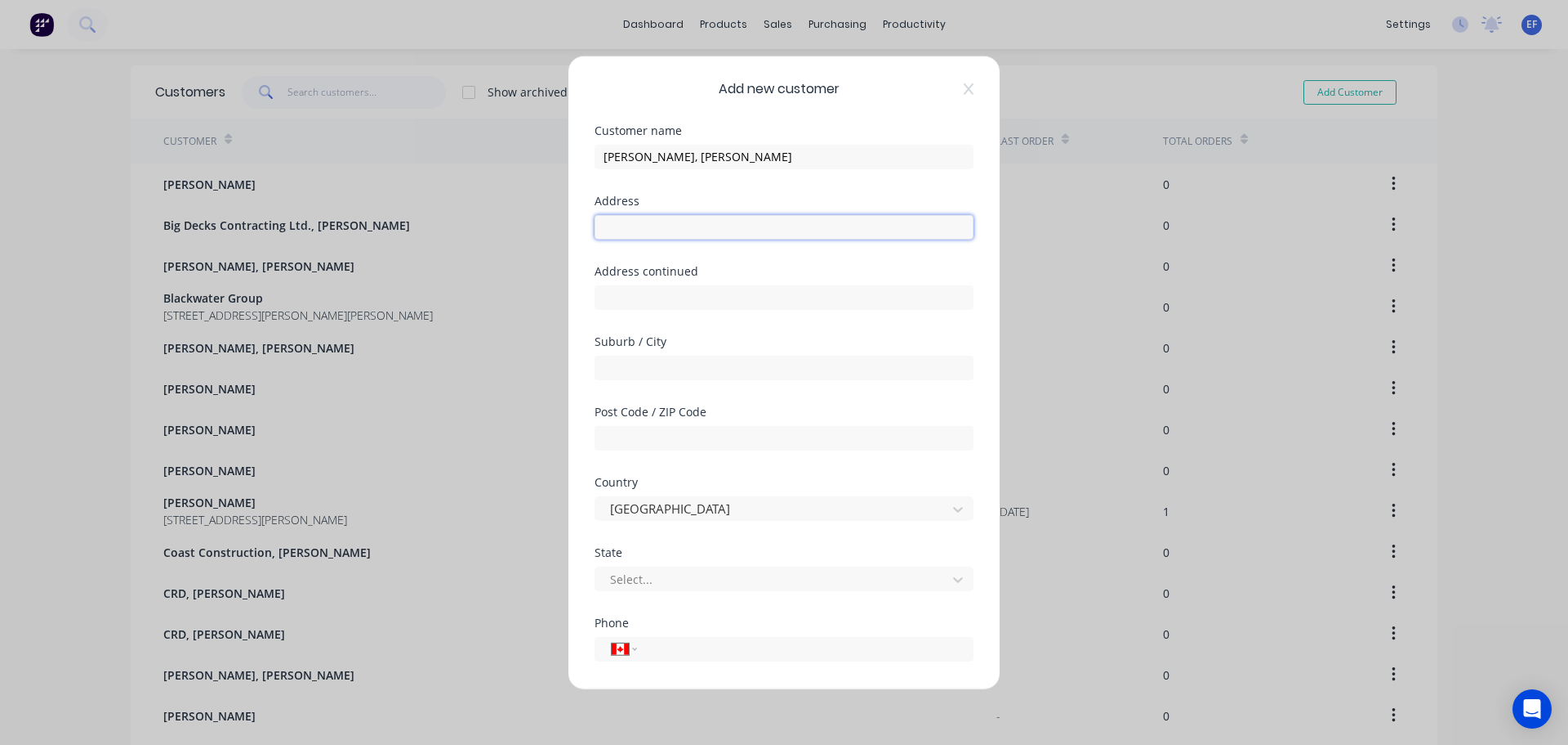
type input ""[PERSON_NAME] ""
click at [396, 233] on div "Add new customer Customer name [PERSON_NAME], [PERSON_NAME] Address "[PERSON_NA…" at bounding box center [784, 372] width 1568 height 745
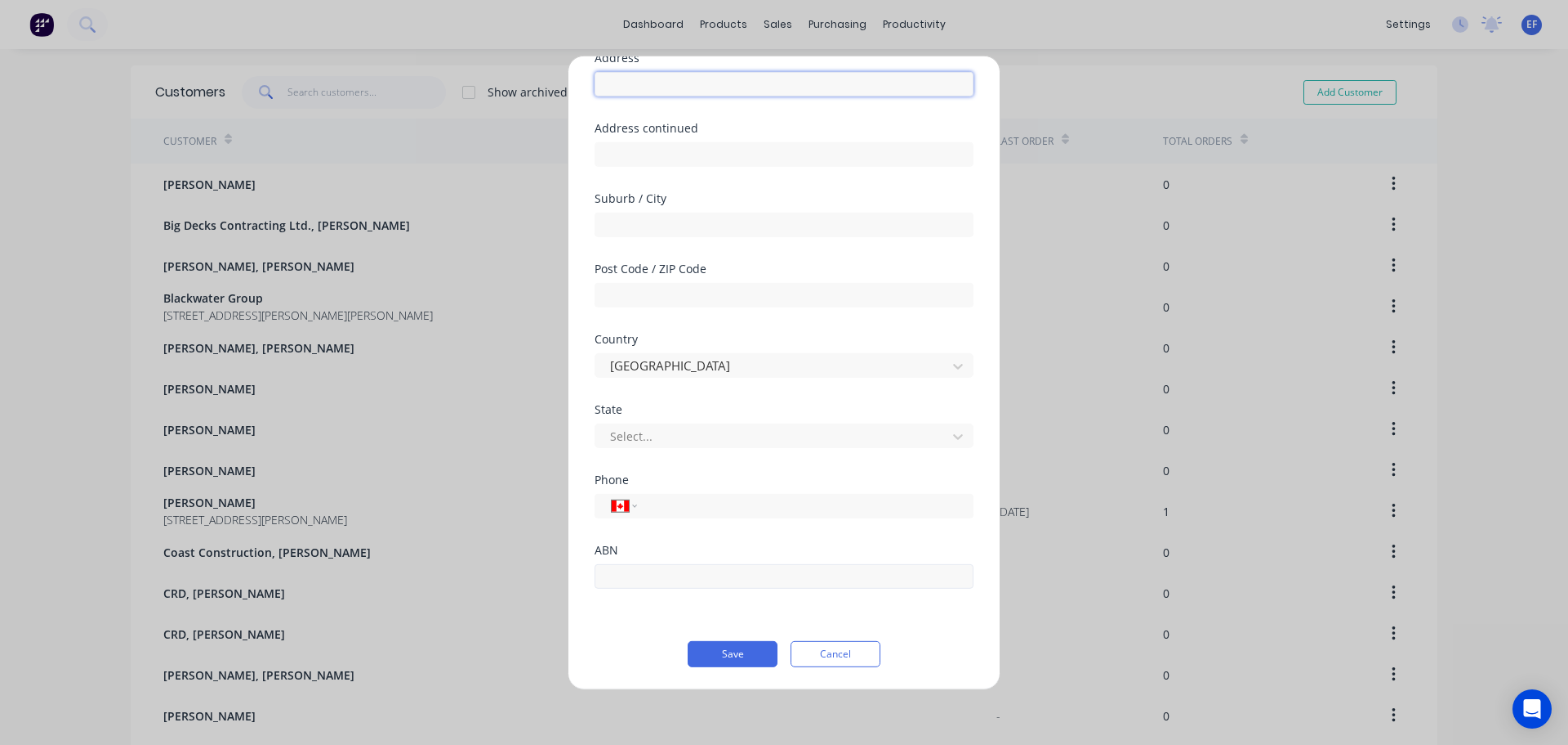
scroll to position [144, 0]
click at [727, 652] on button "Save" at bounding box center [733, 652] width 90 height 27
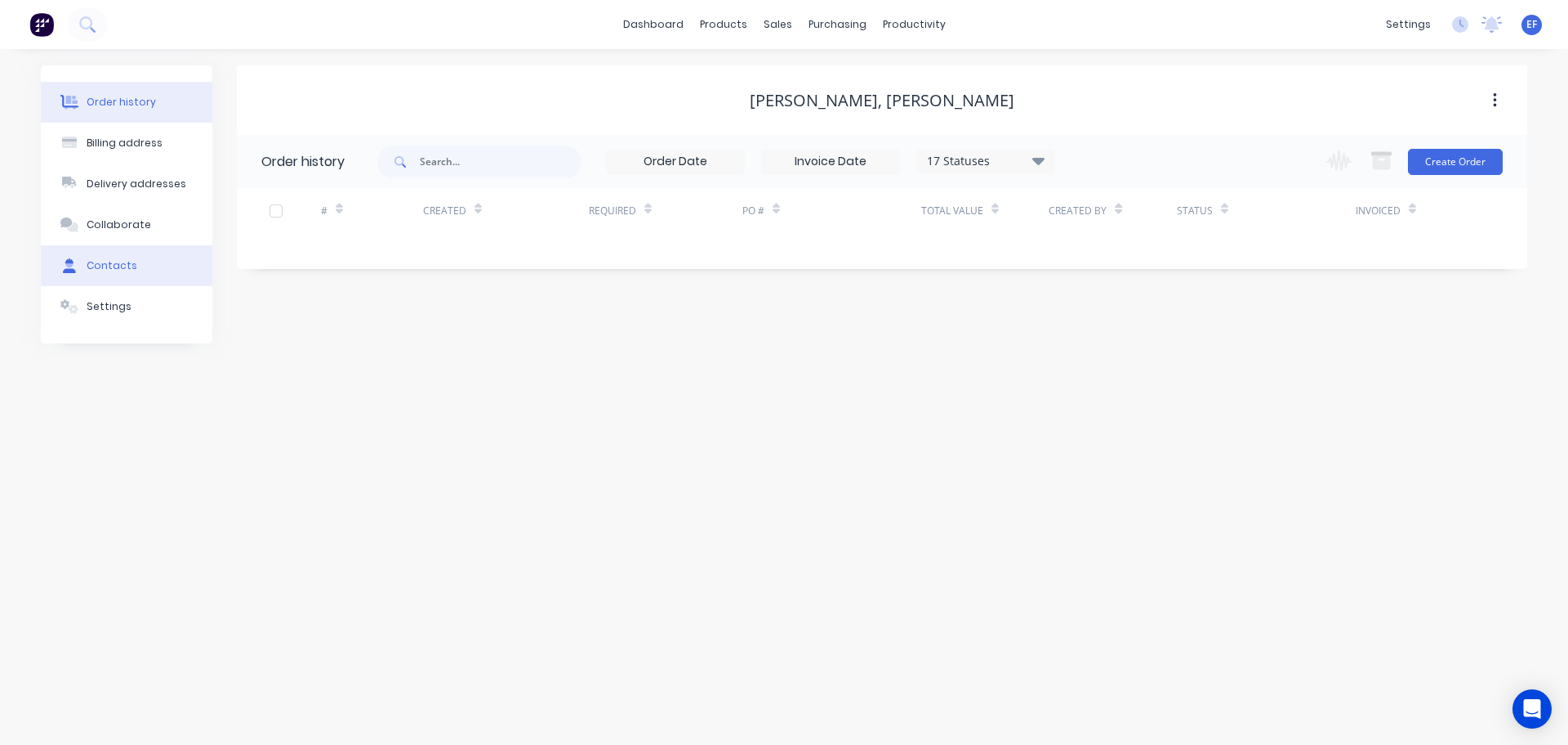
click at [132, 268] on button "Contacts" at bounding box center [127, 265] width 171 height 41
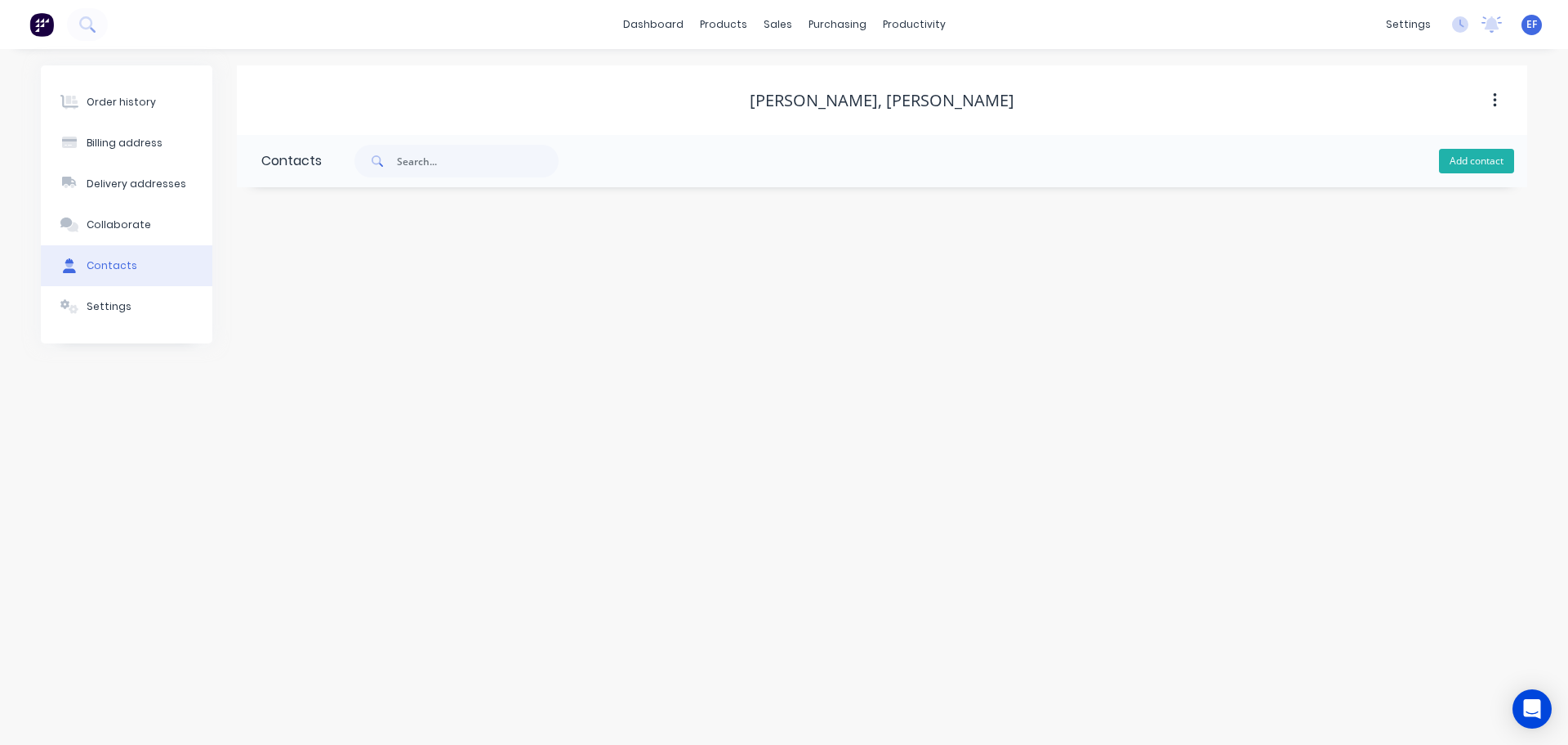
click at [1465, 172] on button "Add contact" at bounding box center [1477, 161] width 75 height 25
select select "CA"
click at [436, 287] on input "text" at bounding box center [394, 281] width 267 height 25
paste input ""[PERSON_NAME] ""
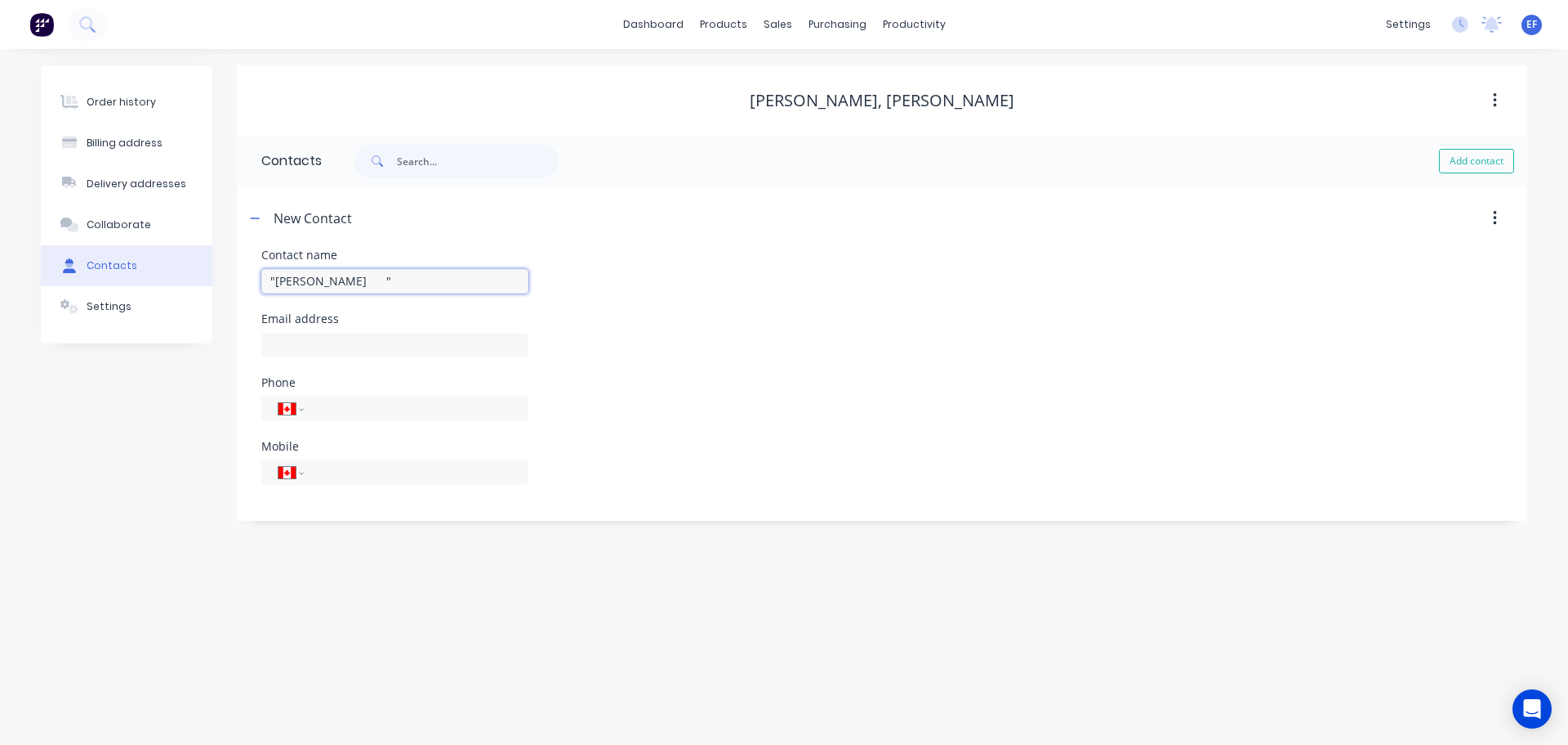
type input ""[PERSON_NAME] ""
select select "CA"
drag, startPoint x: 886, startPoint y: 101, endPoint x: 1030, endPoint y: 104, distance: 144.0
click at [1030, 104] on div "[PERSON_NAME], [PERSON_NAME]" at bounding box center [881, 100] width 1290 height 19
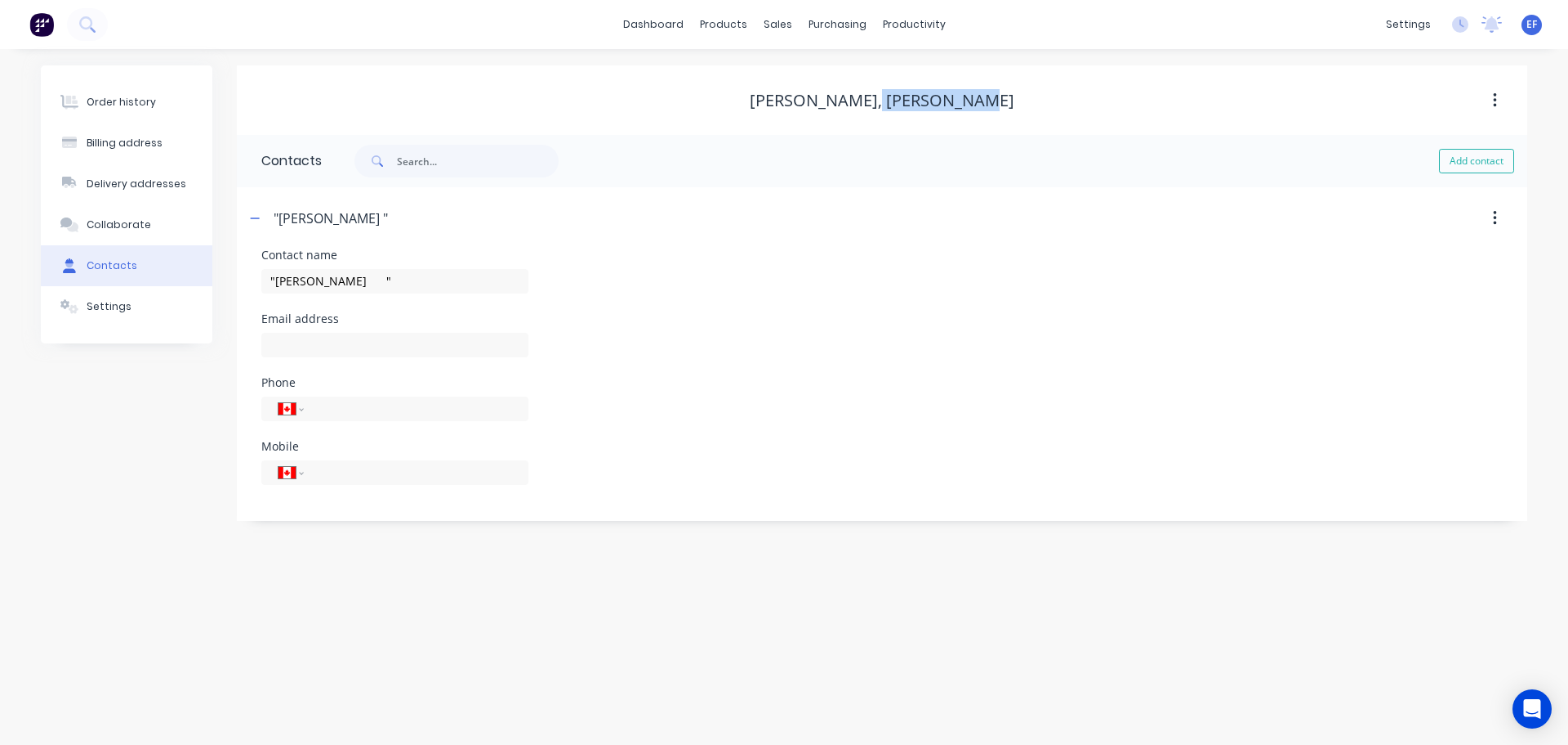
copy div "[PERSON_NAME]"
drag, startPoint x: 393, startPoint y: 283, endPoint x: 0, endPoint y: 304, distance: 393.6
click at [1, 304] on div "Order history Billing address Delivery addresses Collaborate Contacts Settings …" at bounding box center [784, 396] width 1568 height 695
paste input "[PERSON_NAME]"
type input "[PERSON_NAME]"
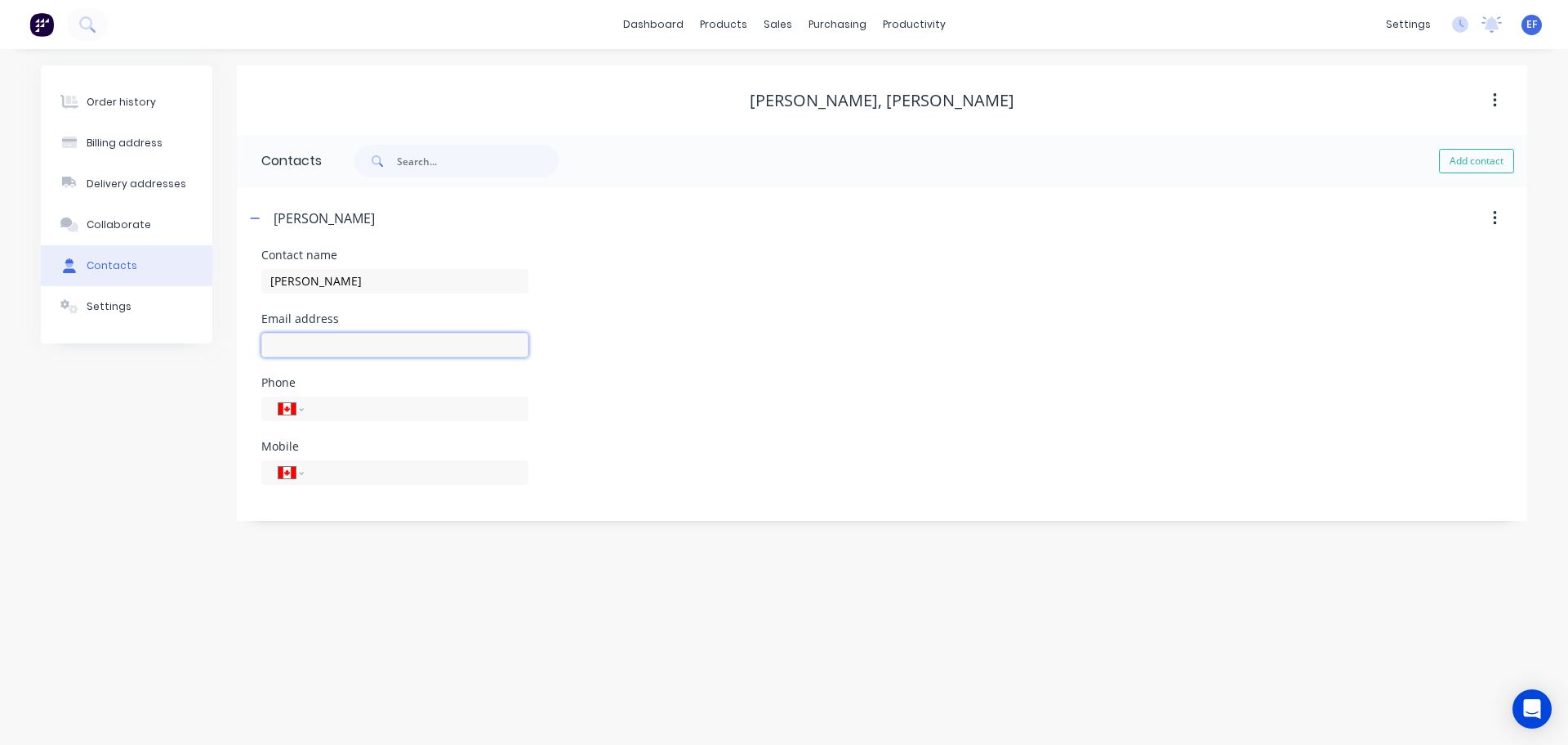
click at [307, 333] on input "text" at bounding box center [394, 345] width 267 height 25
paste input "[EMAIL_ADDRESS][DOMAIN_NAME]"
type input "[EMAIL_ADDRESS][DOMAIN_NAME]"
click at [405, 618] on div "Order history Billing address Delivery addresses Collaborate Contacts Settings …" at bounding box center [784, 396] width 1568 height 695
click at [797, 117] on div at bounding box center [787, 111] width 25 height 15
